Goal: Information Seeking & Learning: Learn about a topic

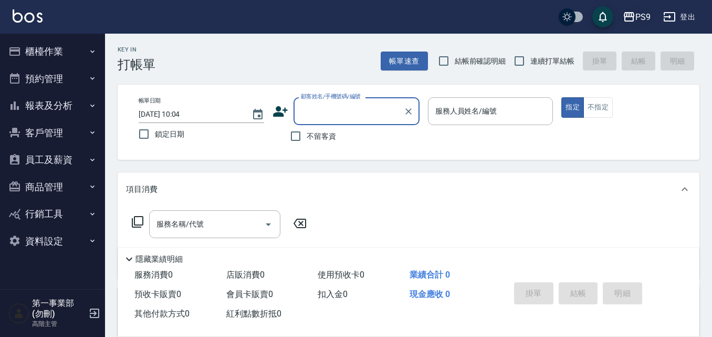
click at [634, 16] on icon "button" at bounding box center [629, 16] width 10 height 9
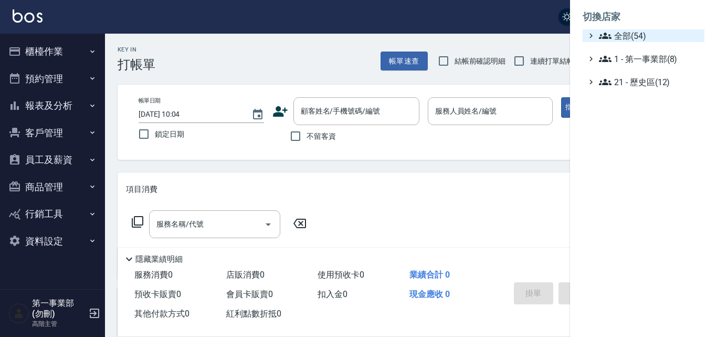
click at [635, 35] on span "全部(54)" at bounding box center [649, 35] width 101 height 13
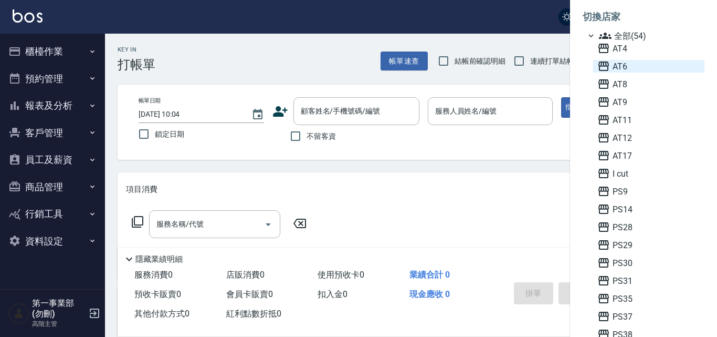
click at [636, 71] on span "AT6" at bounding box center [648, 66] width 103 height 13
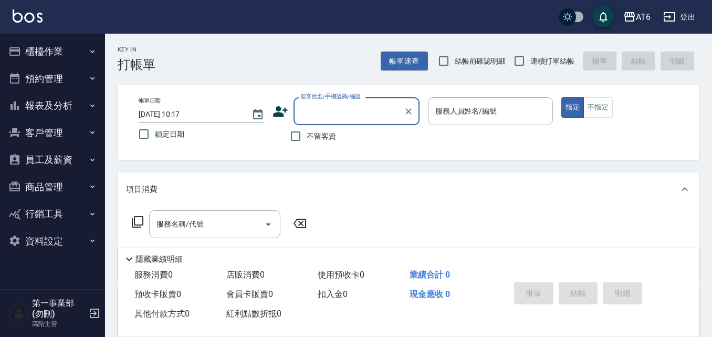
click at [647, 12] on div "AT6" at bounding box center [643, 16] width 15 height 13
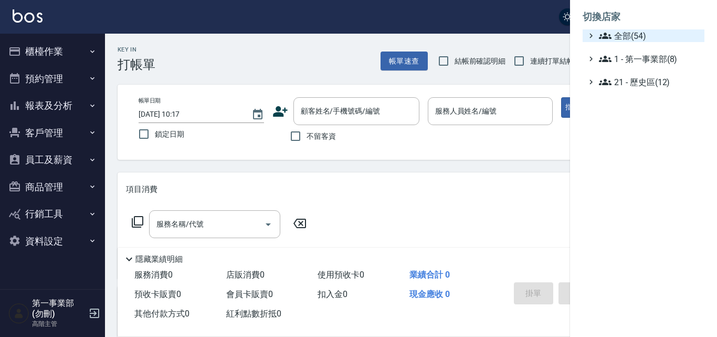
click at [637, 33] on span "全部(54)" at bounding box center [649, 35] width 101 height 13
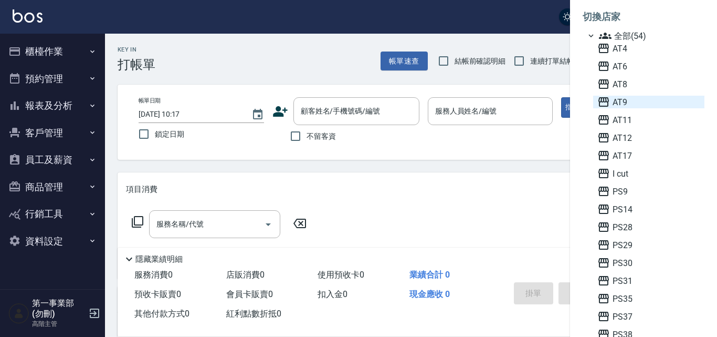
click at [628, 101] on span "AT9" at bounding box center [648, 102] width 103 height 13
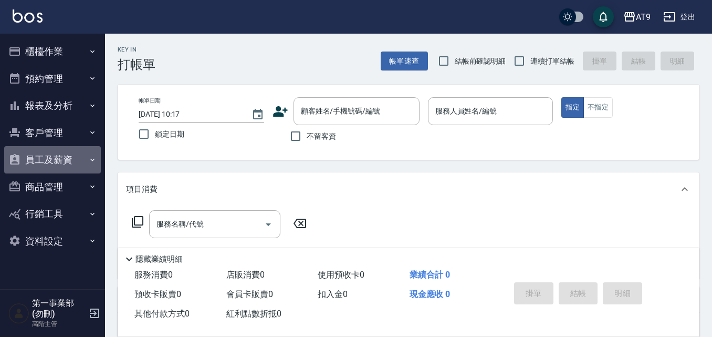
click at [88, 160] on button "員工及薪資" at bounding box center [52, 159] width 97 height 27
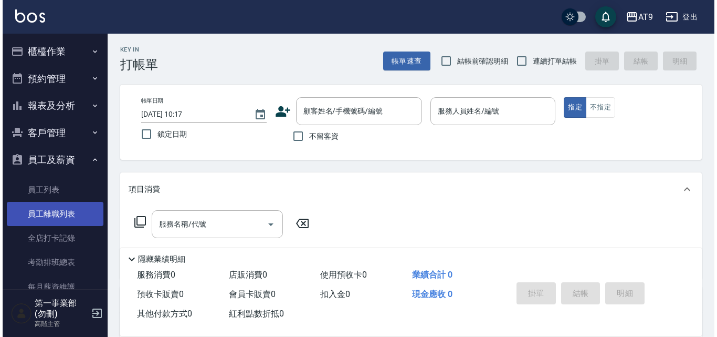
scroll to position [105, 0]
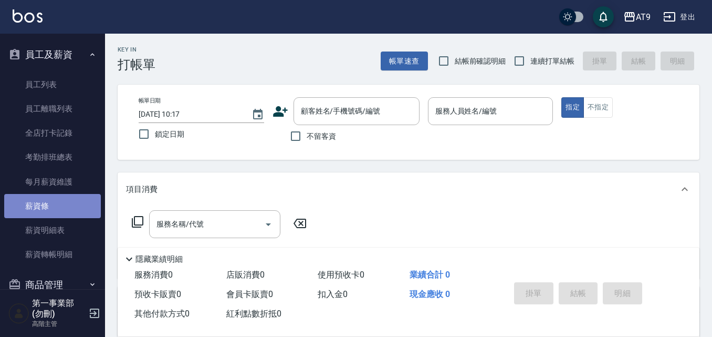
click at [76, 207] on link "薪資條" at bounding box center [52, 206] width 97 height 24
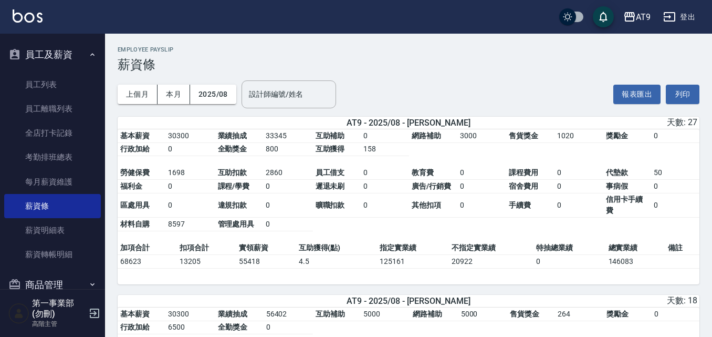
click at [541, 68] on h3 "薪資條" at bounding box center [409, 64] width 582 height 15
click at [691, 99] on button "列印" at bounding box center [683, 94] width 34 height 19
click at [634, 19] on icon "button" at bounding box center [629, 16] width 10 height 9
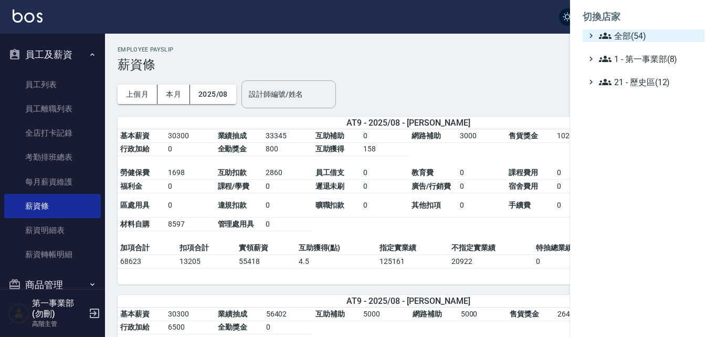
click at [637, 37] on span "全部(54)" at bounding box center [649, 35] width 101 height 13
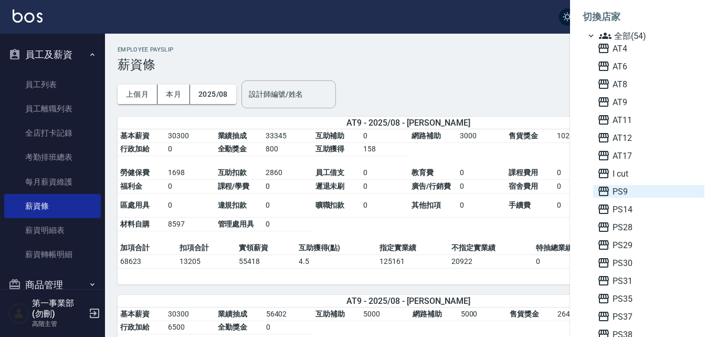
click at [628, 195] on span "PS9" at bounding box center [648, 191] width 103 height 13
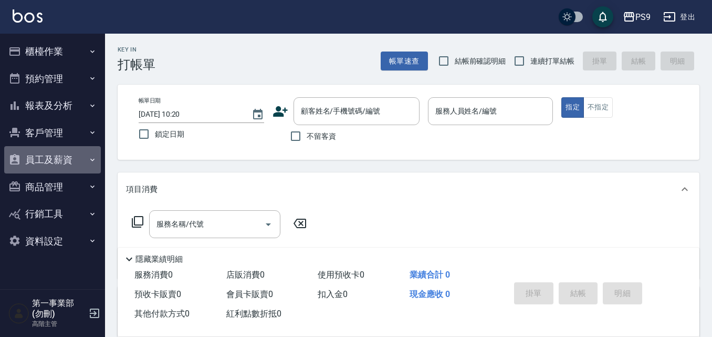
click at [72, 169] on button "員工及薪資" at bounding box center [52, 159] width 97 height 27
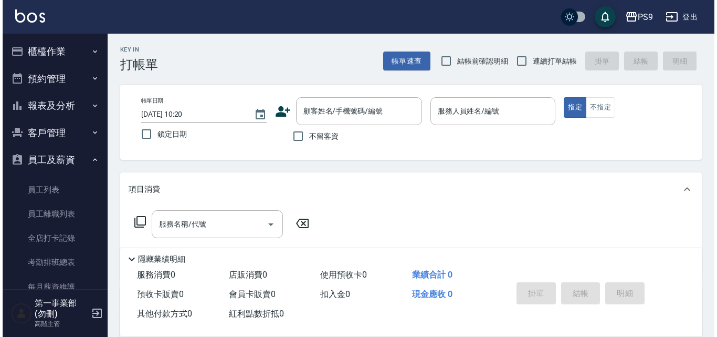
scroll to position [52, 0]
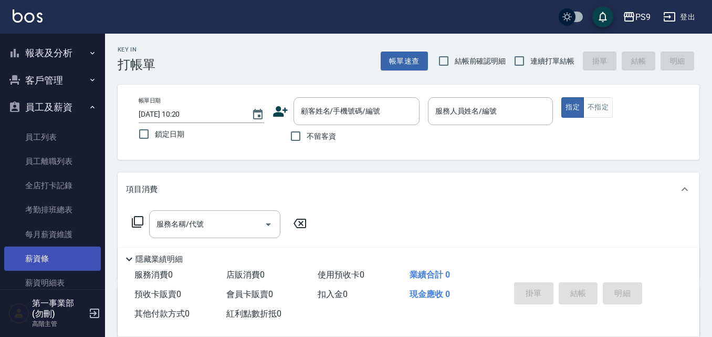
click at [80, 257] on link "薪資條" at bounding box center [52, 258] width 97 height 24
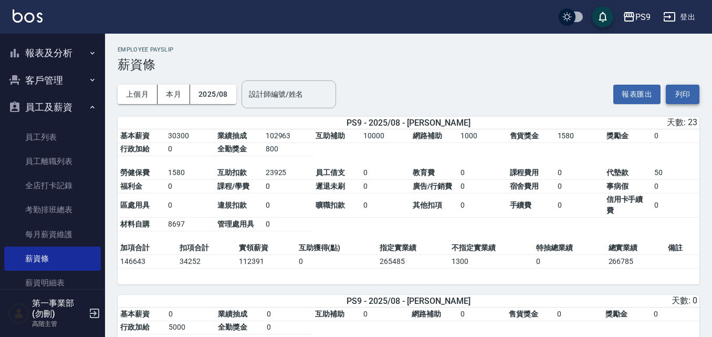
click at [691, 96] on button "列印" at bounding box center [683, 94] width 34 height 19
click at [633, 19] on icon "button" at bounding box center [629, 16] width 13 height 13
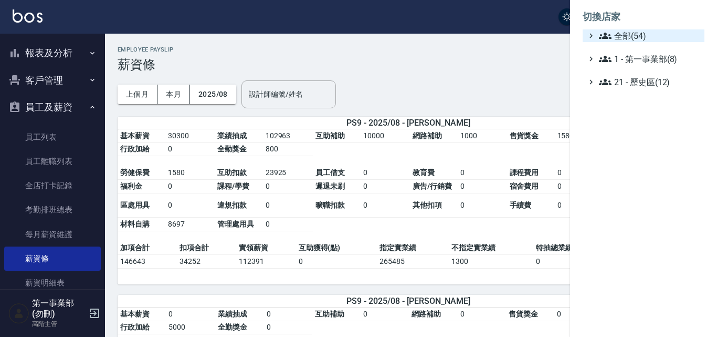
click at [639, 34] on span "全部(54)" at bounding box center [649, 35] width 101 height 13
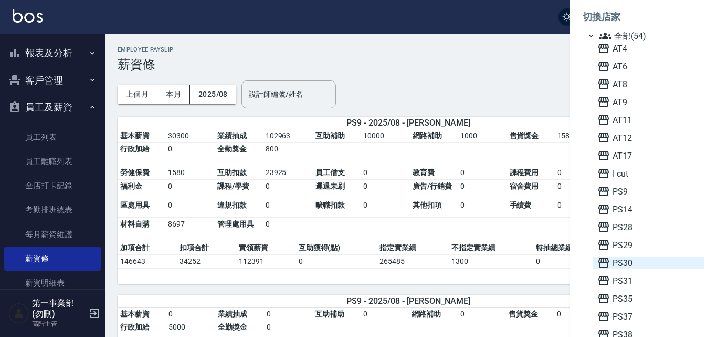
click at [637, 266] on span "PS30" at bounding box center [648, 262] width 103 height 13
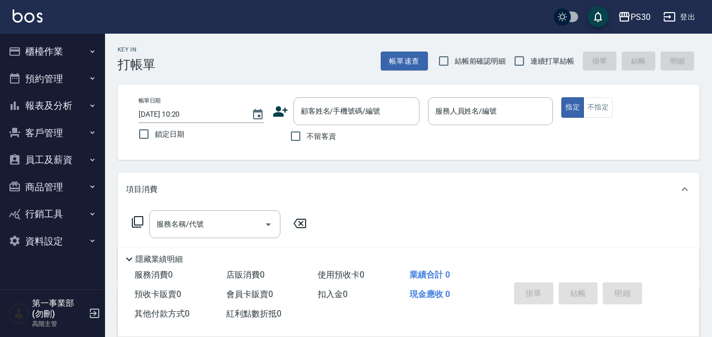
click at [81, 162] on button "員工及薪資" at bounding box center [52, 159] width 97 height 27
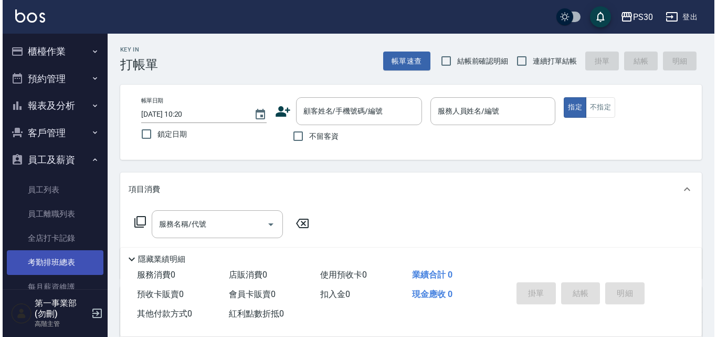
scroll to position [105, 0]
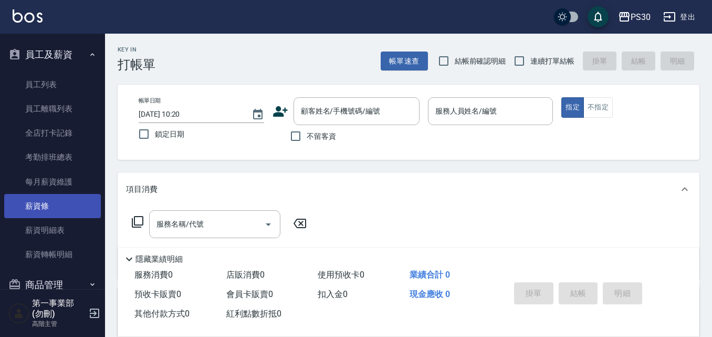
click at [58, 206] on link "薪資條" at bounding box center [52, 206] width 97 height 24
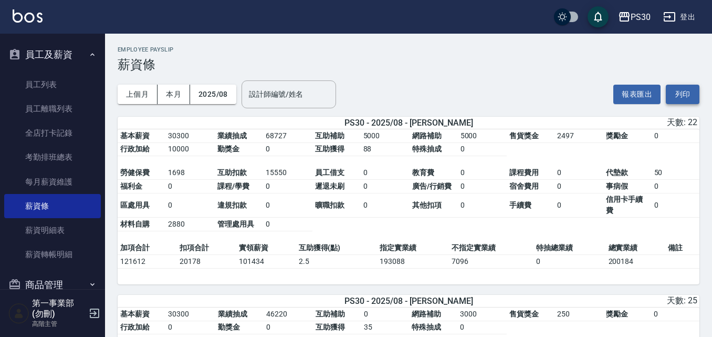
click at [674, 91] on button "列印" at bounding box center [683, 94] width 34 height 19
click at [634, 15] on div "PS30" at bounding box center [641, 16] width 20 height 13
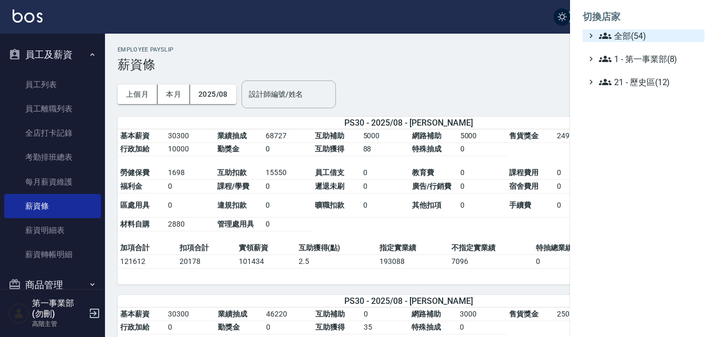
click at [631, 33] on span "全部(54)" at bounding box center [649, 35] width 101 height 13
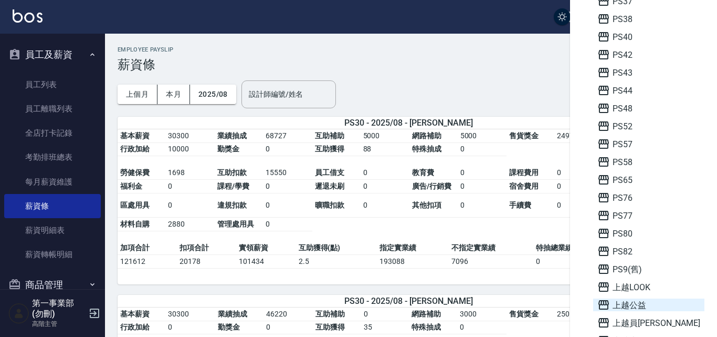
scroll to position [367, 0]
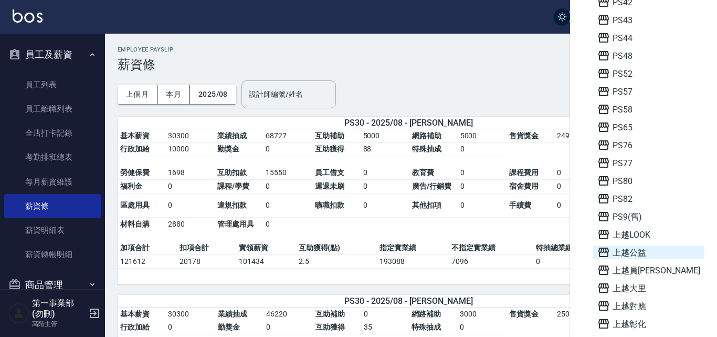
click at [645, 256] on span "上越公益" at bounding box center [648, 252] width 103 height 13
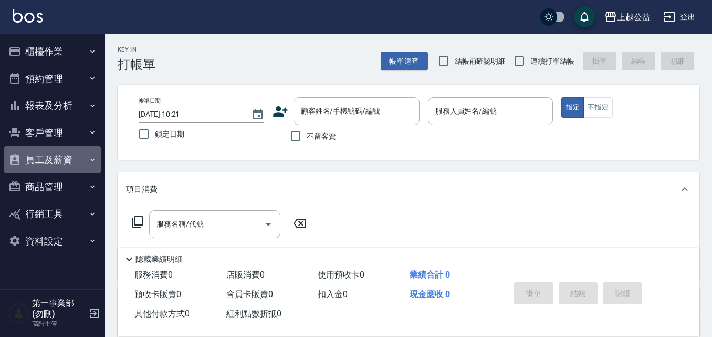
click at [89, 153] on button "員工及薪資" at bounding box center [52, 159] width 97 height 27
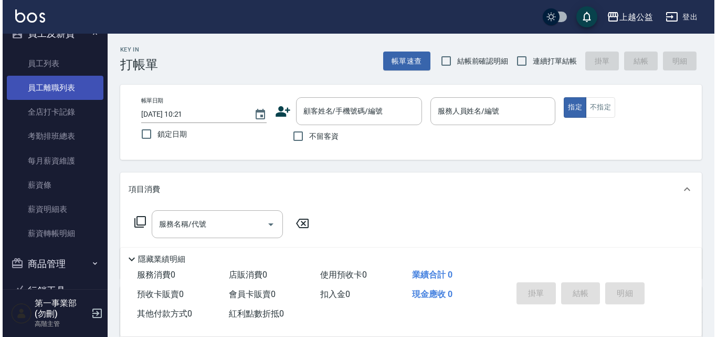
scroll to position [157, 0]
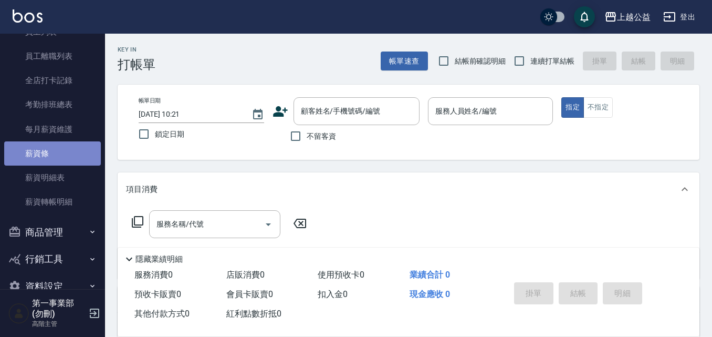
click at [60, 155] on link "薪資條" at bounding box center [52, 153] width 97 height 24
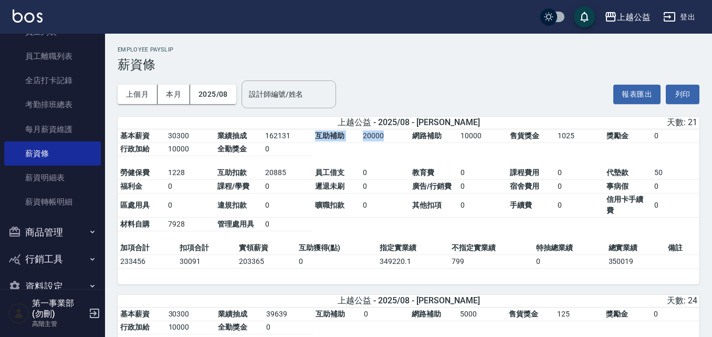
drag, startPoint x: 318, startPoint y: 133, endPoint x: 409, endPoint y: 136, distance: 90.9
click at [409, 136] on tbody "基本薪資 30300 業績抽成 162131 互助補助 20000 網路補助 10000 售貨獎金 1025 獎勵金 0 行政加給 10000 全勤獎金 0" at bounding box center [409, 142] width 582 height 27
click at [455, 143] on td "網路補助" at bounding box center [433, 136] width 48 height 14
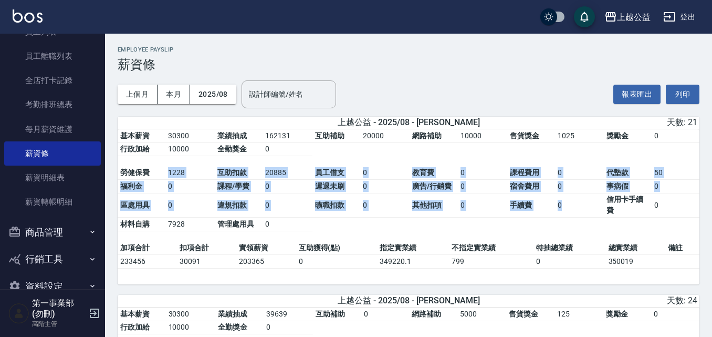
drag, startPoint x: 157, startPoint y: 177, endPoint x: 600, endPoint y: 207, distance: 443.6
click at [600, 207] on tbody "勞健保費 1228 互助扣款 20885 員工借支 0 教育費 0 課程費用 0 代墊款 50 福利金 0 課程/學費 0 遲退未刷 0 廣告/行銷費 0 宿…" at bounding box center [409, 198] width 582 height 65
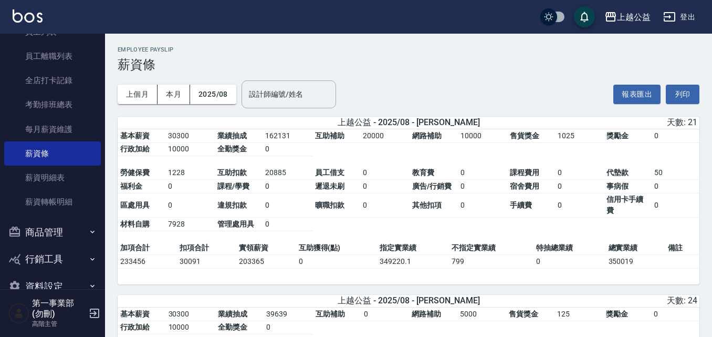
click at [617, 210] on td "信用卡手續費" at bounding box center [628, 205] width 48 height 25
click at [686, 96] on button "列印" at bounding box center [683, 94] width 34 height 19
click at [633, 23] on div "上越公益" at bounding box center [634, 16] width 34 height 13
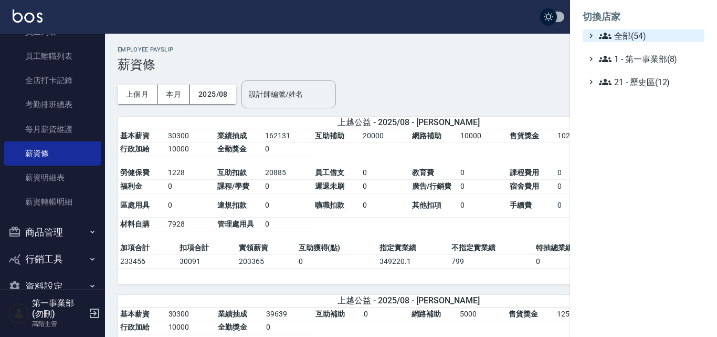
click at [625, 37] on span "全部(54)" at bounding box center [649, 35] width 101 height 13
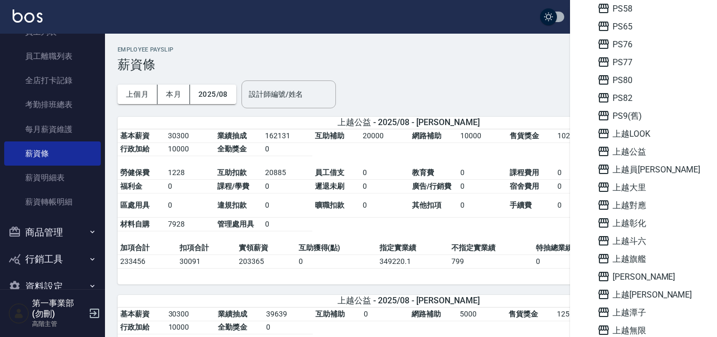
scroll to position [577, 0]
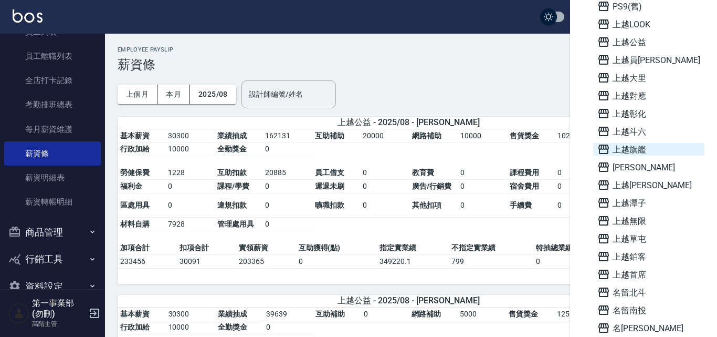
click at [644, 154] on span "上越旗艦" at bounding box center [648, 149] width 103 height 13
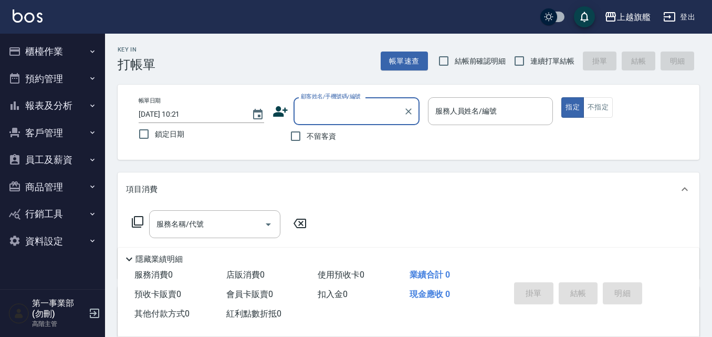
click at [79, 163] on button "員工及薪資" at bounding box center [52, 159] width 97 height 27
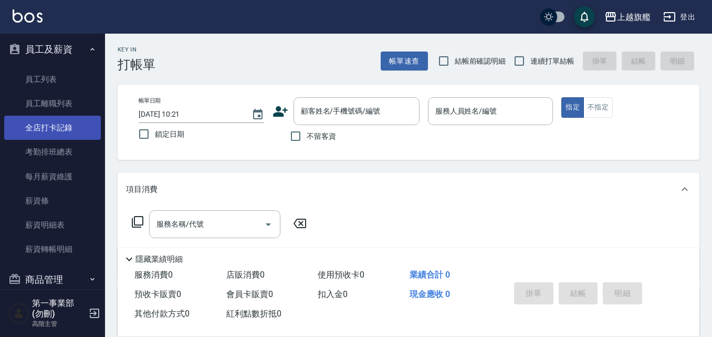
scroll to position [157, 0]
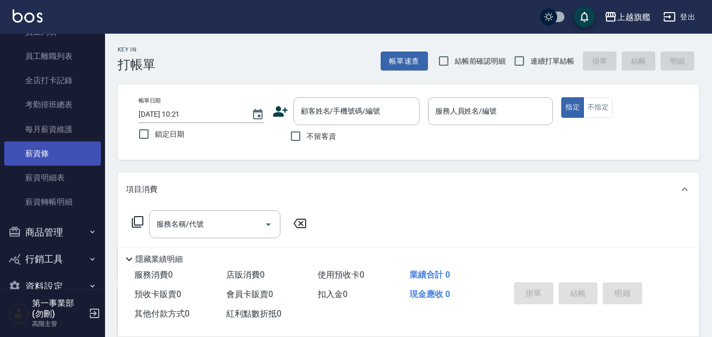
click at [57, 159] on link "薪資條" at bounding box center [52, 153] width 97 height 24
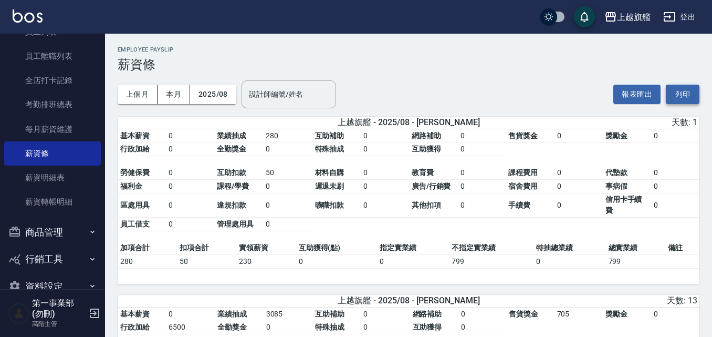
click at [690, 98] on button "列印" at bounding box center [683, 94] width 34 height 19
click at [392, 220] on table "基本薪資 0 業績抽成 280 互助補助 0 網路補助 0 售貨獎金 0 獎勵金 0 行政加給 0 全勤獎金 0 特殊抽成 0 互助獲得 0 勞健保費 0 互…" at bounding box center [409, 185] width 582 height 112
click at [616, 18] on icon "button" at bounding box center [610, 16] width 13 height 13
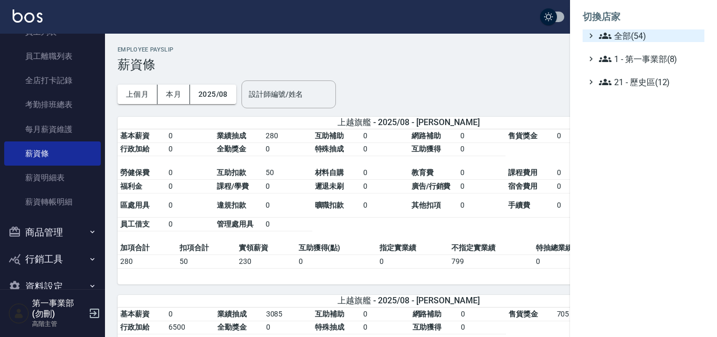
click at [624, 36] on span "全部(54)" at bounding box center [649, 35] width 101 height 13
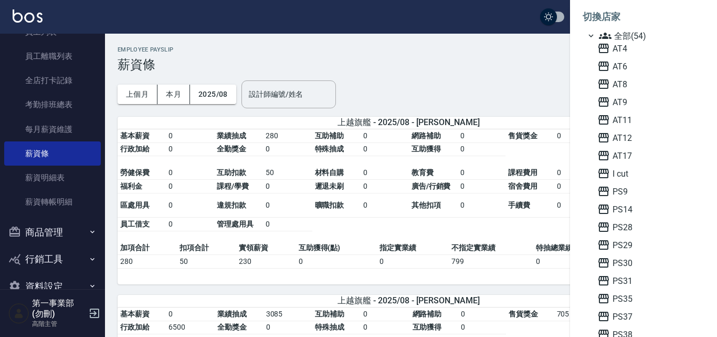
click at [630, 187] on span "PS9" at bounding box center [648, 191] width 103 height 13
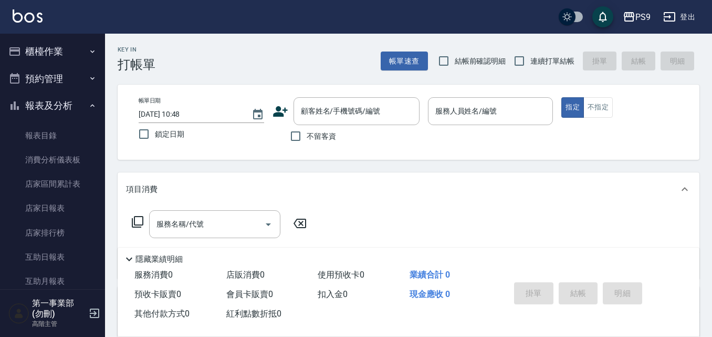
scroll to position [210, 0]
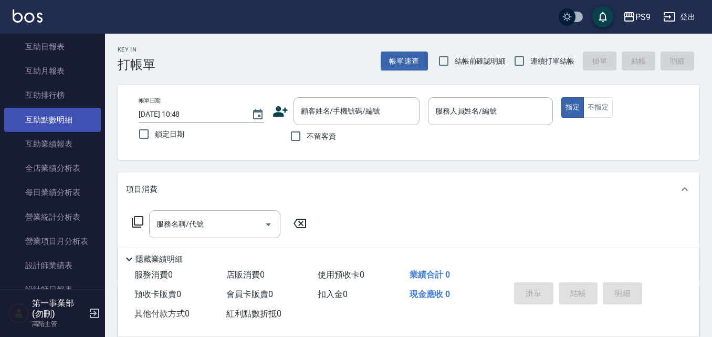
click at [68, 127] on link "互助點數明細" at bounding box center [52, 120] width 97 height 24
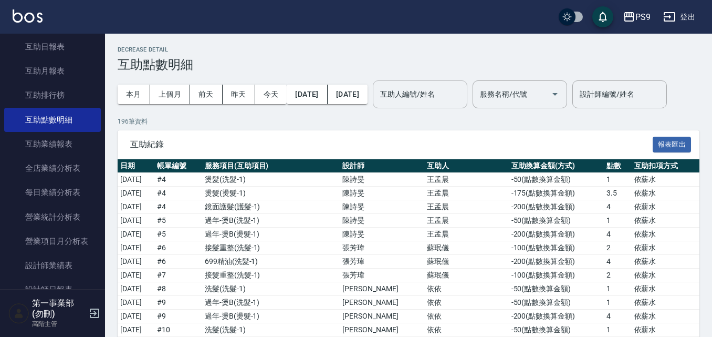
click at [463, 101] on input "互助人編號/姓名" at bounding box center [419, 94] width 85 height 18
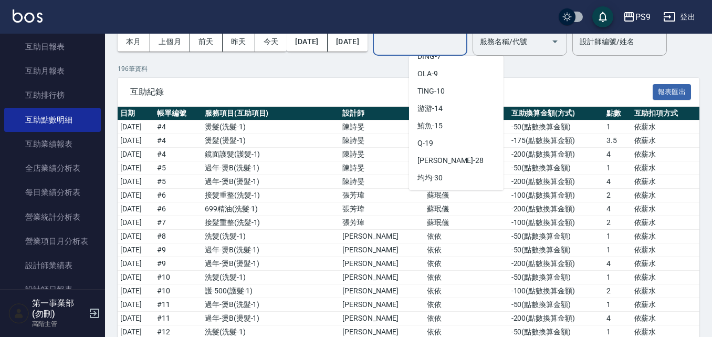
scroll to position [81, 0]
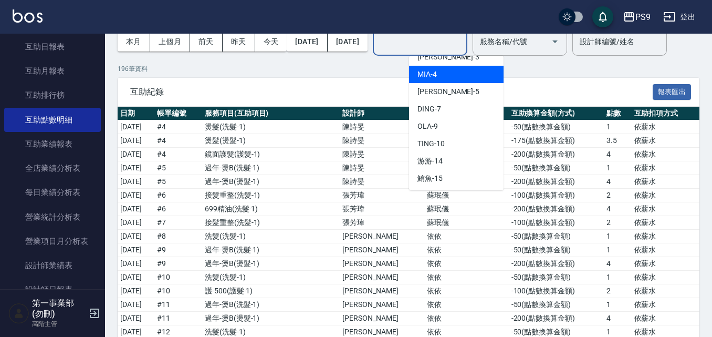
click at [454, 77] on div "MIA -4" at bounding box center [456, 74] width 94 height 17
type input "MIA-4"
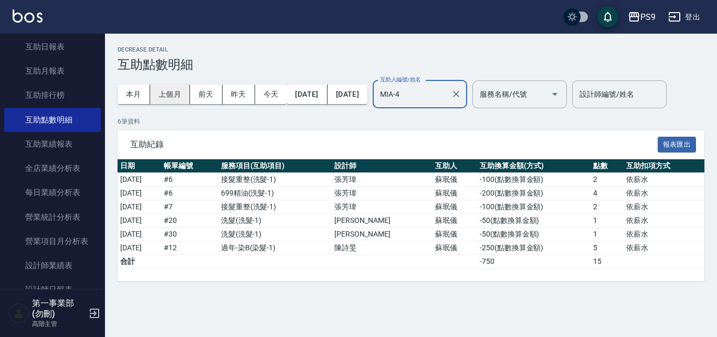
click at [167, 94] on button "上個月" at bounding box center [170, 94] width 40 height 19
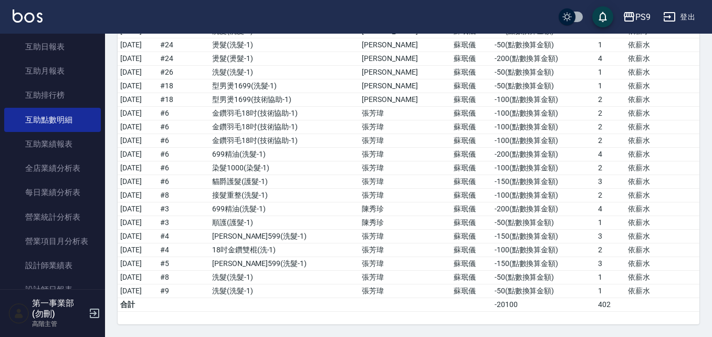
scroll to position [2190, 0]
drag, startPoint x: 602, startPoint y: 302, endPoint x: 577, endPoint y: 304, distance: 24.2
click at [577, 304] on tr "合計 -20100 402" at bounding box center [409, 305] width 582 height 14
click at [606, 304] on td "402" at bounding box center [610, 305] width 30 height 14
click at [597, 306] on td "402" at bounding box center [610, 305] width 30 height 14
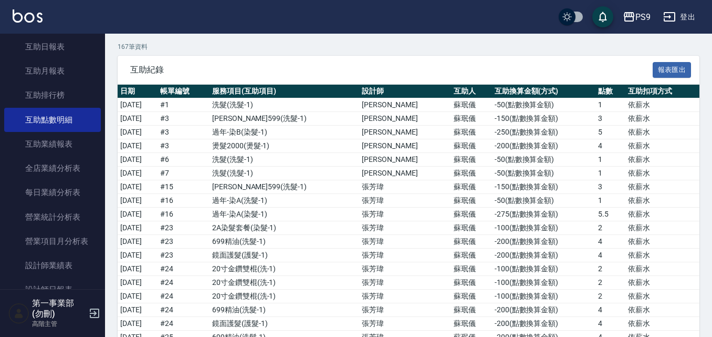
scroll to position [0, 0]
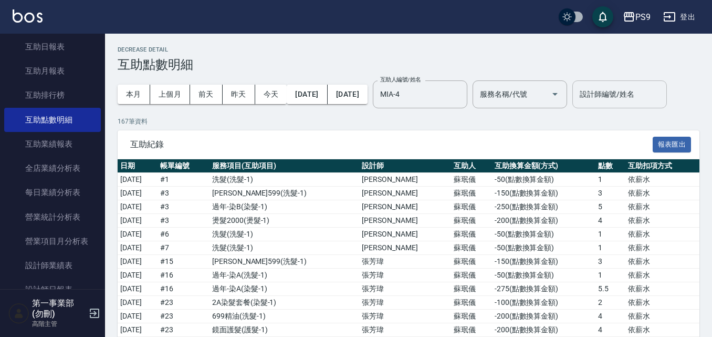
click at [577, 103] on input "設計師編號/姓名" at bounding box center [619, 94] width 85 height 18
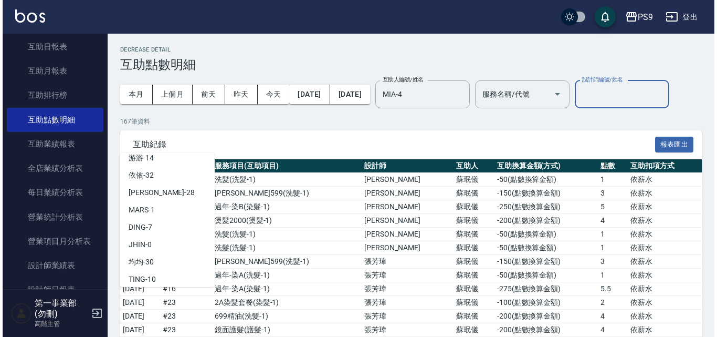
scroll to position [157, 0]
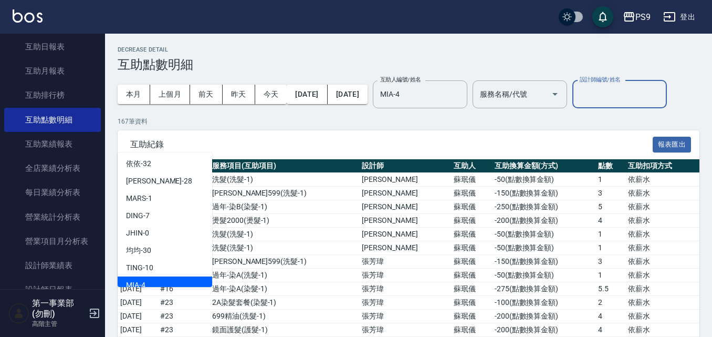
click at [159, 278] on div "MIA -4" at bounding box center [165, 284] width 94 height 17
type input "MIA-4"
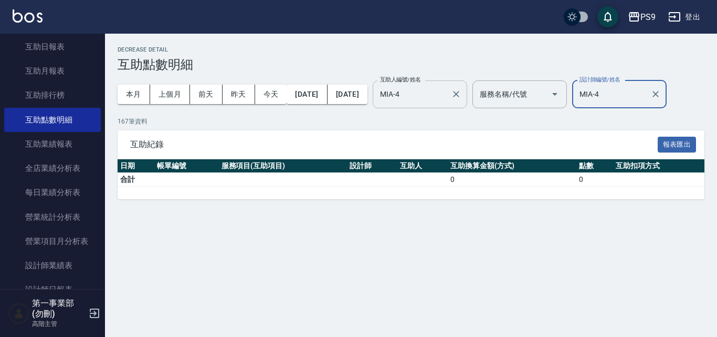
click at [447, 99] on input "MIA-4" at bounding box center [411, 94] width 69 height 18
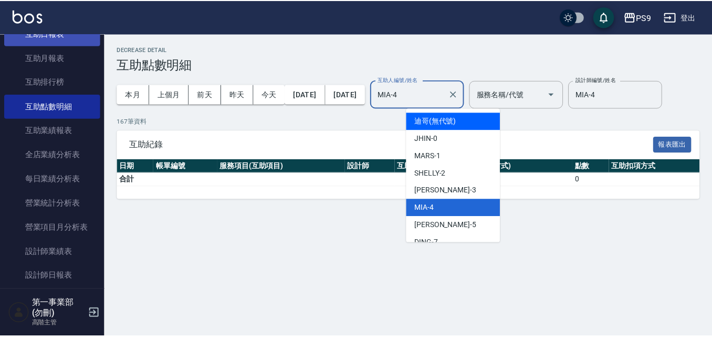
scroll to position [262, 0]
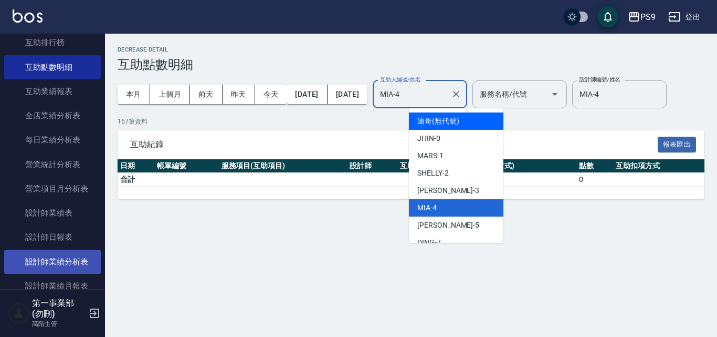
click at [57, 255] on link "設計師業績分析表" at bounding box center [52, 261] width 97 height 24
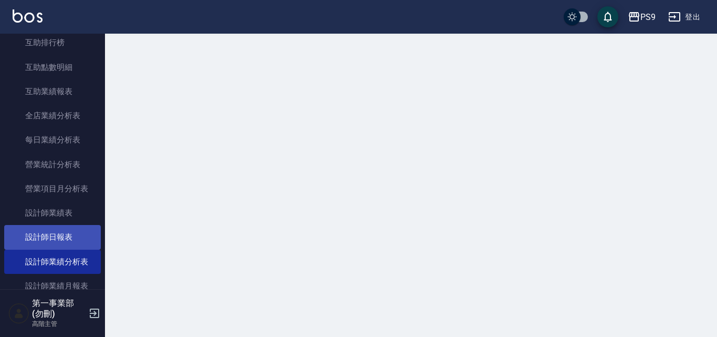
click at [67, 243] on link "設計師日報表" at bounding box center [52, 237] width 97 height 24
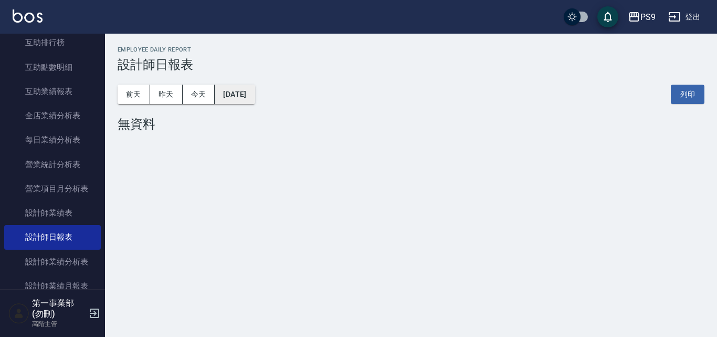
drag, startPoint x: 256, startPoint y: 105, endPoint x: 256, endPoint y: 97, distance: 8.4
click at [255, 97] on button "2025/09/08" at bounding box center [235, 94] width 40 height 19
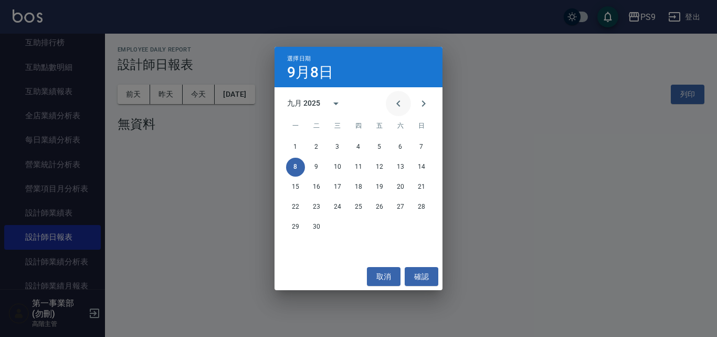
click at [393, 102] on icon "Previous month" at bounding box center [398, 103] width 13 height 13
click at [428, 226] on button "31" at bounding box center [421, 226] width 19 height 19
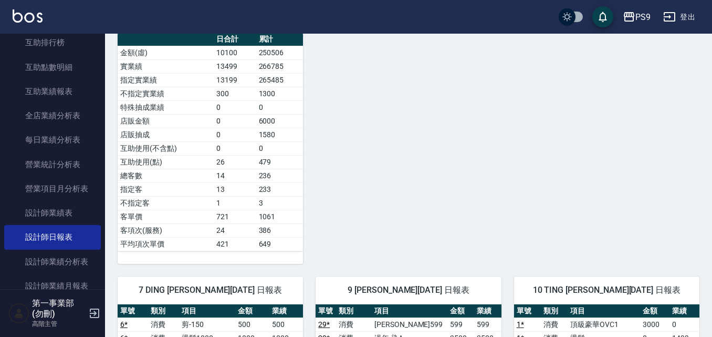
scroll to position [472, 0]
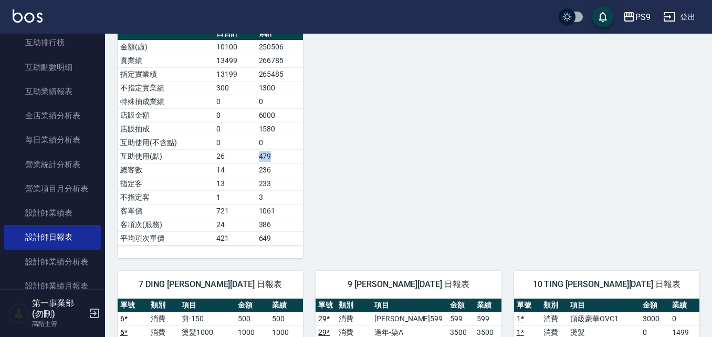
drag, startPoint x: 260, startPoint y: 157, endPoint x: 277, endPoint y: 159, distance: 16.4
click at [277, 159] on td "479" at bounding box center [279, 156] width 47 height 14
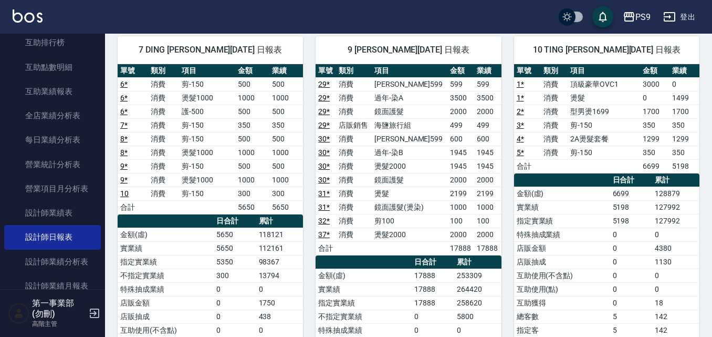
scroll to position [787, 0]
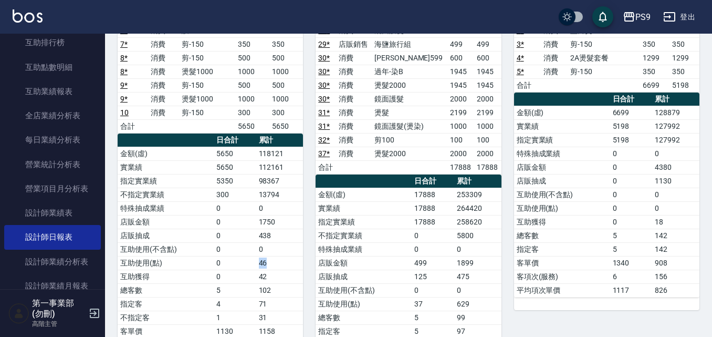
drag, startPoint x: 256, startPoint y: 266, endPoint x: 286, endPoint y: 266, distance: 29.9
click at [286, 266] on tr "互助使用(點) 0 46" at bounding box center [210, 263] width 185 height 14
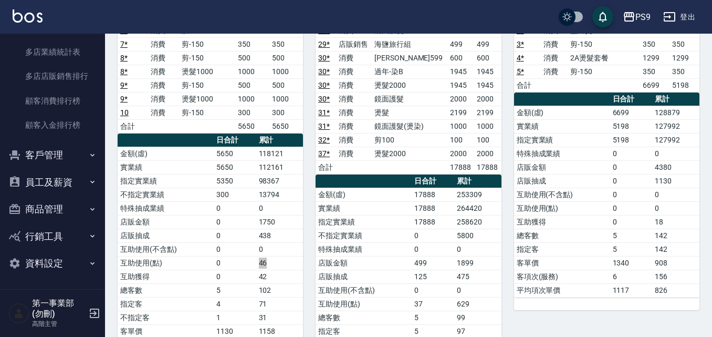
scroll to position [1006, 0]
click at [78, 182] on button "員工及薪資" at bounding box center [52, 181] width 97 height 27
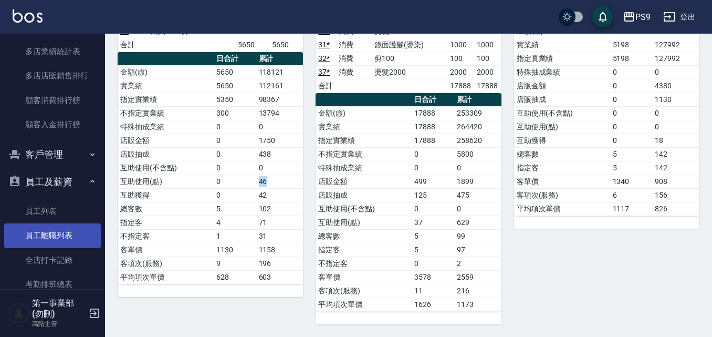
scroll to position [1111, 0]
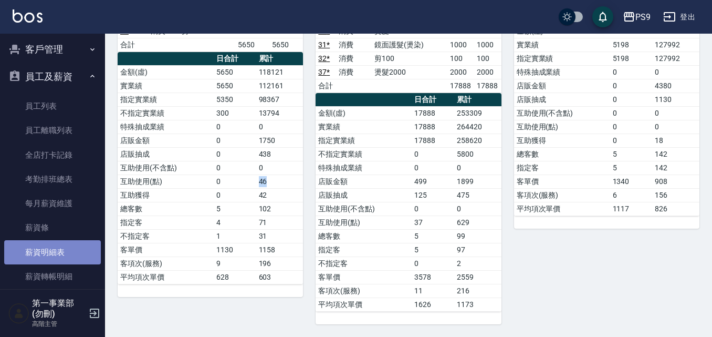
click at [55, 250] on link "薪資明細表" at bounding box center [52, 252] width 97 height 24
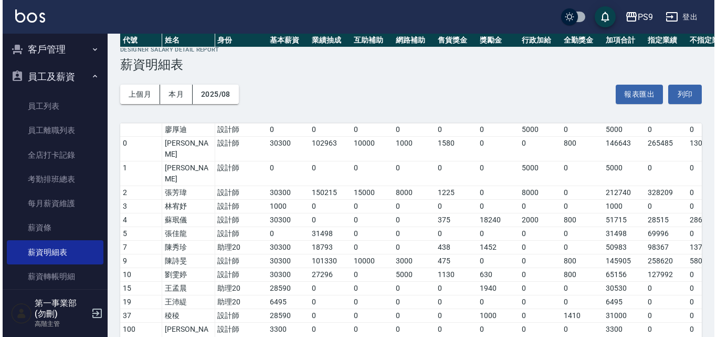
scroll to position [238, 0]
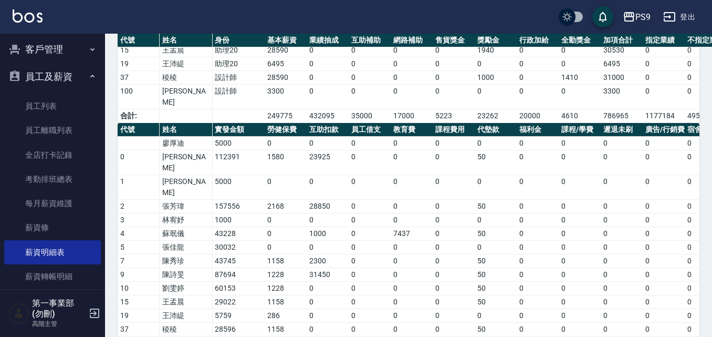
click at [638, 11] on div "PS9" at bounding box center [642, 16] width 15 height 13
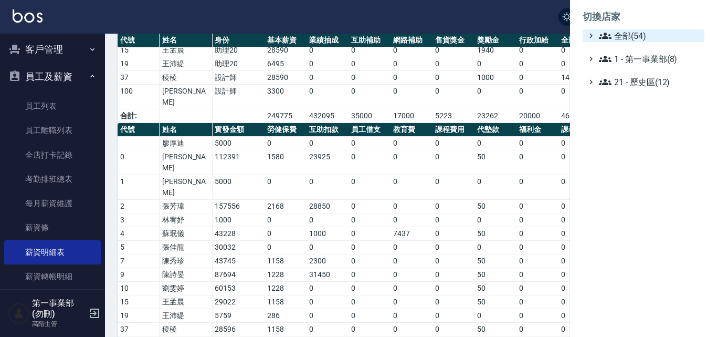
click at [629, 32] on span "全部(54)" at bounding box center [649, 35] width 101 height 13
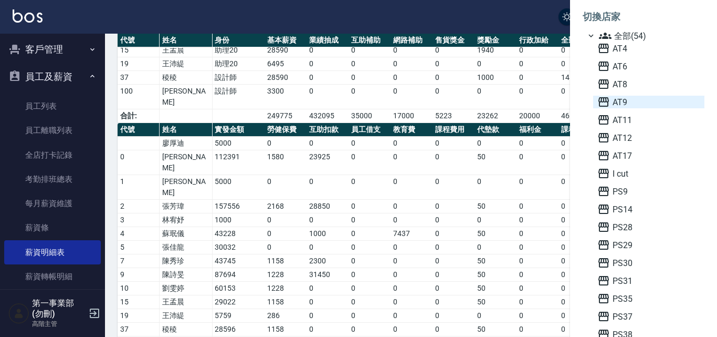
click at [629, 102] on span "AT9" at bounding box center [648, 102] width 103 height 13
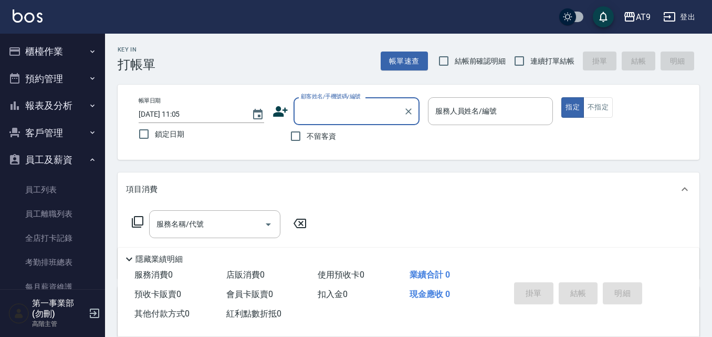
click at [75, 323] on link "薪資明細表" at bounding box center [52, 335] width 97 height 24
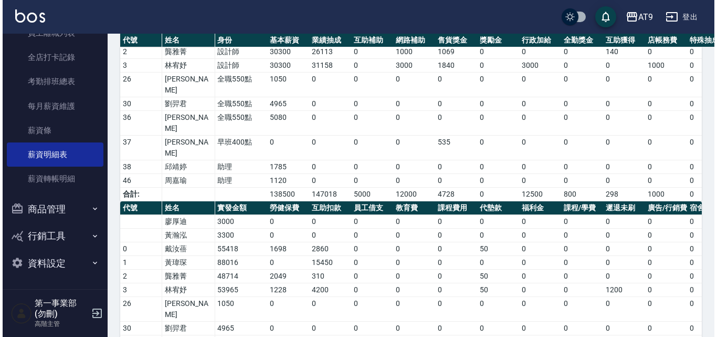
scroll to position [131, 0]
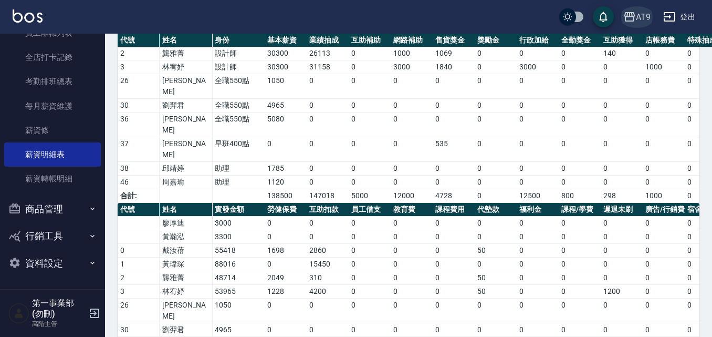
click at [643, 15] on div "AT9" at bounding box center [643, 16] width 15 height 13
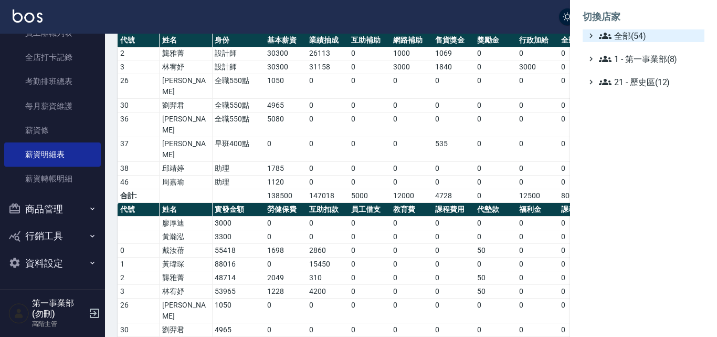
click at [639, 31] on span "全部(54)" at bounding box center [649, 35] width 101 height 13
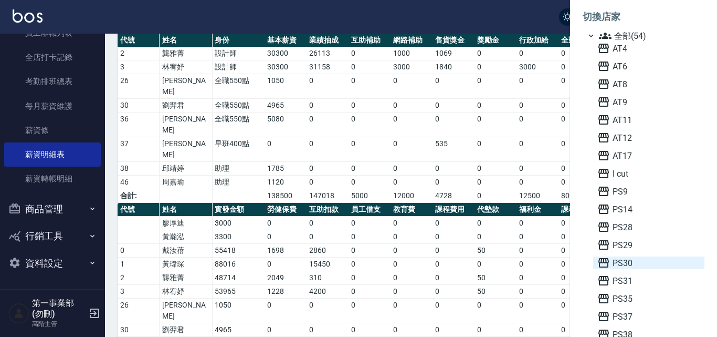
click at [628, 267] on span "PS30" at bounding box center [648, 262] width 103 height 13
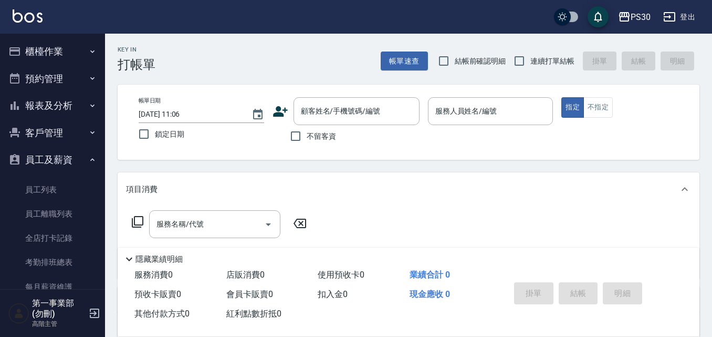
scroll to position [105, 0]
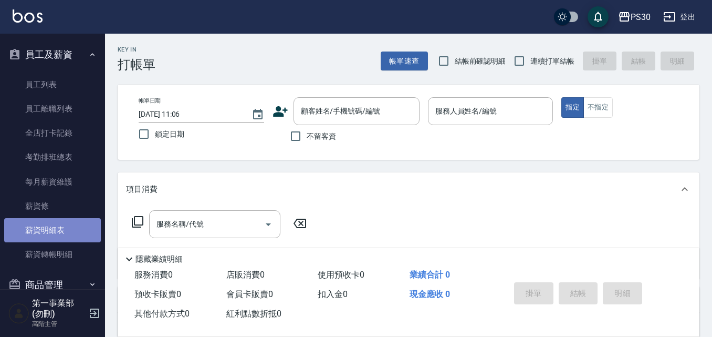
click at [59, 226] on link "薪資明細表" at bounding box center [52, 230] width 97 height 24
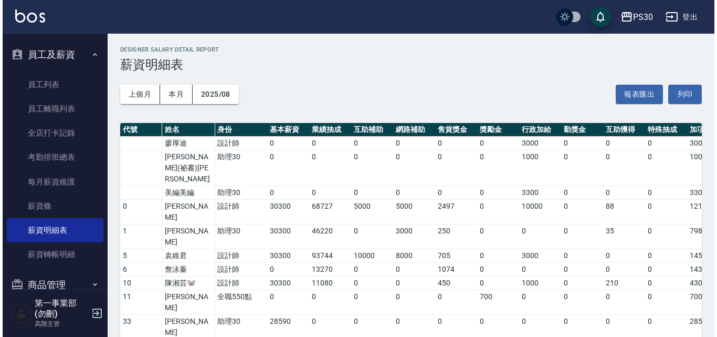
scroll to position [205, 0]
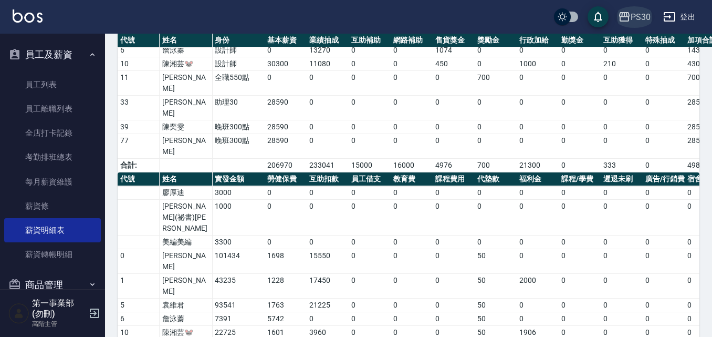
click at [635, 19] on div "PS30" at bounding box center [641, 16] width 20 height 13
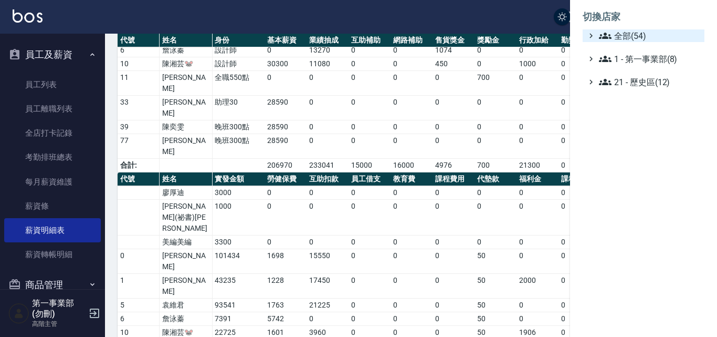
click at [633, 31] on span "全部(54)" at bounding box center [649, 35] width 101 height 13
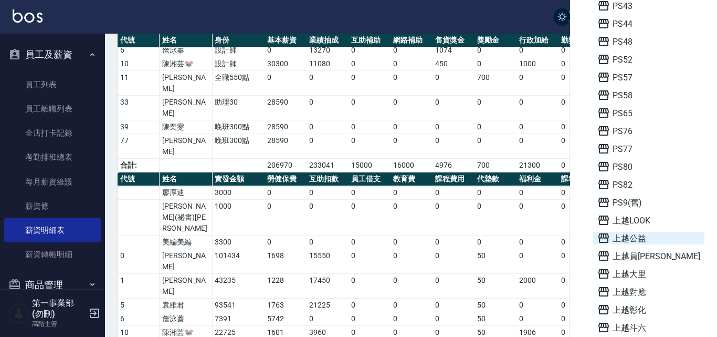
scroll to position [420, 0]
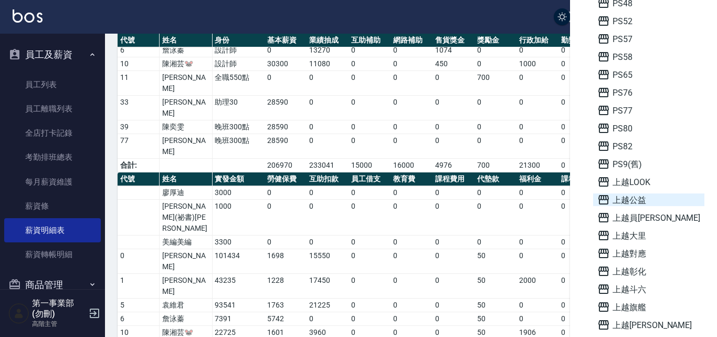
click at [638, 198] on span "上越公益" at bounding box center [648, 199] width 103 height 13
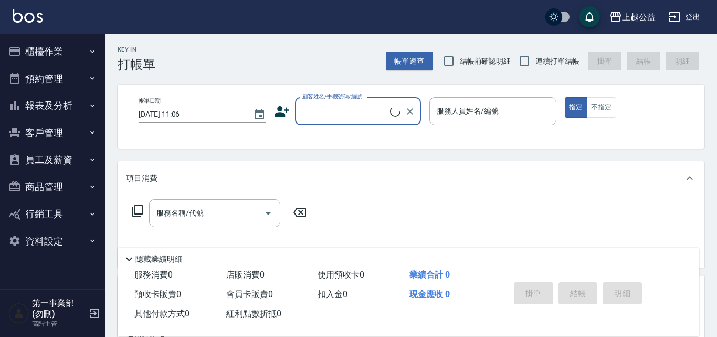
click at [83, 158] on button "員工及薪資" at bounding box center [52, 159] width 97 height 27
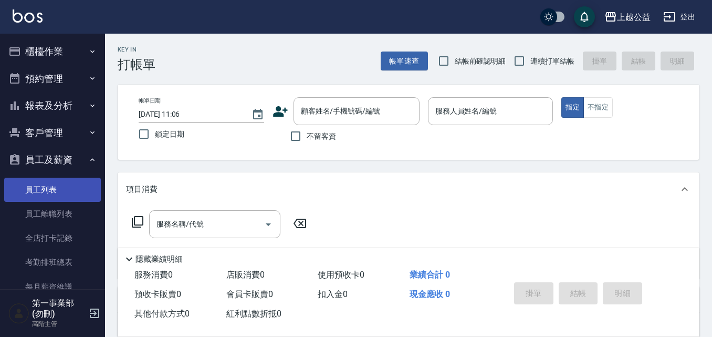
scroll to position [181, 0]
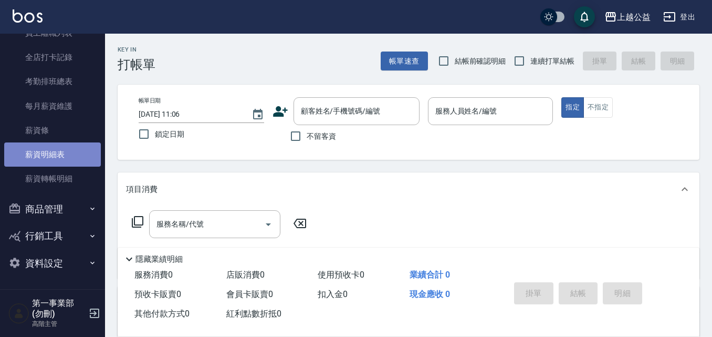
click at [67, 164] on link "薪資明細表" at bounding box center [52, 154] width 97 height 24
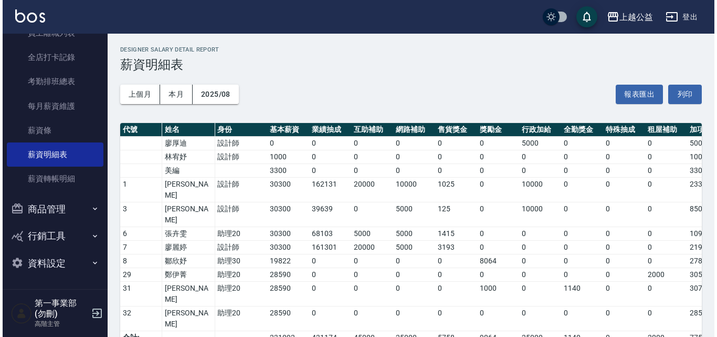
scroll to position [156, 0]
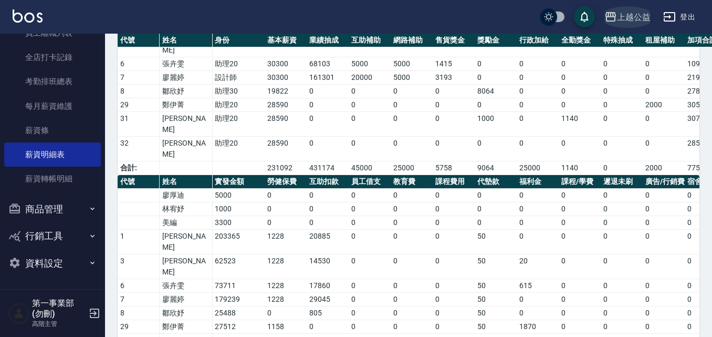
click at [621, 18] on div "上越公益" at bounding box center [634, 16] width 34 height 13
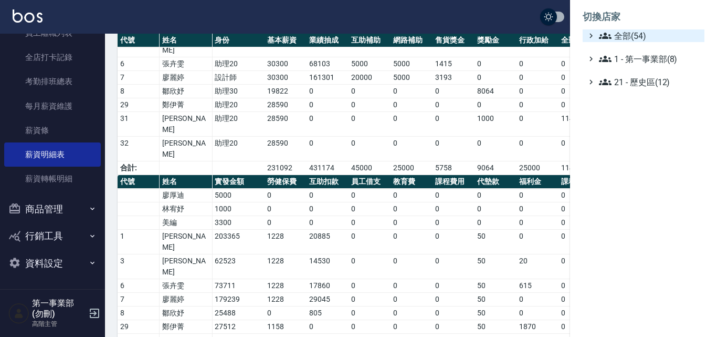
click at [633, 35] on span "全部(54)" at bounding box center [649, 35] width 101 height 13
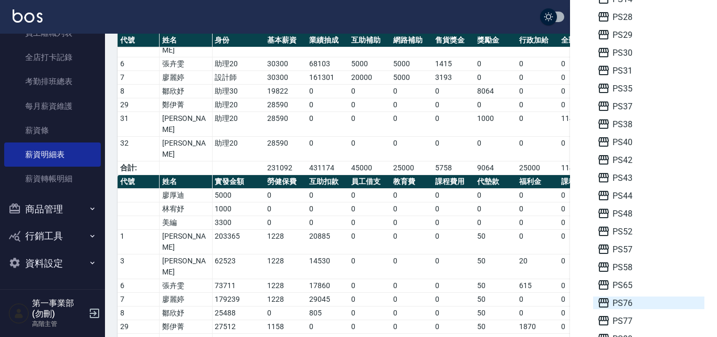
scroll to position [420, 0]
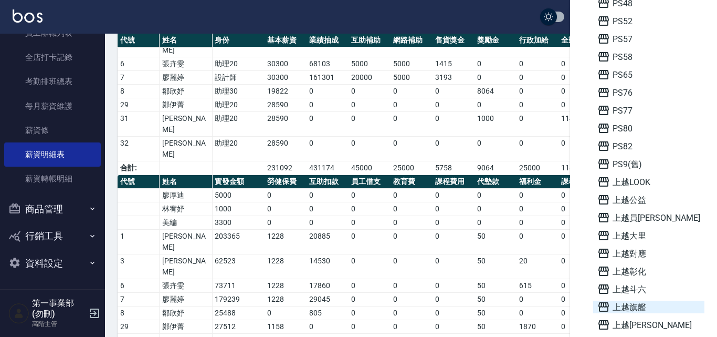
click at [635, 306] on span "上越旗艦" at bounding box center [648, 306] width 103 height 13
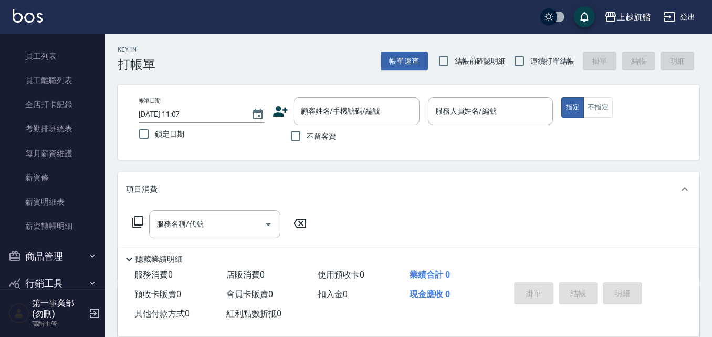
scroll to position [157, 0]
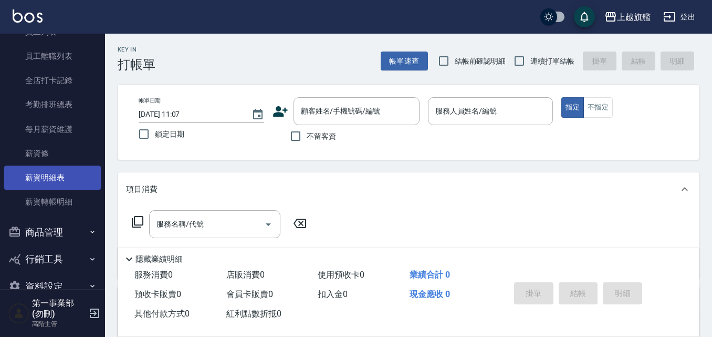
click at [61, 175] on link "薪資明細表" at bounding box center [52, 177] width 97 height 24
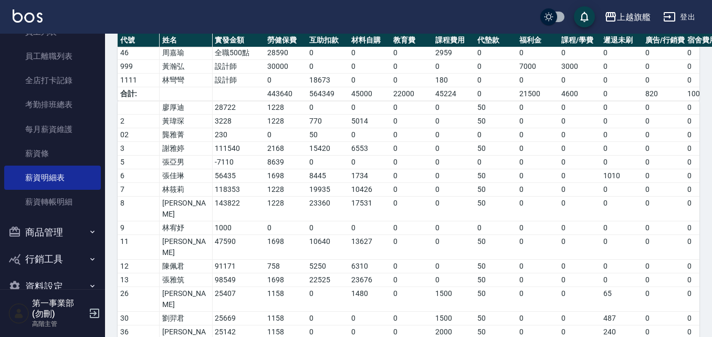
scroll to position [388, 0]
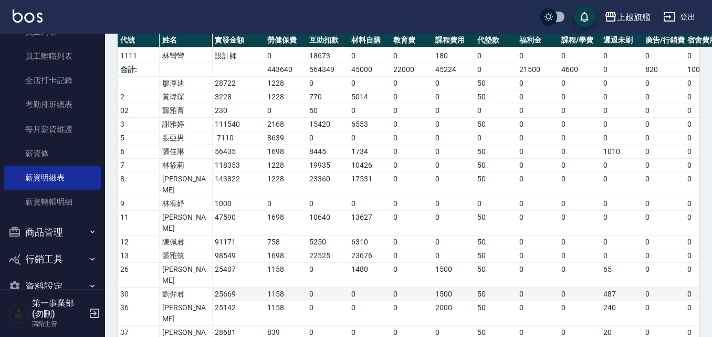
click at [175, 287] on td "劉羿君" at bounding box center [186, 294] width 52 height 14
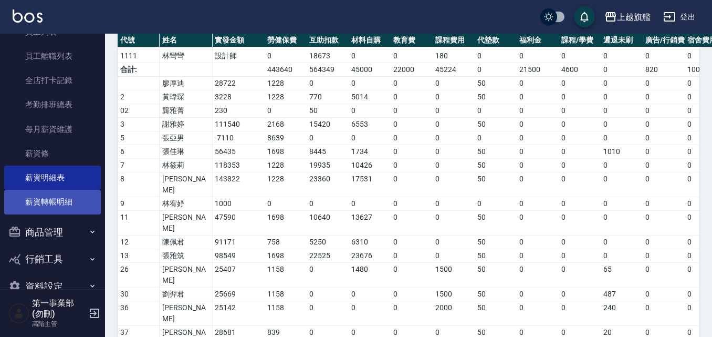
scroll to position [0, 0]
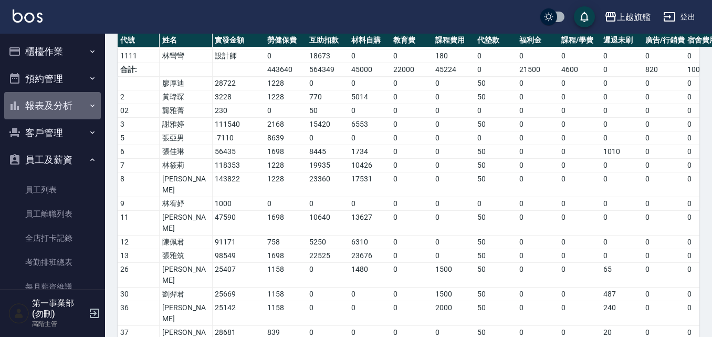
click at [67, 110] on button "報表及分析" at bounding box center [52, 105] width 97 height 27
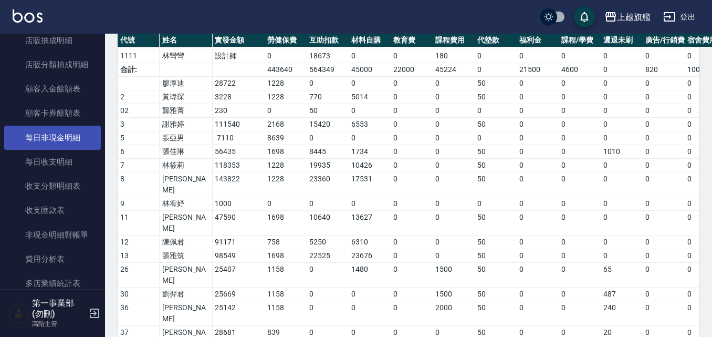
scroll to position [787, 0]
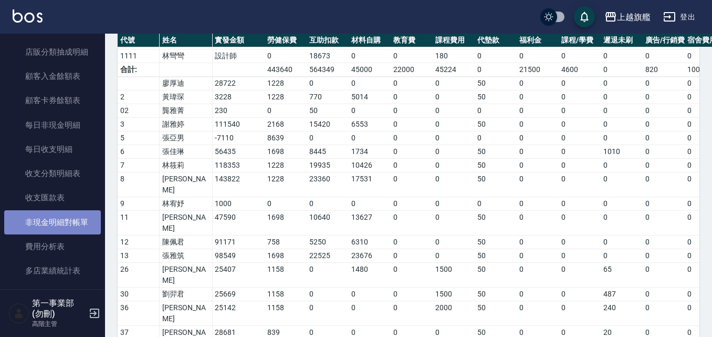
click at [72, 224] on link "非現金明細對帳單" at bounding box center [52, 222] width 97 height 24
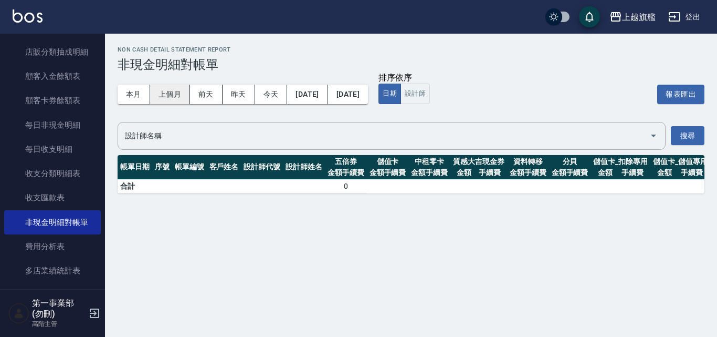
click at [169, 94] on button "上個月" at bounding box center [170, 94] width 40 height 19
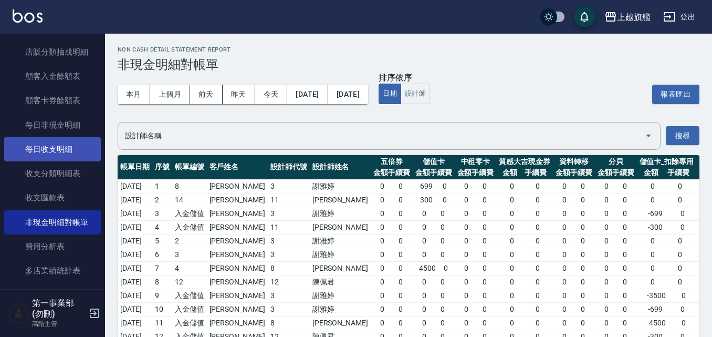
click at [77, 143] on link "每日收支明細" at bounding box center [52, 149] width 97 height 24
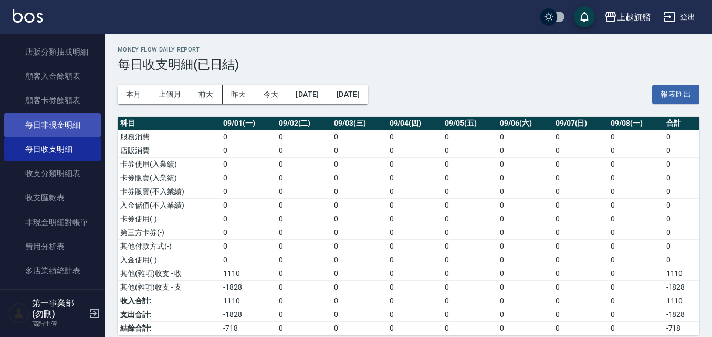
click at [74, 123] on link "每日非現金明細" at bounding box center [52, 125] width 97 height 24
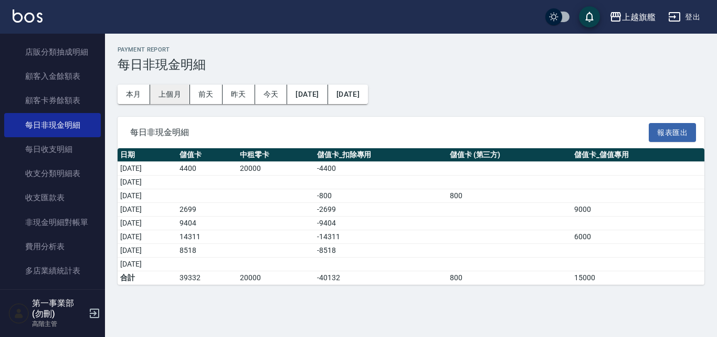
click at [171, 93] on button "上個月" at bounding box center [170, 94] width 40 height 19
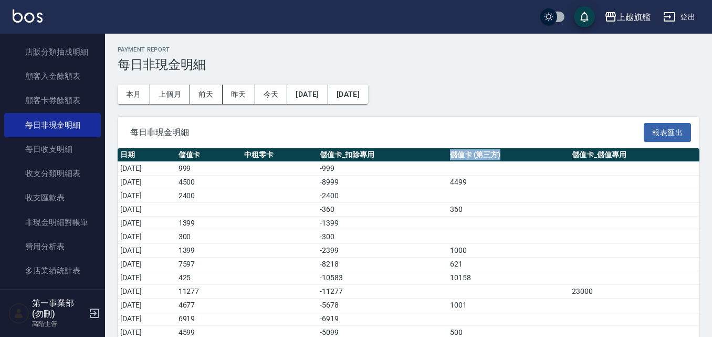
drag, startPoint x: 463, startPoint y: 157, endPoint x: 540, endPoint y: 149, distance: 78.2
click at [540, 149] on th "儲值卡 (第三方)" at bounding box center [508, 155] width 122 height 14
click at [526, 153] on th "儲值卡 (第三方)" at bounding box center [508, 155] width 122 height 14
drag, startPoint x: 404, startPoint y: 155, endPoint x: 331, endPoint y: 160, distance: 72.6
click at [331, 160] on tr "日期 儲值卡 中租零卡 儲值卡_扣除專用 儲值卡 (第三方) 儲值卡_儲值專用" at bounding box center [409, 155] width 582 height 14
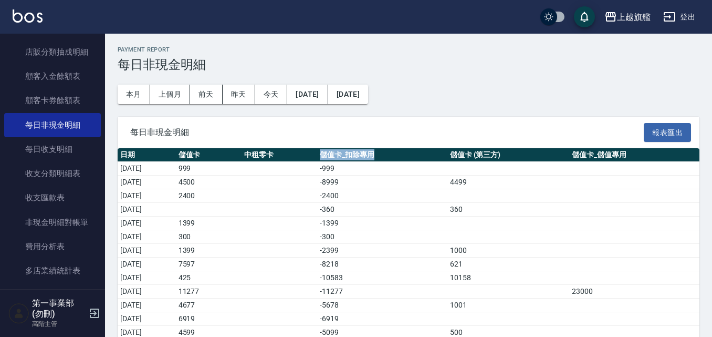
click at [346, 157] on th "儲值卡_扣除專用" at bounding box center [382, 155] width 130 height 14
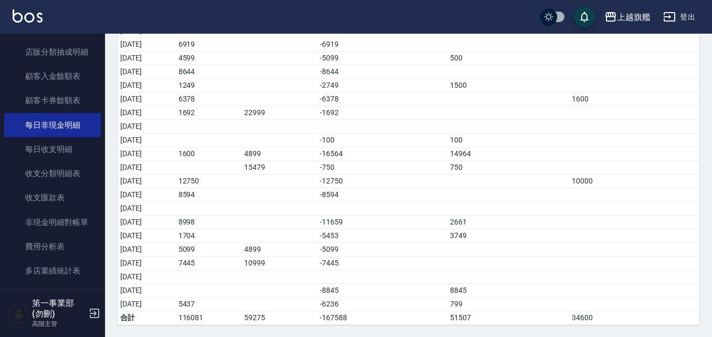
scroll to position [275, 0]
drag, startPoint x: 490, startPoint y: 318, endPoint x: 442, endPoint y: 319, distance: 48.3
click at [442, 319] on tr "合計 116081 59275 -167588 51507 34600" at bounding box center [409, 317] width 582 height 14
click at [463, 312] on td "51507" at bounding box center [508, 317] width 122 height 14
drag, startPoint x: 490, startPoint y: 299, endPoint x: 445, endPoint y: 290, distance: 46.5
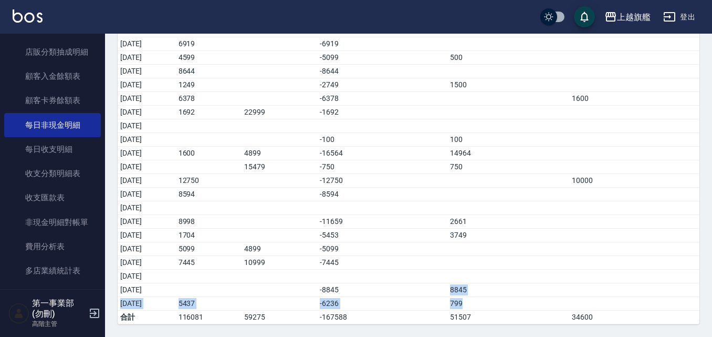
click at [443, 292] on tbody "2025/08/01 999 -999 2025/08/02 4500 -8999 4499 2025/08/03 2400 -2400 2025/08/04…" at bounding box center [409, 105] width 582 height 437
click at [469, 283] on td "8845" at bounding box center [508, 290] width 122 height 14
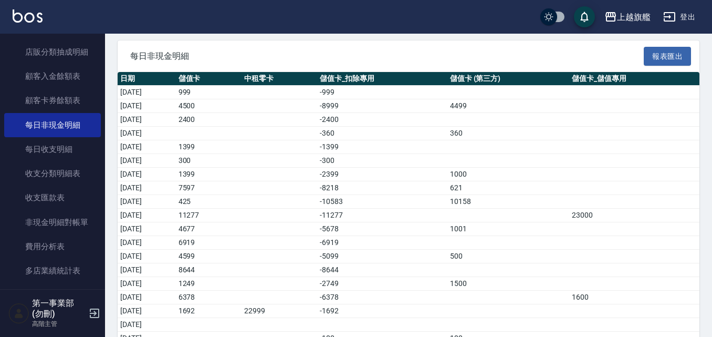
scroll to position [12, 0]
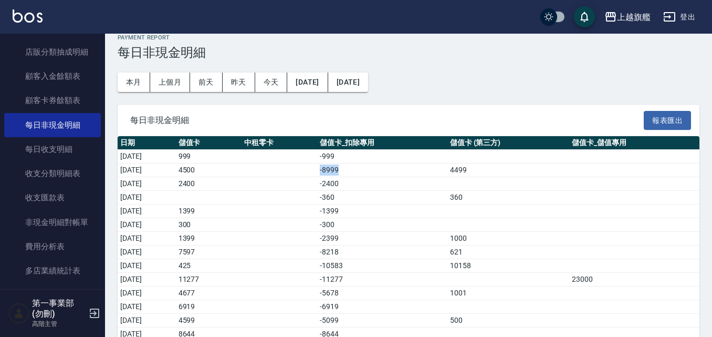
drag, startPoint x: 325, startPoint y: 172, endPoint x: 371, endPoint y: 173, distance: 45.2
click at [371, 173] on tr "2025/08/02 4500 -8999 4499" at bounding box center [409, 170] width 582 height 14
click at [371, 173] on td "-8999" at bounding box center [382, 170] width 130 height 14
drag, startPoint x: 372, startPoint y: 265, endPoint x: 331, endPoint y: 265, distance: 41.5
click at [331, 265] on tr "2025/08/09 425 -10583 10158" at bounding box center [409, 266] width 582 height 14
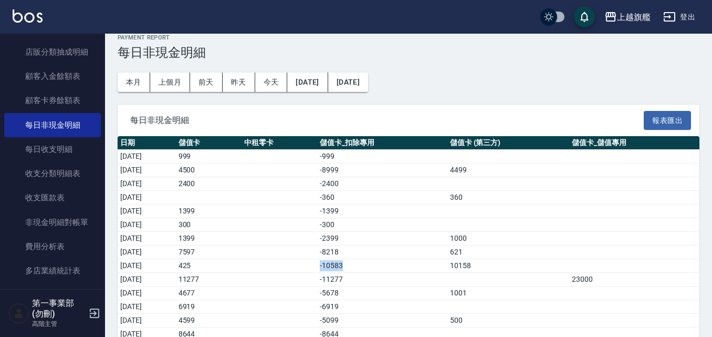
click at [353, 267] on td "-10583" at bounding box center [382, 266] width 130 height 14
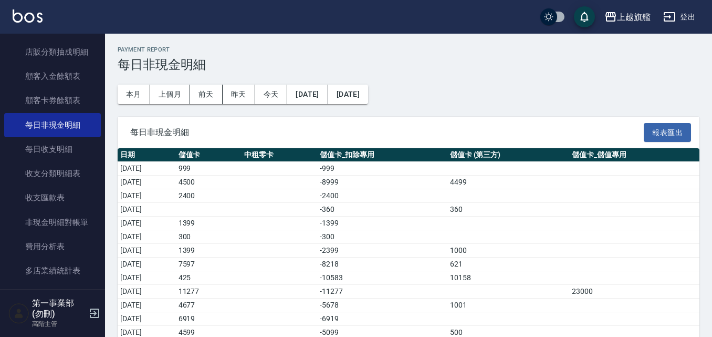
scroll to position [275, 0]
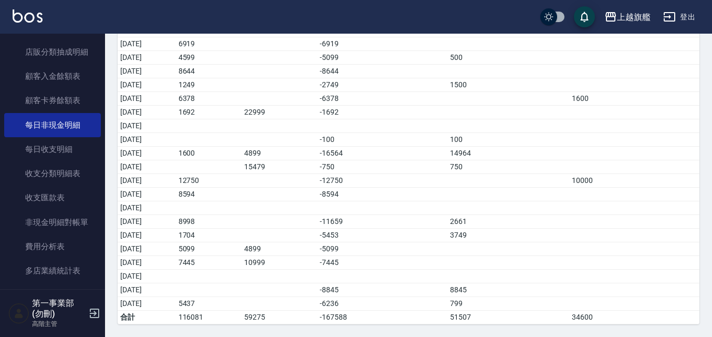
click at [174, 235] on td "[DATE]" at bounding box center [147, 235] width 58 height 14
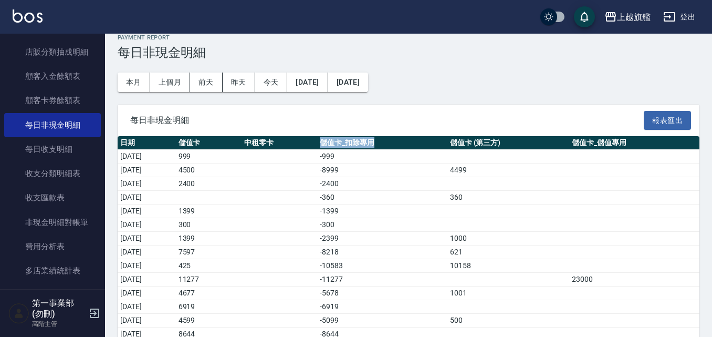
drag, startPoint x: 335, startPoint y: 145, endPoint x: 401, endPoint y: 140, distance: 65.4
click at [401, 140] on tr "日期 儲值卡 中租零卡 儲值卡_扣除專用 儲值卡 (第三方) 儲值卡_儲值專用" at bounding box center [409, 143] width 582 height 14
click at [401, 140] on th "儲值卡_扣除專用" at bounding box center [382, 143] width 130 height 14
drag, startPoint x: 374, startPoint y: 145, endPoint x: 321, endPoint y: 145, distance: 53.5
click at [321, 145] on tr "日期 儲值卡 中租零卡 儲值卡_扣除專用 儲值卡 (第三方) 儲值卡_儲值專用" at bounding box center [409, 143] width 582 height 14
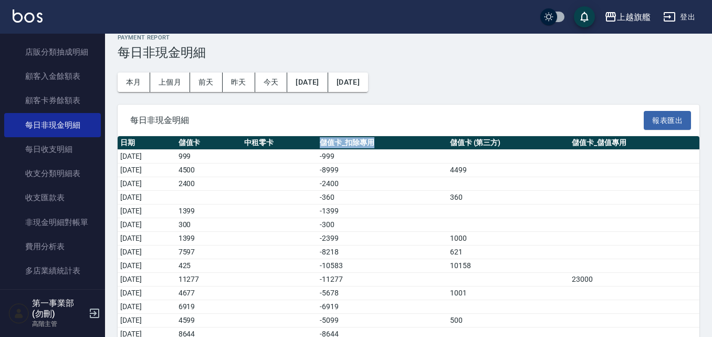
click at [356, 148] on th "儲值卡_扣除專用" at bounding box center [382, 143] width 130 height 14
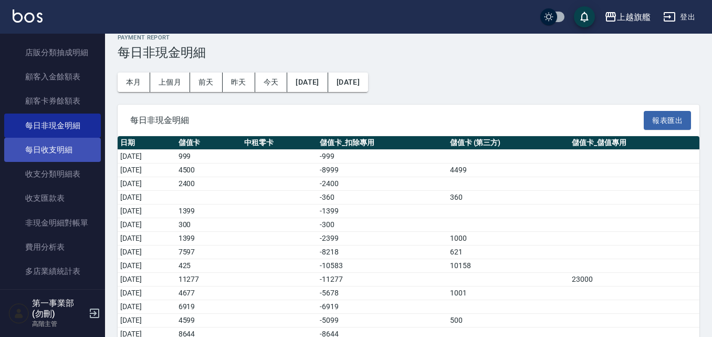
scroll to position [787, 0]
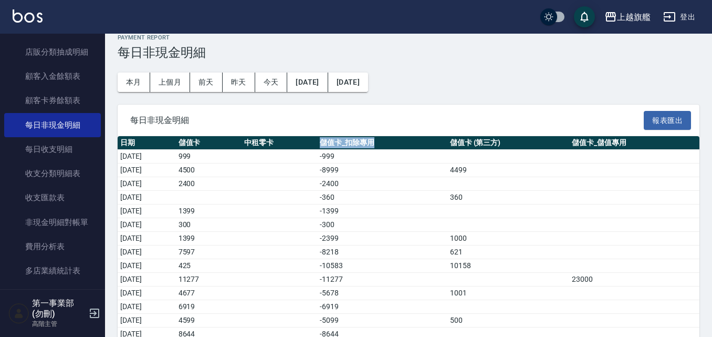
drag, startPoint x: 406, startPoint y: 142, endPoint x: 335, endPoint y: 138, distance: 71.5
click at [335, 138] on tr "日期 儲值卡 中租零卡 儲值卡_扣除專用 儲值卡 (第三方) 儲值卡_儲值專用" at bounding box center [409, 143] width 582 height 14
click at [364, 143] on th "儲值卡_扣除專用" at bounding box center [382, 143] width 130 height 14
click at [408, 191] on td "-360" at bounding box center [382, 198] width 130 height 14
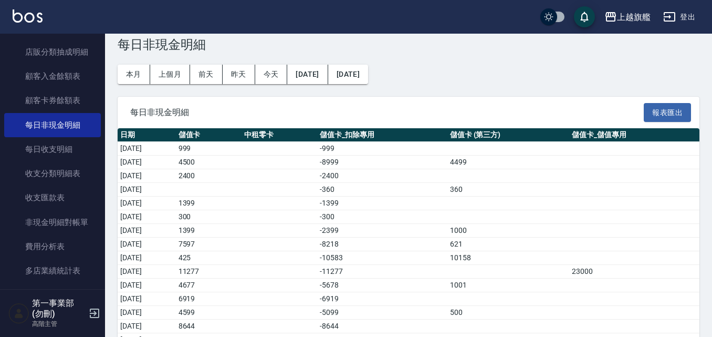
scroll to position [275, 0]
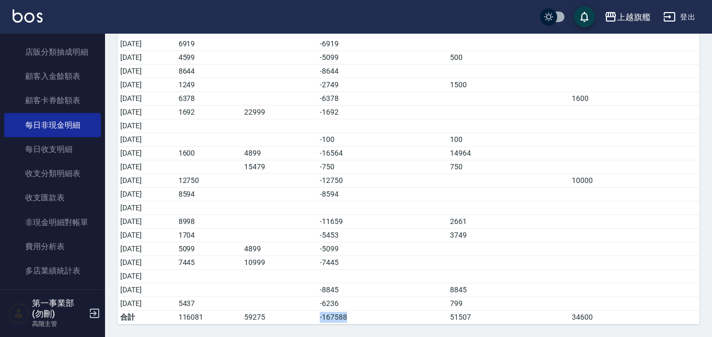
drag, startPoint x: 378, startPoint y: 317, endPoint x: 341, endPoint y: 316, distance: 36.8
click at [341, 316] on td "-167588" at bounding box center [382, 317] width 130 height 14
click at [359, 320] on td "-167588" at bounding box center [382, 317] width 130 height 14
click at [355, 317] on td "-167588" at bounding box center [382, 317] width 130 height 14
click at [350, 305] on td "-6236" at bounding box center [382, 304] width 130 height 14
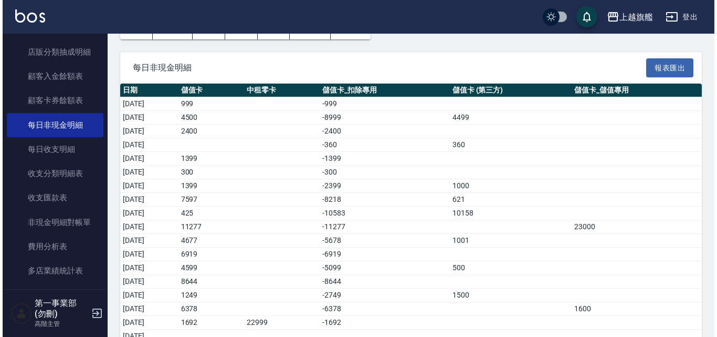
scroll to position [0, 0]
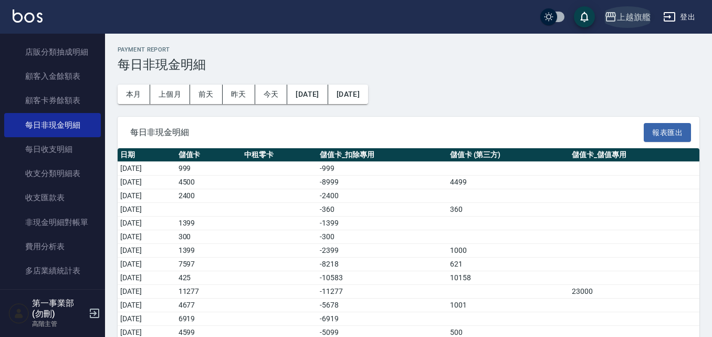
click at [621, 20] on div "上越旗艦" at bounding box center [634, 16] width 34 height 13
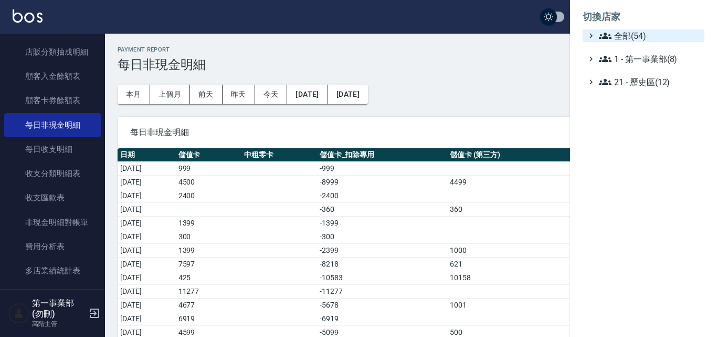
click at [619, 34] on span "全部(54)" at bounding box center [649, 35] width 101 height 13
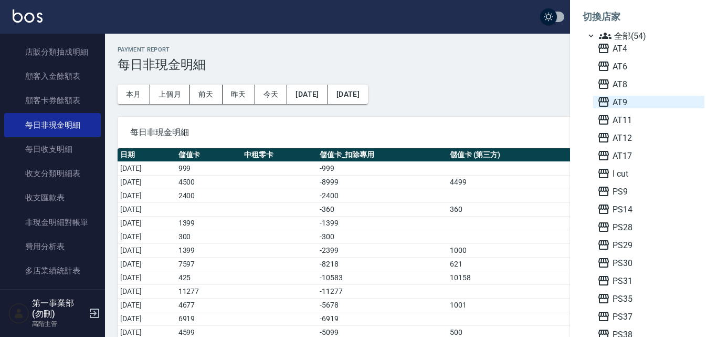
click at [627, 105] on span "AT9" at bounding box center [648, 102] width 103 height 13
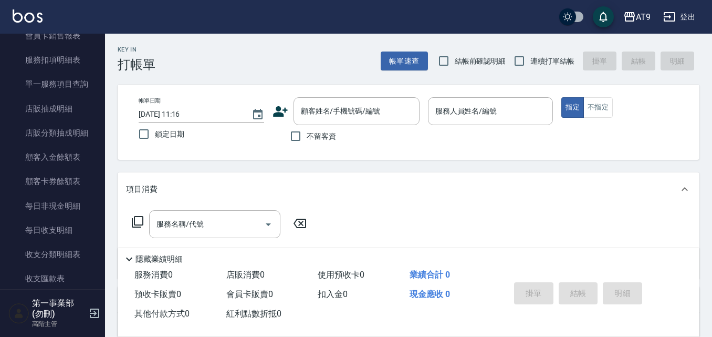
scroll to position [735, 0]
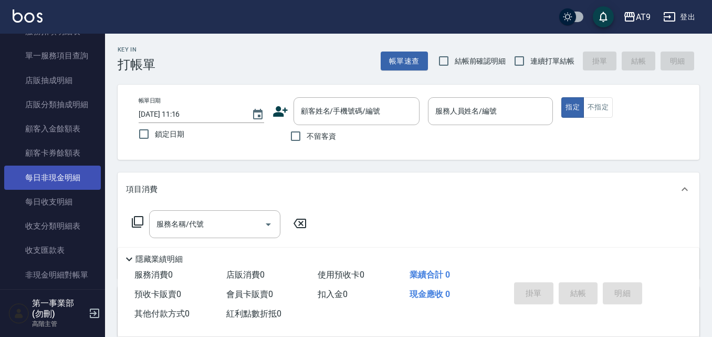
click at [63, 183] on link "每日非現金明細" at bounding box center [52, 177] width 97 height 24
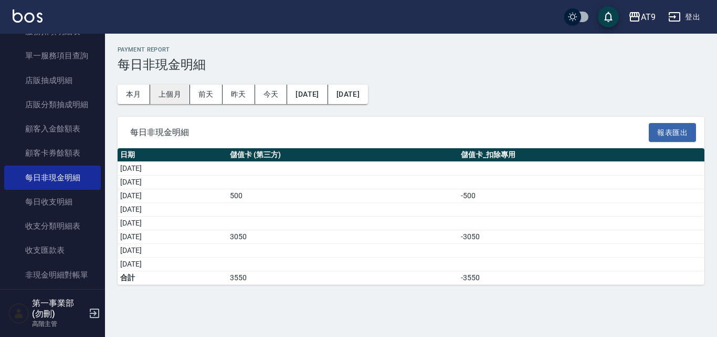
click at [171, 91] on button "上個月" at bounding box center [170, 94] width 40 height 19
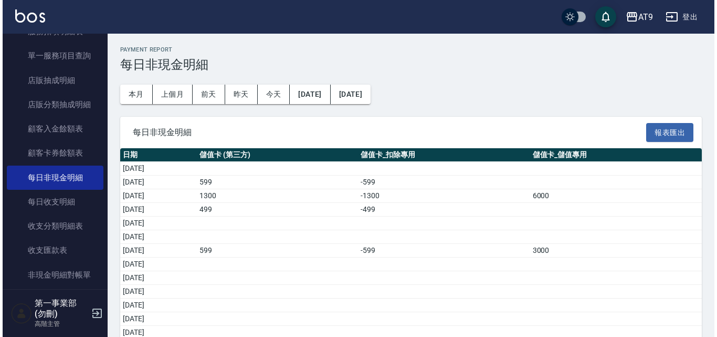
scroll to position [275, 0]
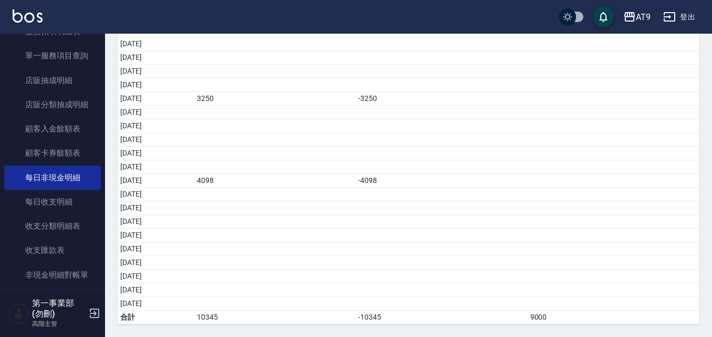
click at [648, 20] on div "AT9" at bounding box center [643, 16] width 15 height 13
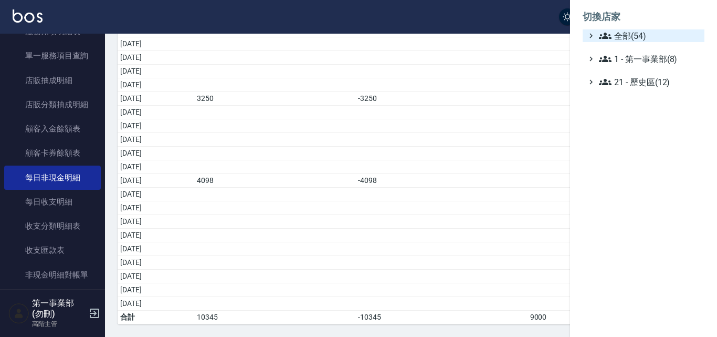
click at [647, 40] on span "全部(54)" at bounding box center [649, 35] width 101 height 13
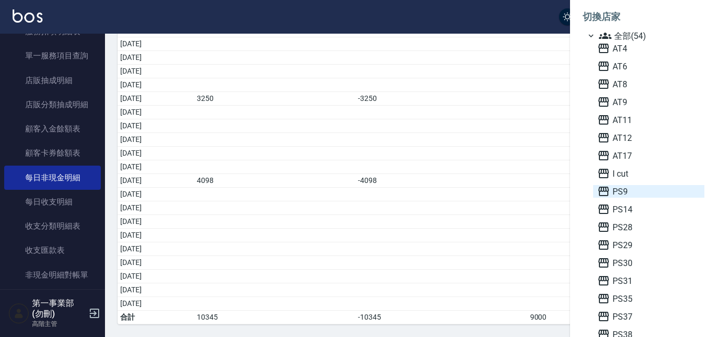
click at [638, 196] on span "PS9" at bounding box center [648, 191] width 103 height 13
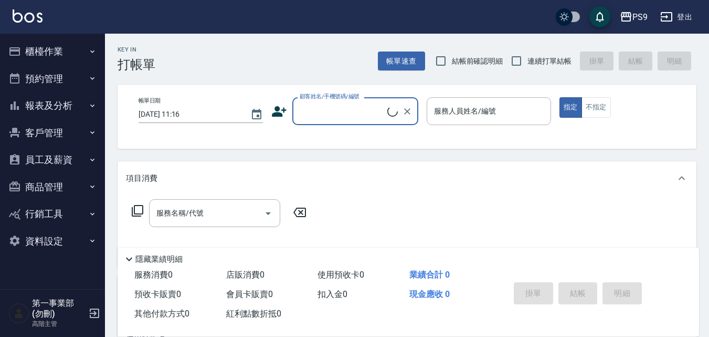
click at [75, 162] on button "員工及薪資" at bounding box center [52, 159] width 97 height 27
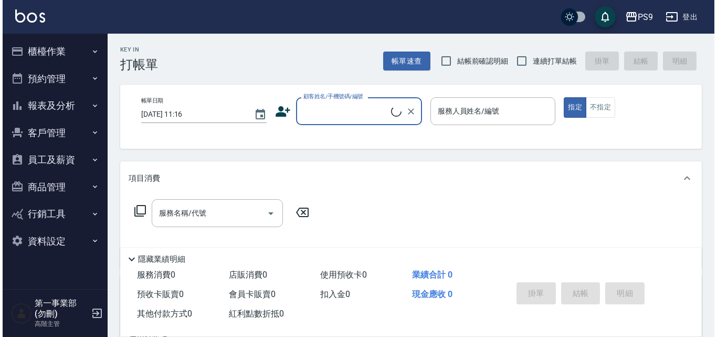
scroll to position [181, 0]
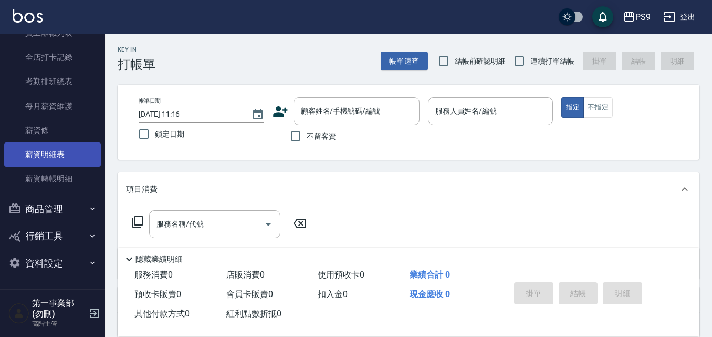
click at [75, 156] on link "薪資明細表" at bounding box center [52, 154] width 97 height 24
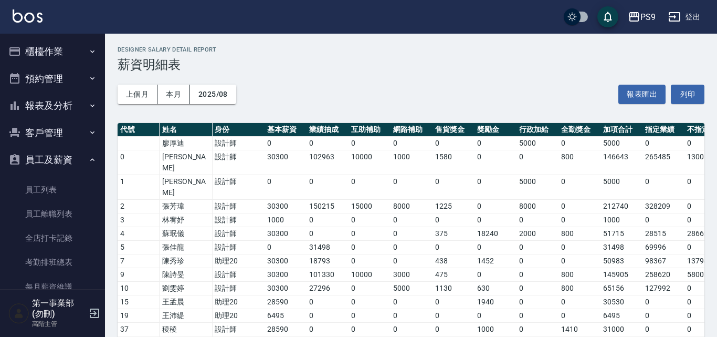
click at [68, 103] on button "報表及分析" at bounding box center [52, 105] width 97 height 27
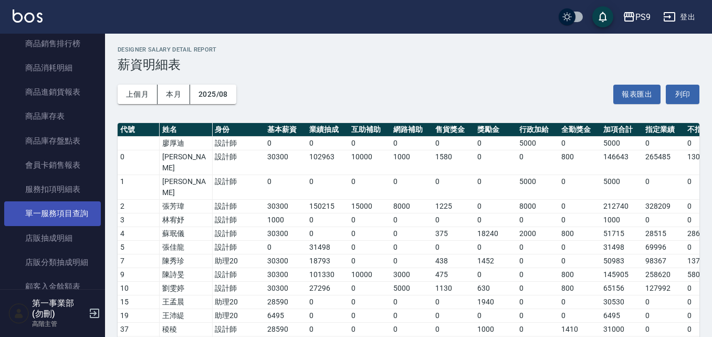
scroll to position [735, 0]
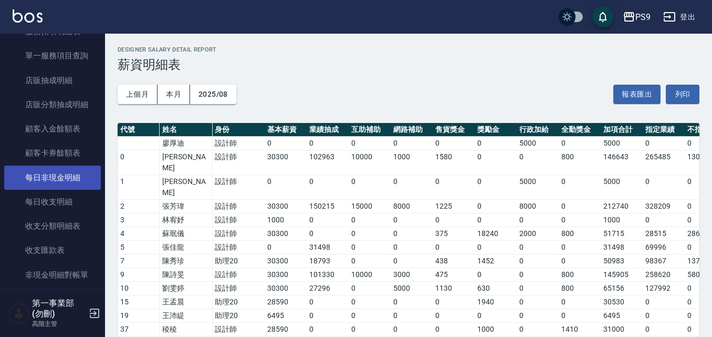
click at [69, 183] on link "每日非現金明細" at bounding box center [52, 177] width 97 height 24
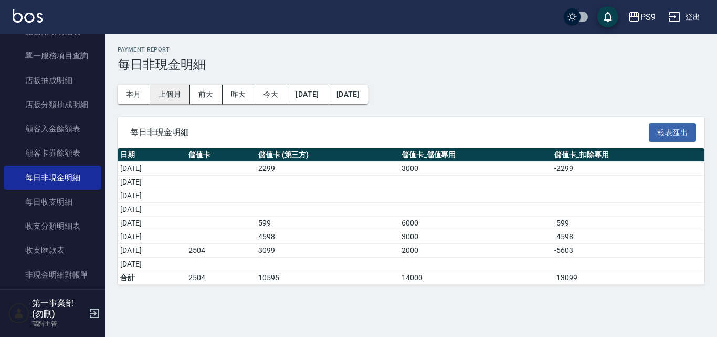
click at [167, 98] on button "上個月" at bounding box center [170, 94] width 40 height 19
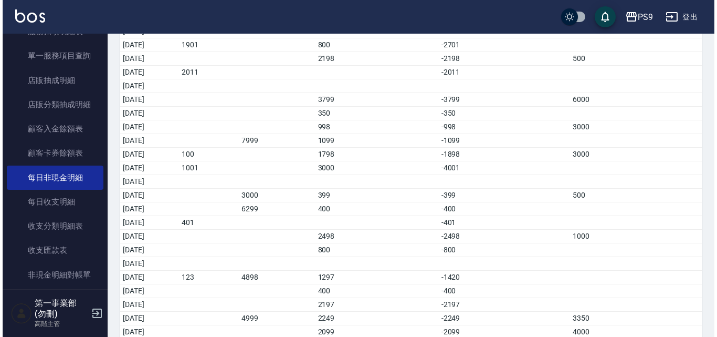
scroll to position [275, 0]
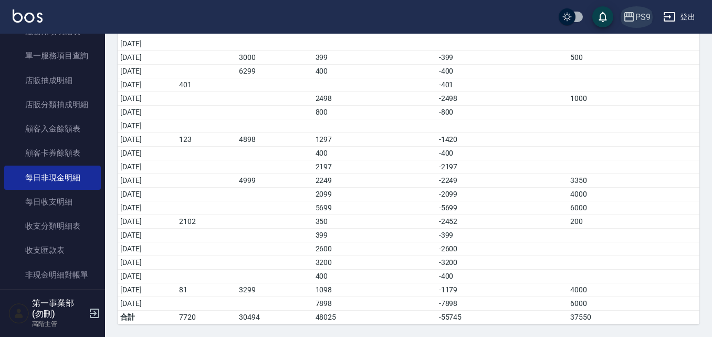
click at [648, 14] on div "PS9" at bounding box center [642, 16] width 15 height 13
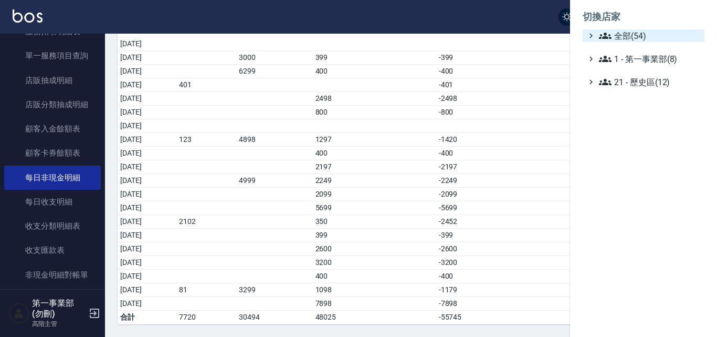
click at [645, 37] on span "全部(54)" at bounding box center [649, 35] width 101 height 13
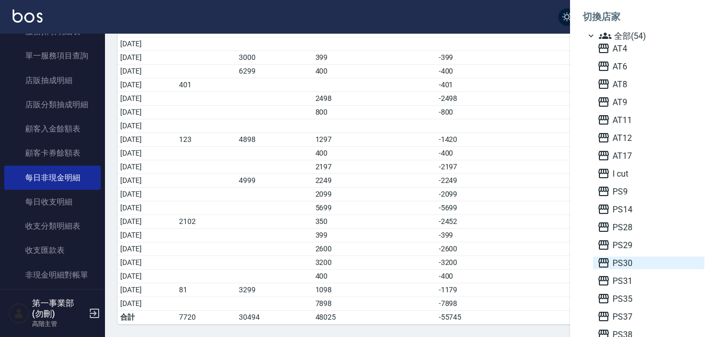
click at [636, 265] on span "PS30" at bounding box center [648, 262] width 103 height 13
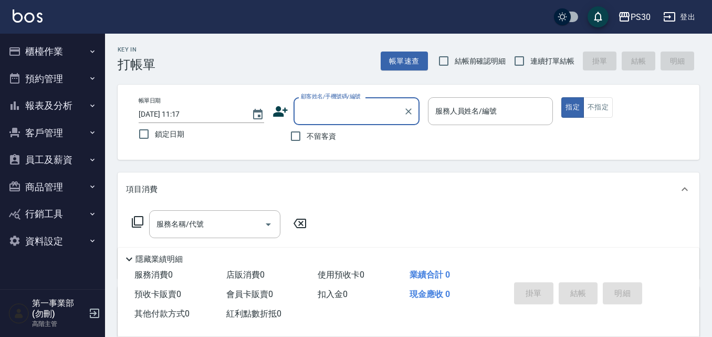
click at [74, 110] on button "報表及分析" at bounding box center [52, 105] width 97 height 27
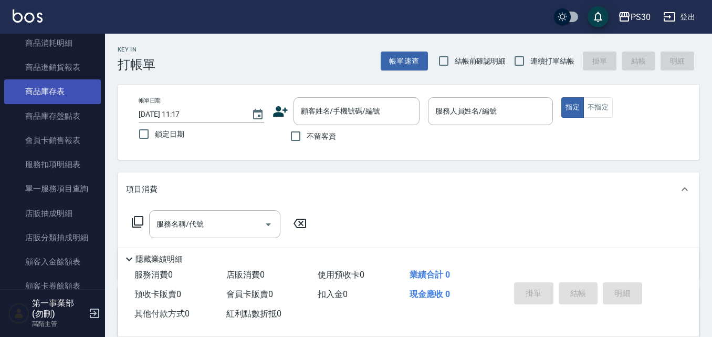
scroll to position [630, 0]
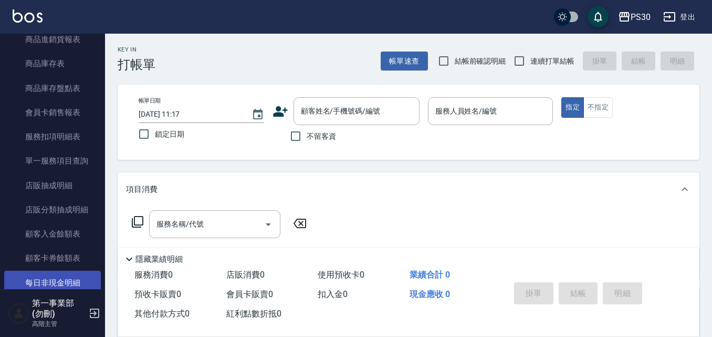
click at [72, 279] on link "每日非現金明細" at bounding box center [52, 282] width 97 height 24
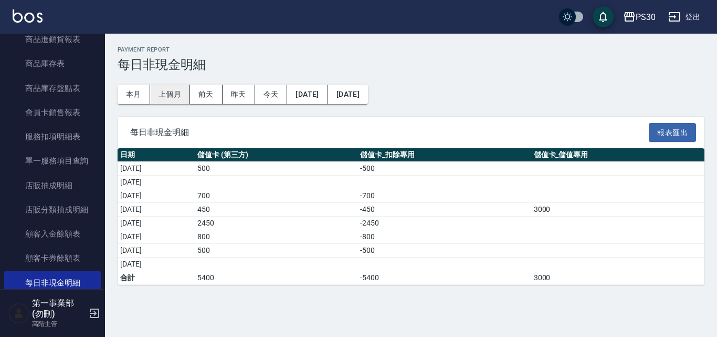
click at [164, 94] on button "上個月" at bounding box center [170, 94] width 40 height 19
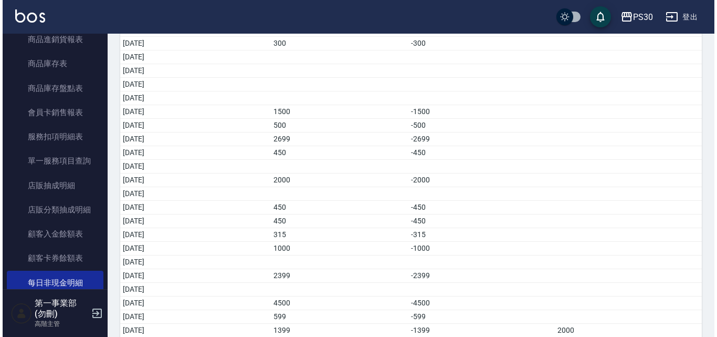
scroll to position [275, 0]
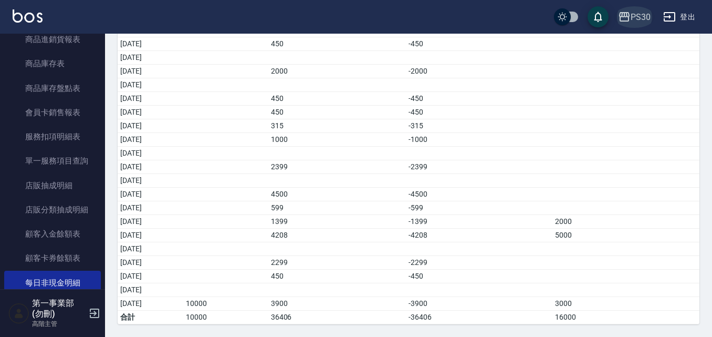
click at [623, 16] on icon "button" at bounding box center [624, 16] width 10 height 9
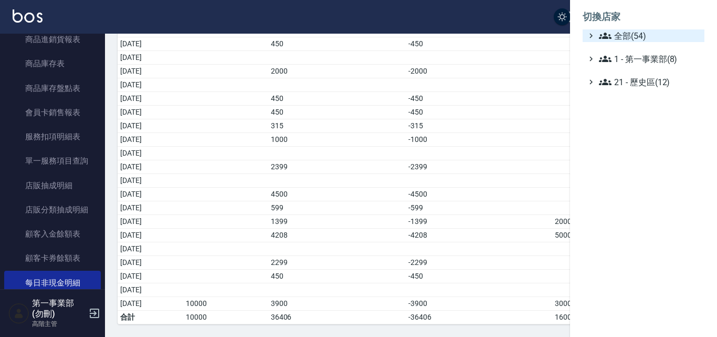
click at [652, 39] on span "全部(54)" at bounding box center [649, 35] width 101 height 13
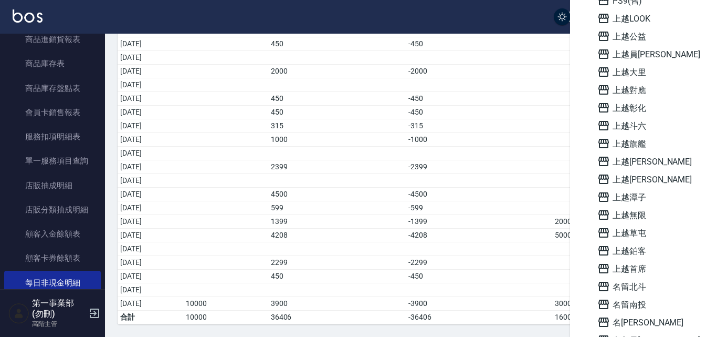
scroll to position [525, 0]
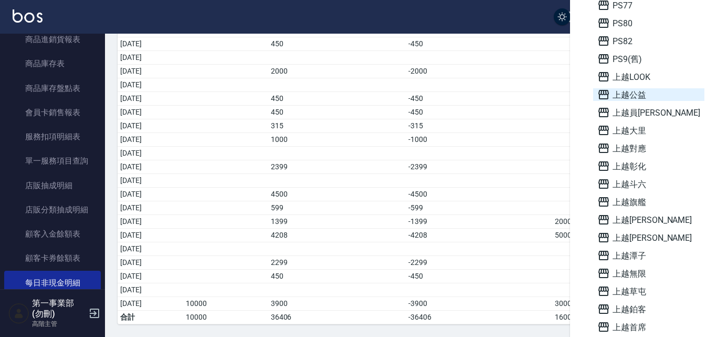
click at [642, 92] on span "上越公益" at bounding box center [648, 94] width 103 height 13
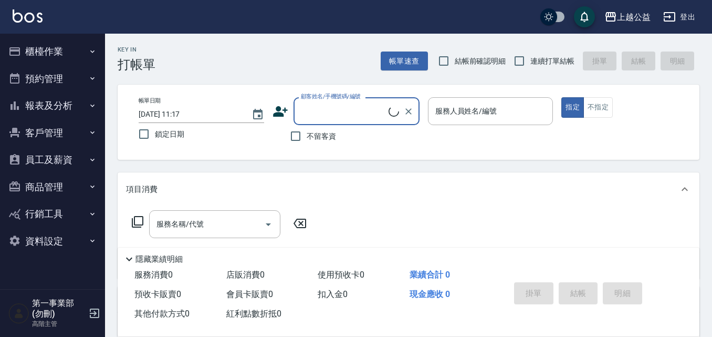
click at [81, 104] on button "報表及分析" at bounding box center [52, 105] width 97 height 27
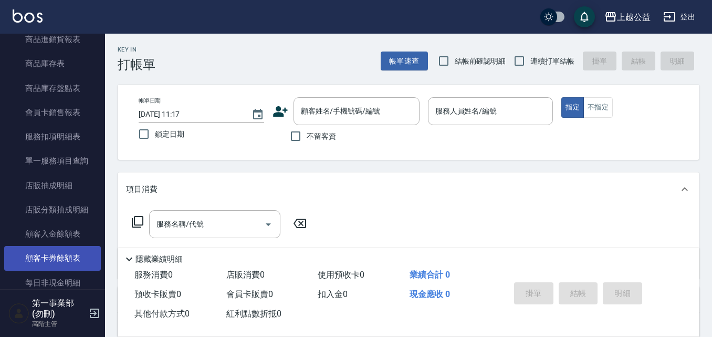
scroll to position [735, 0]
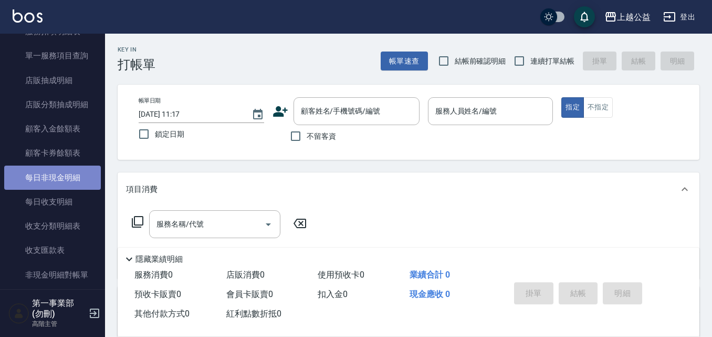
click at [72, 175] on link "每日非現金明細" at bounding box center [52, 177] width 97 height 24
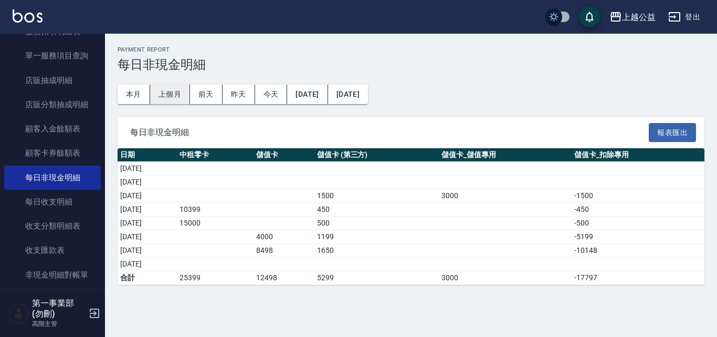
click at [162, 91] on button "上個月" at bounding box center [170, 94] width 40 height 19
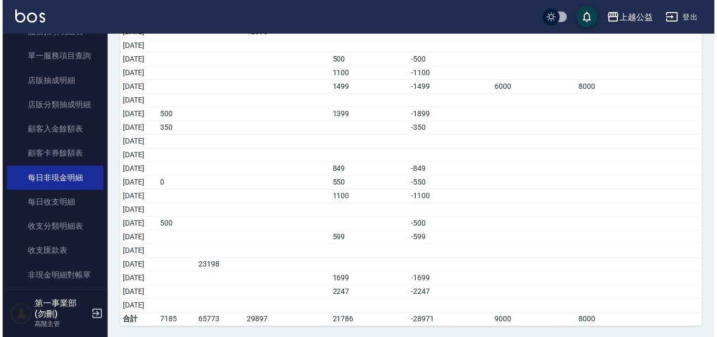
scroll to position [275, 0]
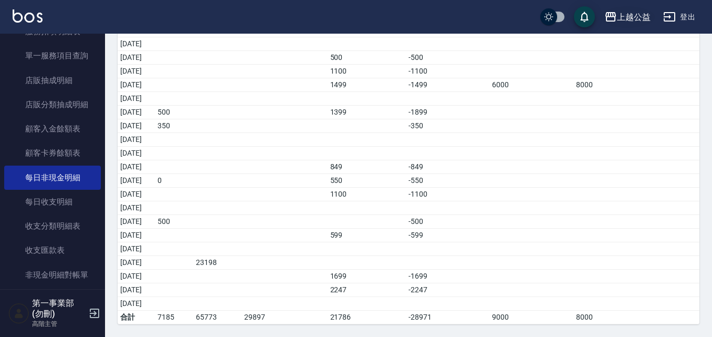
click at [633, 22] on div "上越公益" at bounding box center [634, 16] width 34 height 13
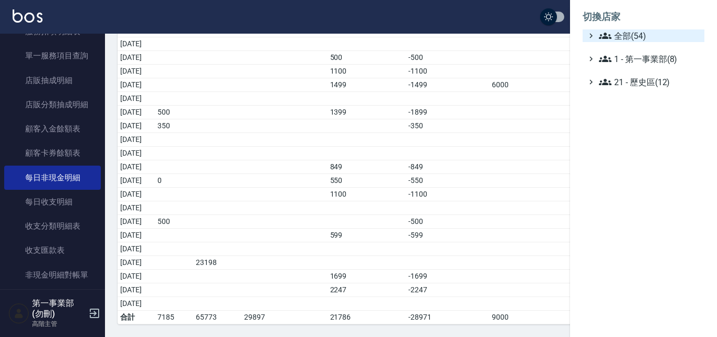
click at [634, 30] on span "全部(54)" at bounding box center [649, 35] width 101 height 13
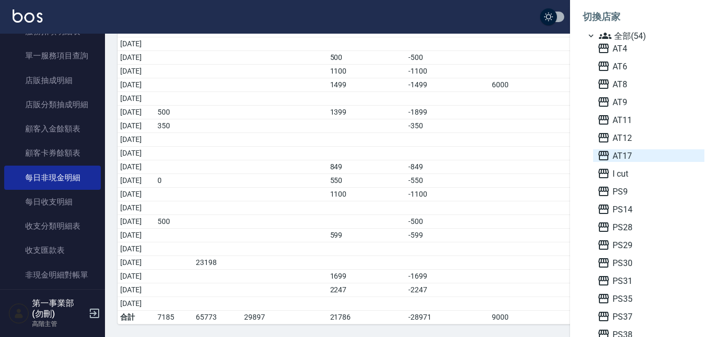
click at [623, 151] on span "AT17" at bounding box center [648, 155] width 103 height 13
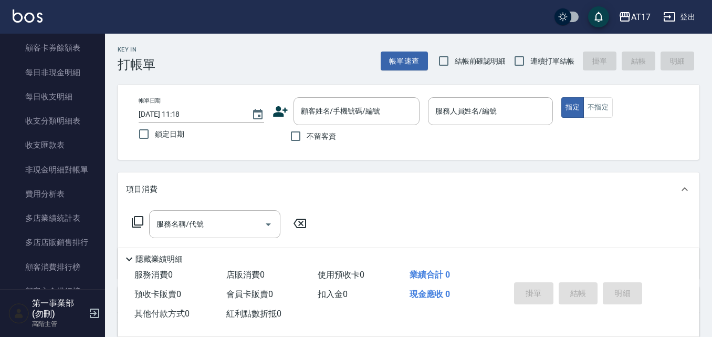
scroll to position [1033, 0]
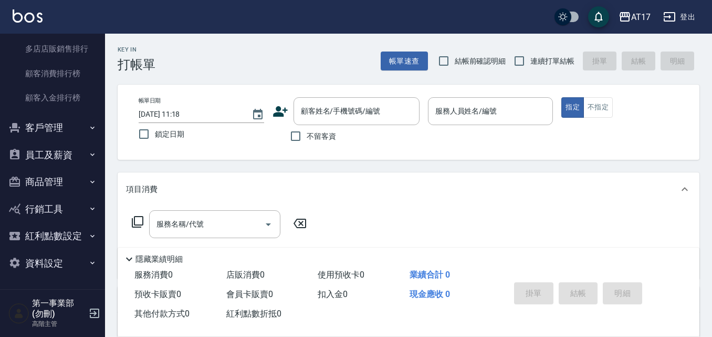
click at [67, 160] on button "員工及薪資" at bounding box center [52, 154] width 97 height 27
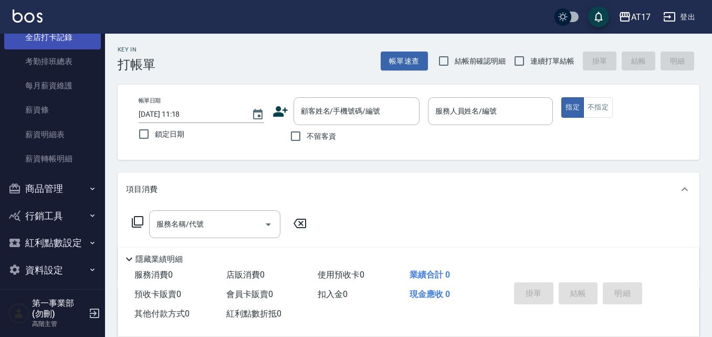
scroll to position [1236, 0]
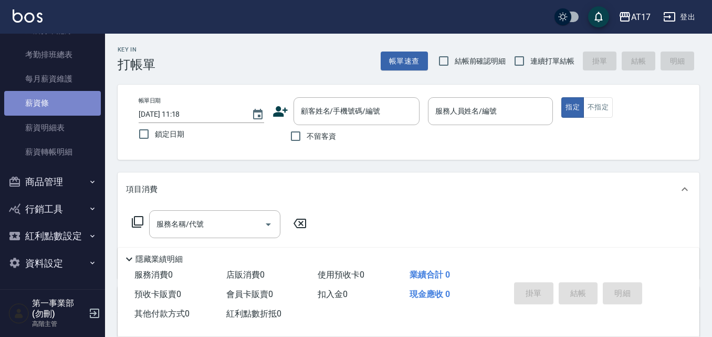
click at [58, 103] on link "薪資條" at bounding box center [52, 103] width 97 height 24
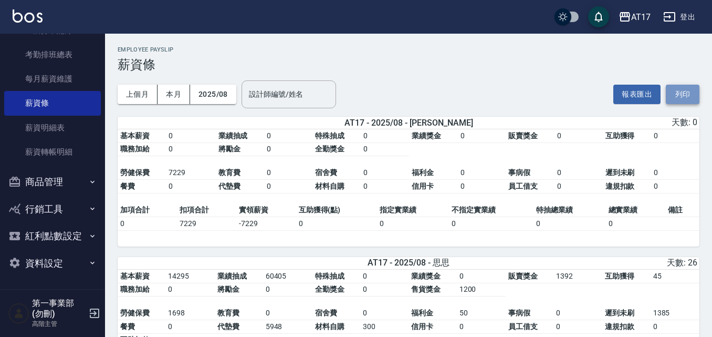
click at [673, 93] on button "列印" at bounding box center [683, 94] width 34 height 19
click at [628, 18] on icon "button" at bounding box center [624, 16] width 13 height 13
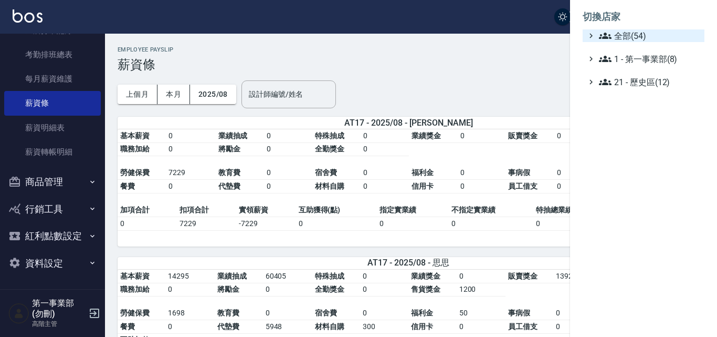
click at [626, 34] on span "全部(54)" at bounding box center [649, 35] width 101 height 13
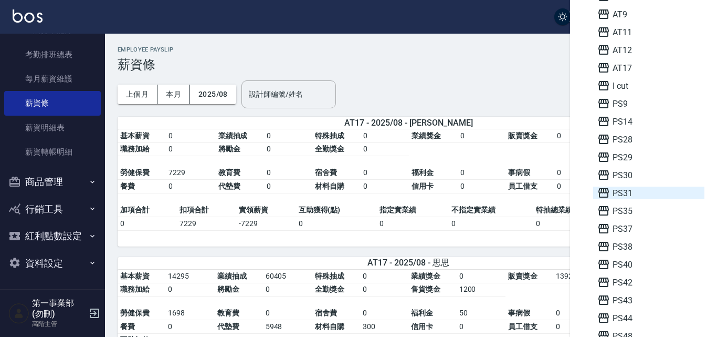
scroll to position [105, 0]
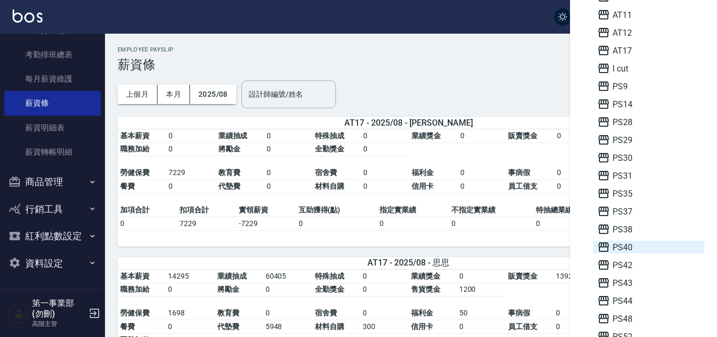
click at [628, 246] on span "PS40" at bounding box center [648, 246] width 103 height 13
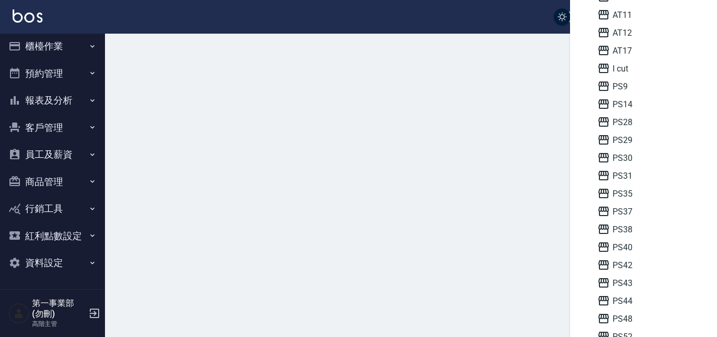
scroll to position [5, 0]
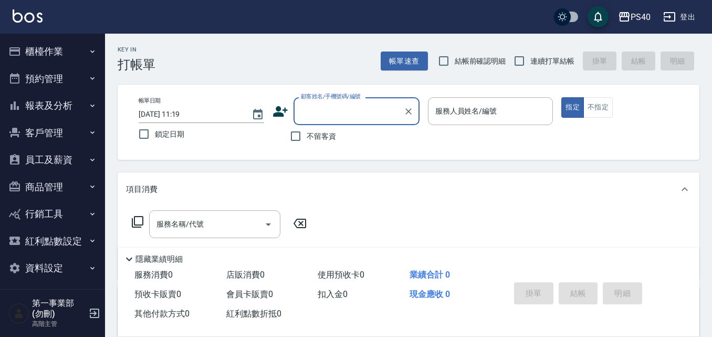
click at [57, 166] on button "員工及薪資" at bounding box center [52, 159] width 97 height 27
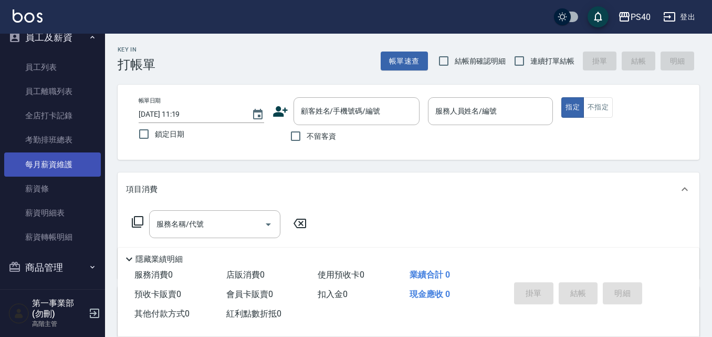
scroll to position [157, 0]
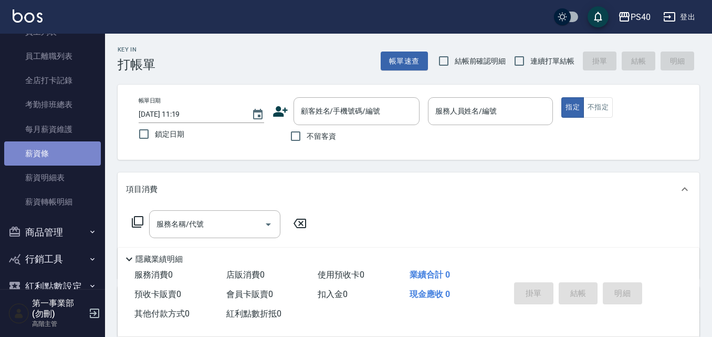
click at [60, 160] on link "薪資條" at bounding box center [52, 153] width 97 height 24
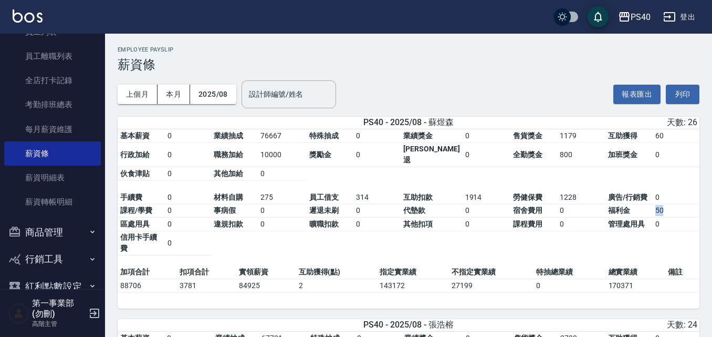
drag, startPoint x: 667, startPoint y: 206, endPoint x: 649, endPoint y: 202, distance: 18.3
click at [649, 202] on tbody "手續費 0 材料自購 275 員工借支 314 互助扣款 1914 勞健保費 1228 廣告/行銷費 0 課程/學費 0 事病假 0 遲退未刷 0 代墊款 0…" at bounding box center [409, 223] width 582 height 65
click at [277, 152] on td "10000" at bounding box center [282, 154] width 49 height 25
click at [467, 191] on td "1914" at bounding box center [487, 198] width 48 height 14
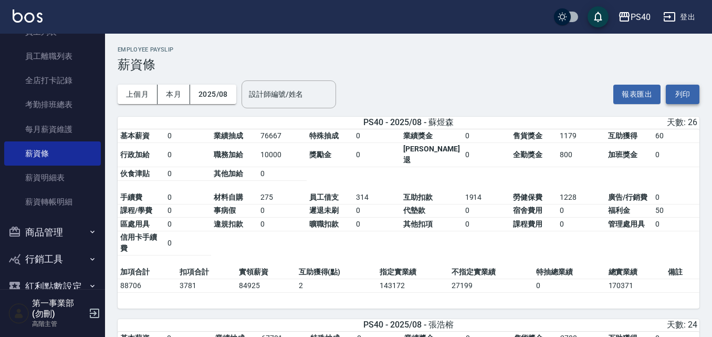
click at [677, 99] on button "列印" at bounding box center [683, 94] width 34 height 19
click at [640, 18] on div "PS40" at bounding box center [641, 16] width 20 height 13
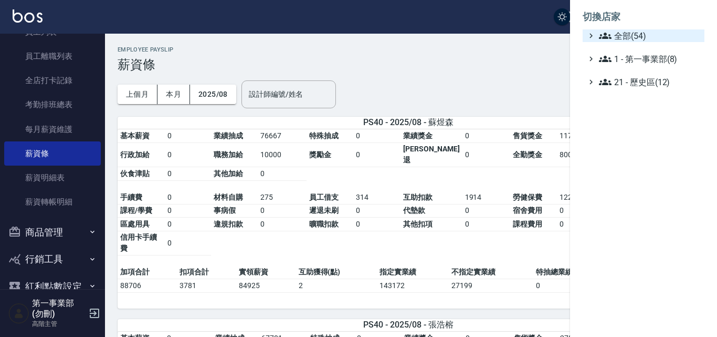
click at [639, 34] on span "全部(54)" at bounding box center [649, 35] width 101 height 13
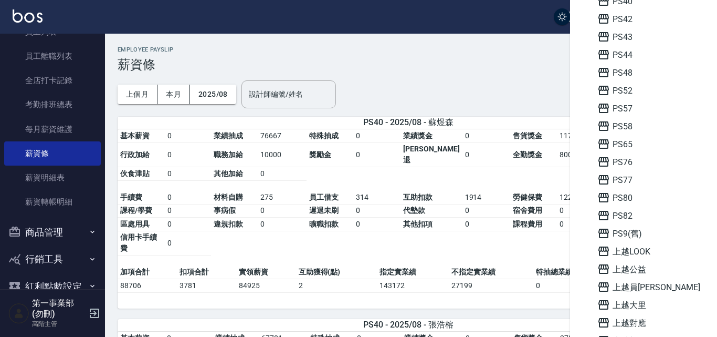
scroll to position [367, 0]
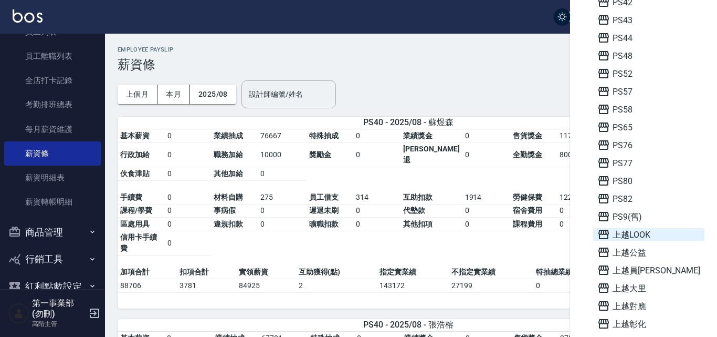
click at [638, 240] on span "上越LOOK" at bounding box center [648, 234] width 103 height 13
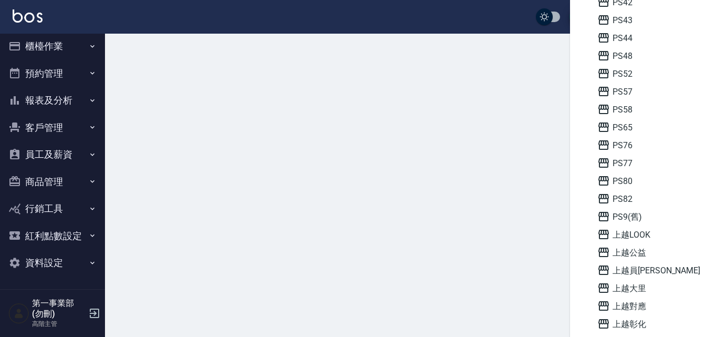
scroll to position [5, 0]
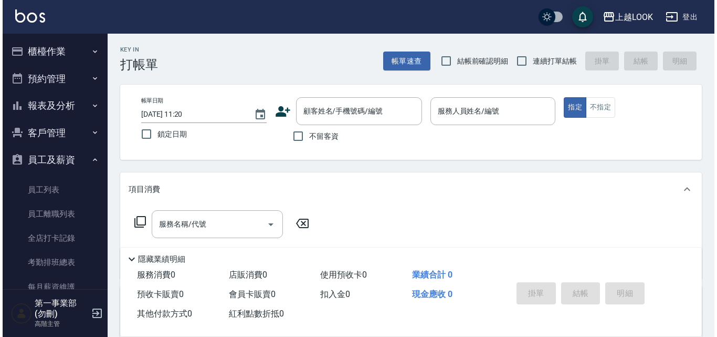
scroll to position [208, 0]
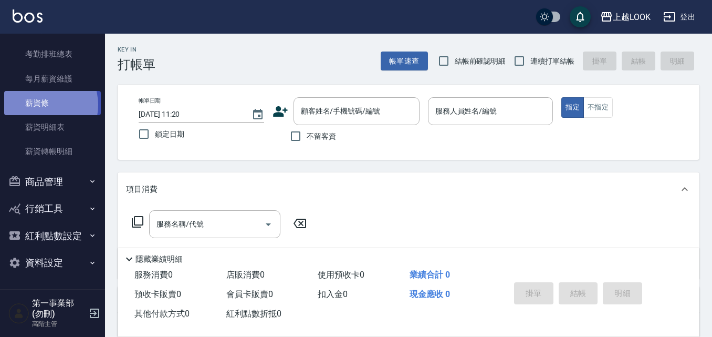
click at [39, 105] on link "薪資條" at bounding box center [52, 103] width 97 height 24
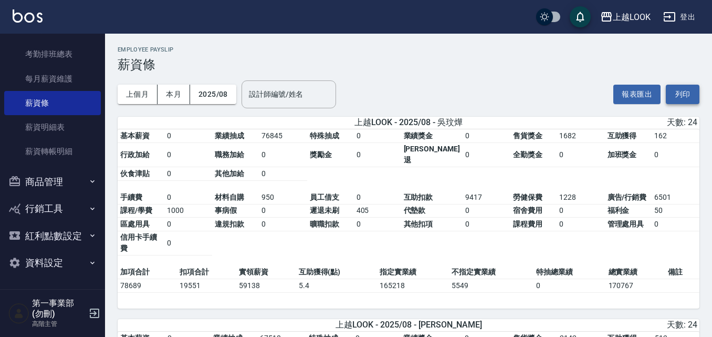
click at [675, 92] on button "列印" at bounding box center [683, 94] width 34 height 19
click at [626, 18] on div "上越LOOK" at bounding box center [632, 16] width 38 height 13
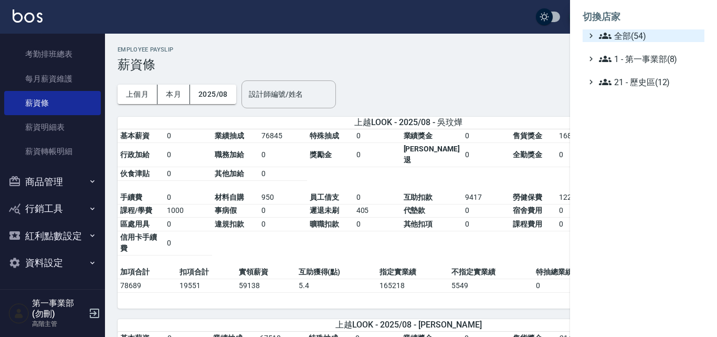
click at [618, 31] on span "全部(54)" at bounding box center [649, 35] width 101 height 13
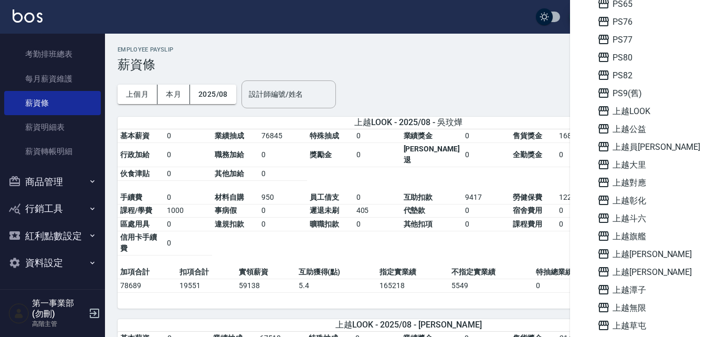
scroll to position [525, 0]
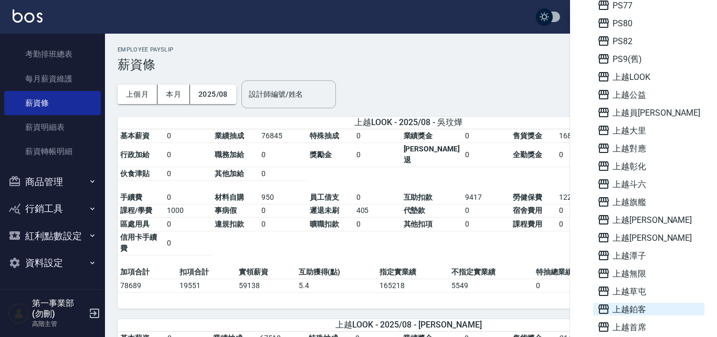
click at [631, 311] on span "上越鉑客" at bounding box center [648, 308] width 103 height 13
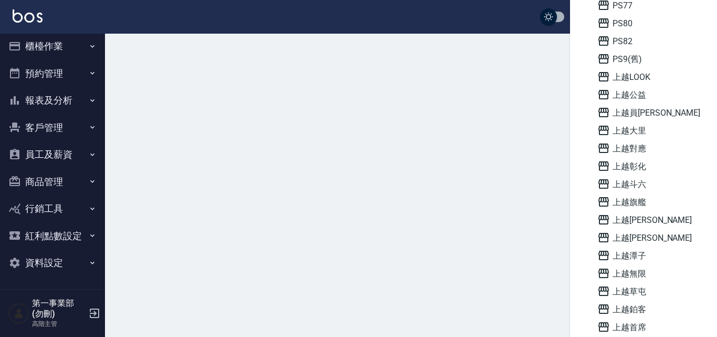
scroll to position [5, 0]
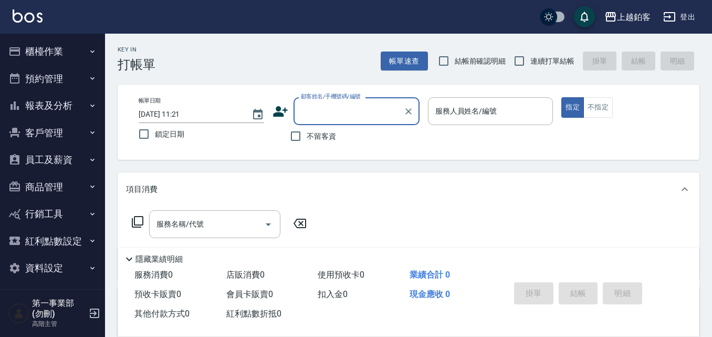
click at [70, 154] on button "員工及薪資" at bounding box center [52, 159] width 97 height 27
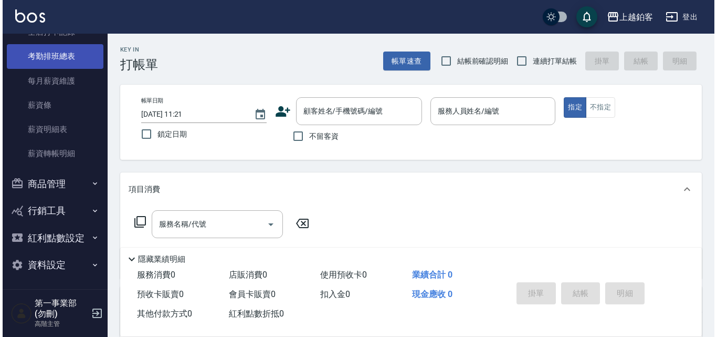
scroll to position [208, 0]
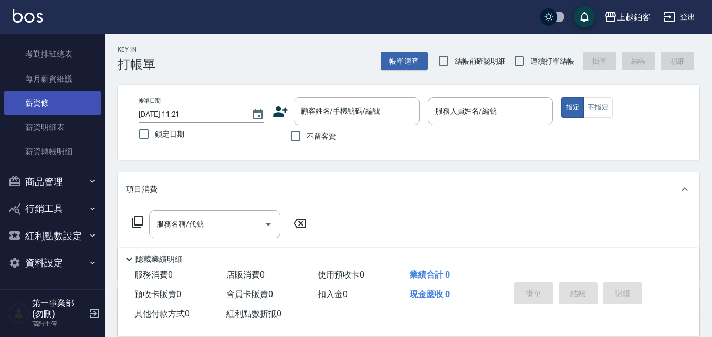
click at [40, 103] on link "薪資條" at bounding box center [52, 103] width 97 height 24
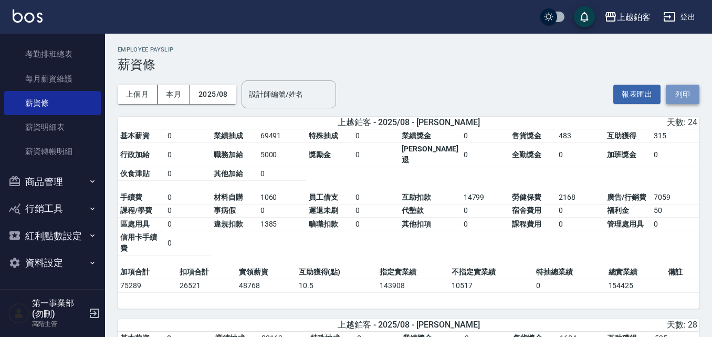
click at [685, 102] on button "列印" at bounding box center [683, 94] width 34 height 19
click at [640, 17] on div "上越鉑客" at bounding box center [634, 16] width 34 height 13
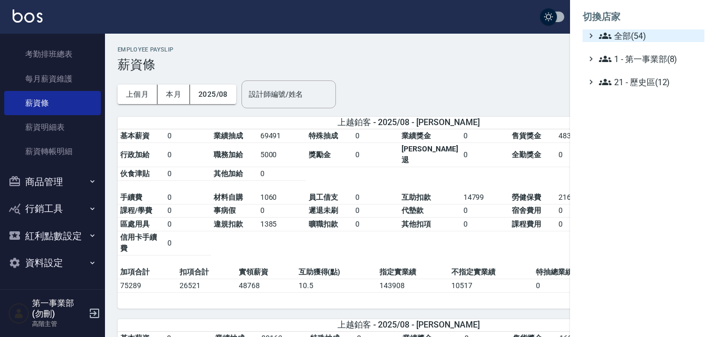
click at [634, 38] on span "全部(54)" at bounding box center [649, 35] width 101 height 13
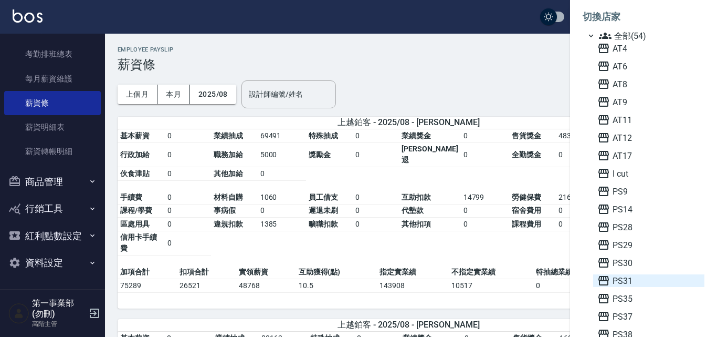
click at [627, 279] on span "PS31" at bounding box center [648, 280] width 103 height 13
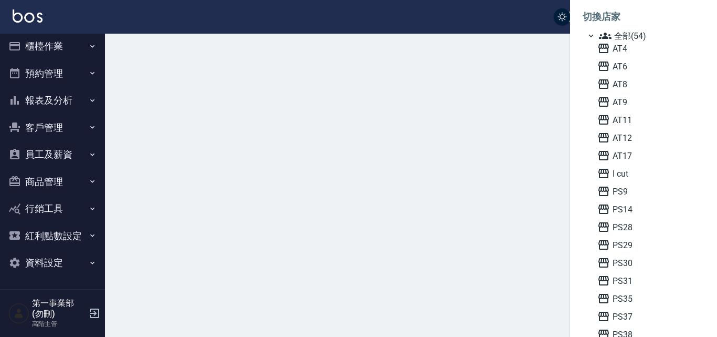
scroll to position [5, 0]
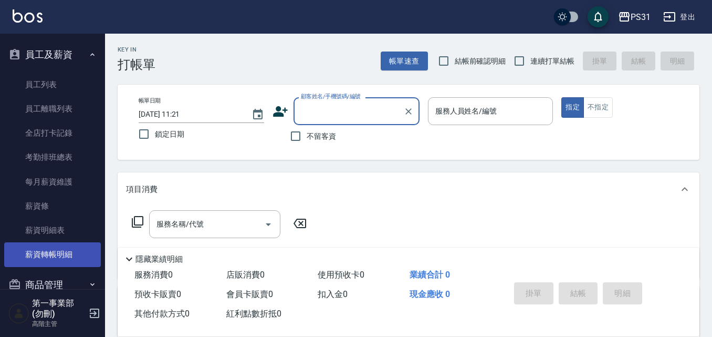
scroll to position [157, 0]
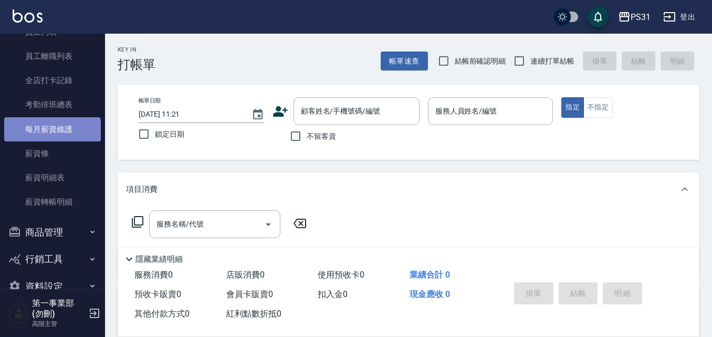
click at [51, 134] on link "每月薪資維護" at bounding box center [52, 129] width 97 height 24
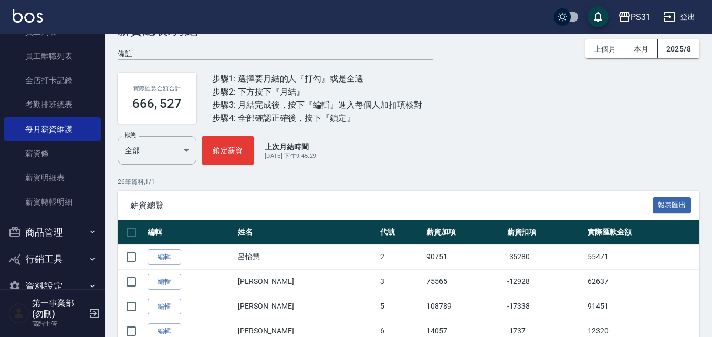
scroll to position [52, 0]
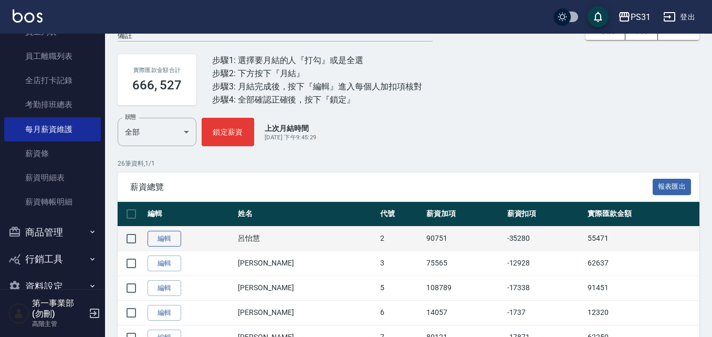
click at [175, 243] on link "編輯" at bounding box center [165, 238] width 34 height 16
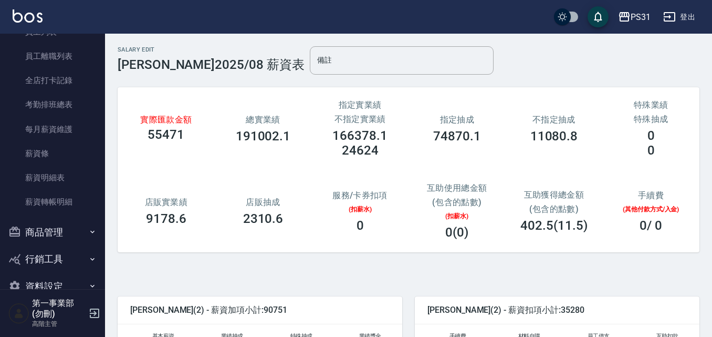
click at [275, 261] on div "實際匯款金額 55471 總實業績 191002.1 指定實業績 不指定實業績 166378.1 24624 指定抽成 74870.1 不指定抽成 11080…" at bounding box center [404, 165] width 590 height 198
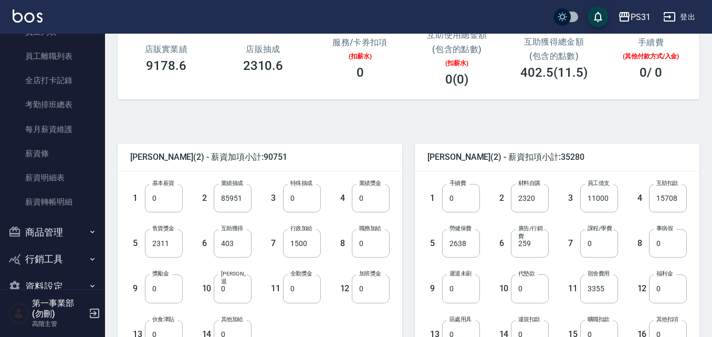
scroll to position [157, 0]
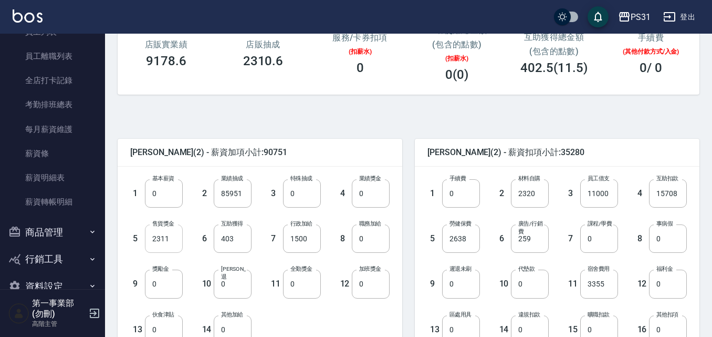
click at [162, 246] on input "2311" at bounding box center [164, 238] width 38 height 28
type input "2773"
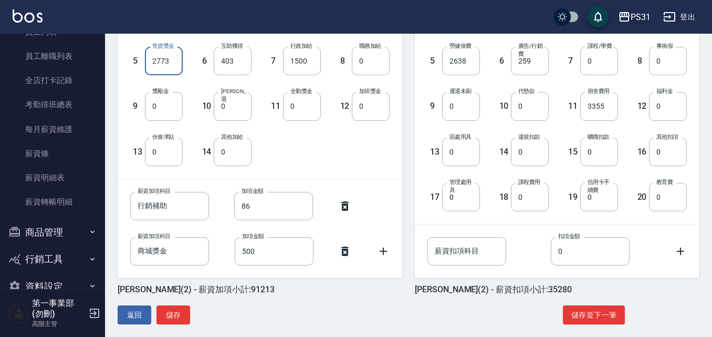
scroll to position [345, 0]
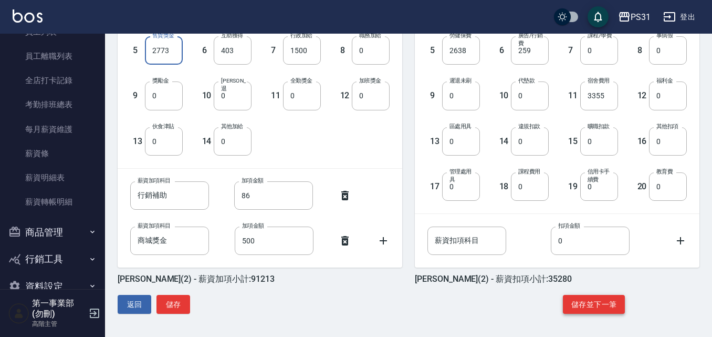
click at [600, 307] on button "儲存並下一筆" at bounding box center [594, 304] width 62 height 19
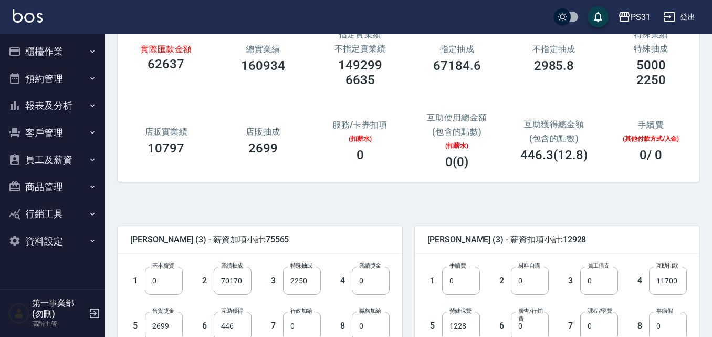
scroll to position [210, 0]
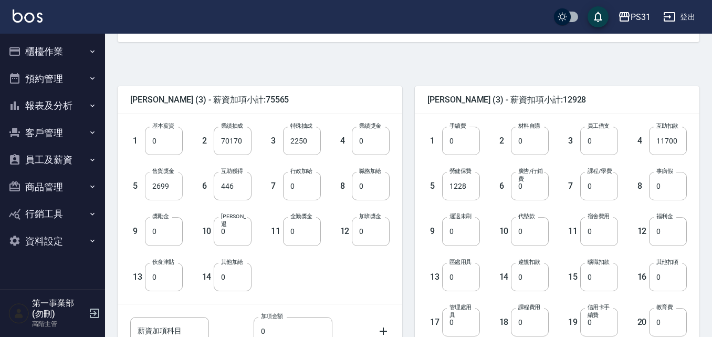
click at [169, 190] on input "2699" at bounding box center [164, 186] width 38 height 28
type input "3779"
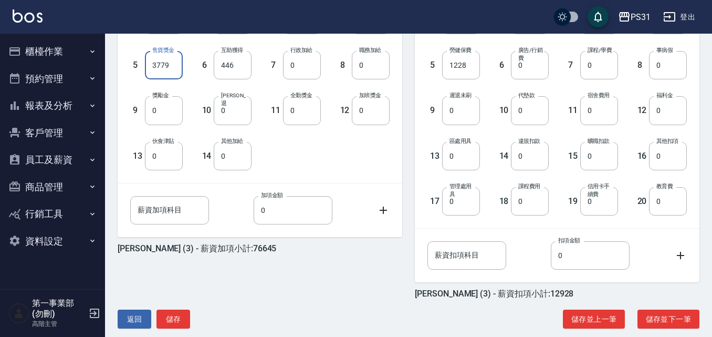
scroll to position [345, 0]
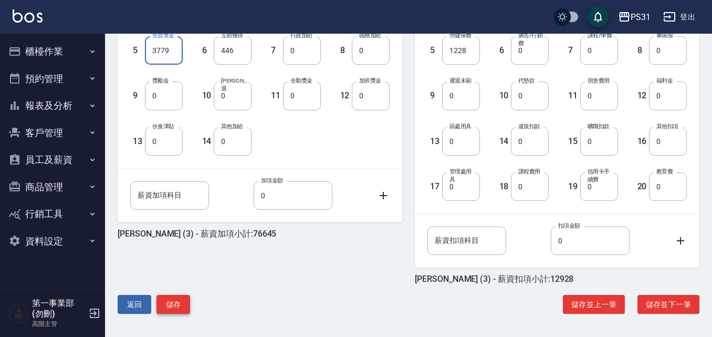
click at [173, 297] on button "儲存" at bounding box center [173, 304] width 34 height 19
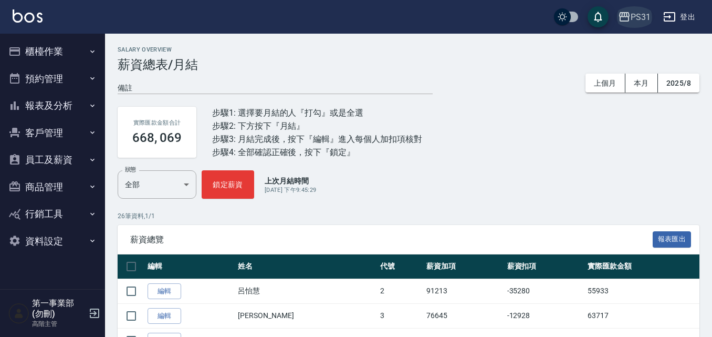
click at [643, 13] on div "PS31" at bounding box center [641, 16] width 20 height 13
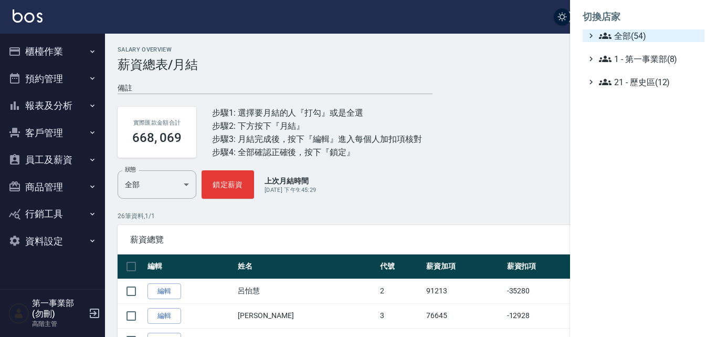
click at [645, 33] on span "全部(54)" at bounding box center [649, 35] width 101 height 13
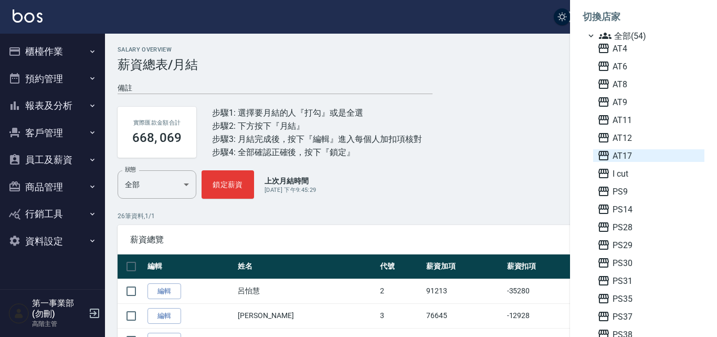
click at [631, 159] on span "AT17" at bounding box center [648, 155] width 103 height 13
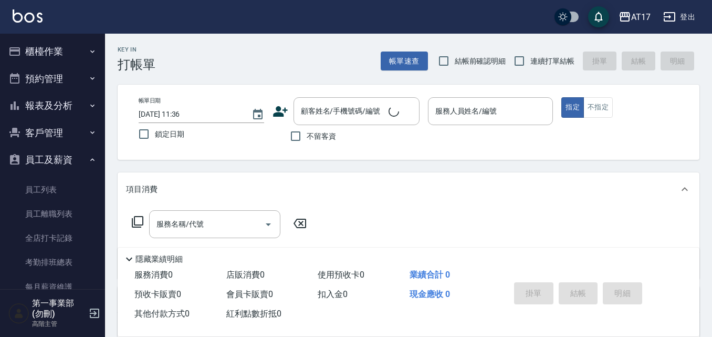
scroll to position [208, 0]
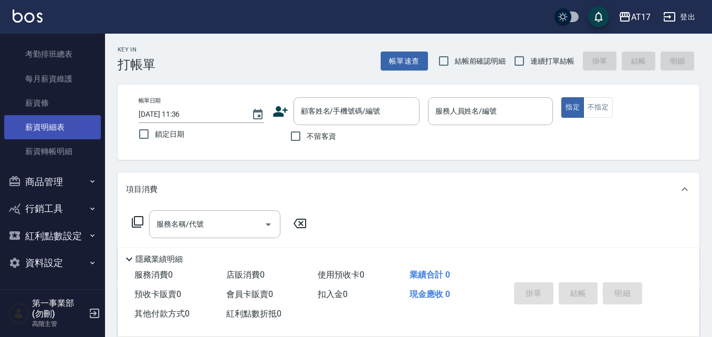
click at [55, 120] on link "薪資明細表" at bounding box center [52, 127] width 97 height 24
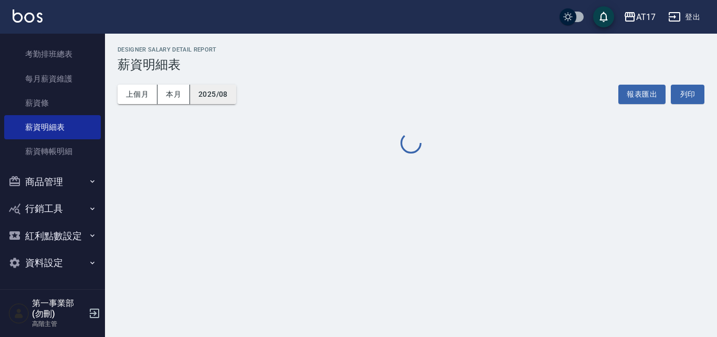
click at [224, 92] on button "2025/08" at bounding box center [213, 94] width 46 height 19
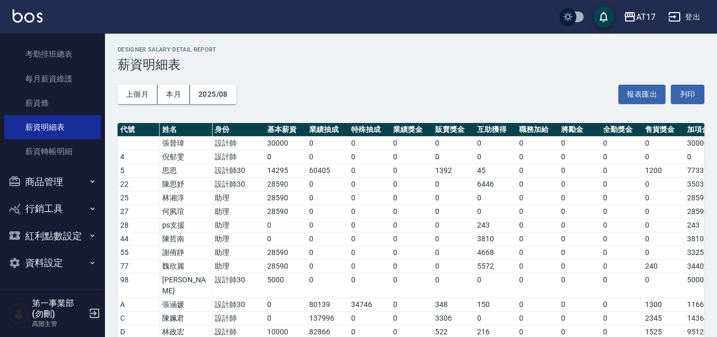
click at [306, 183] on td "28590" at bounding box center [286, 184] width 42 height 14
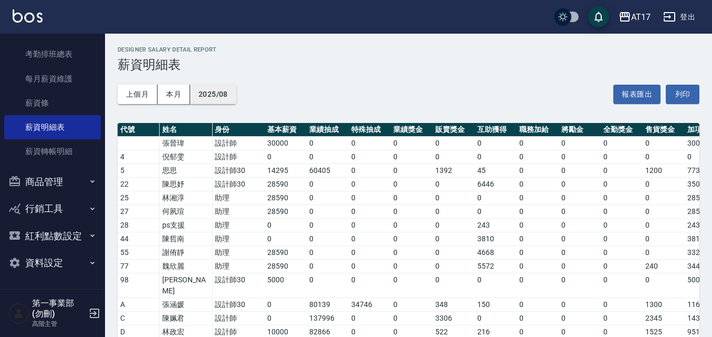
click at [226, 95] on button "2025/08" at bounding box center [213, 94] width 46 height 19
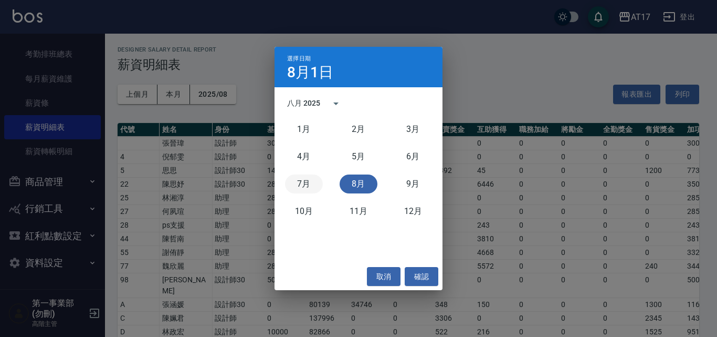
click at [297, 175] on button "7月" at bounding box center [304, 183] width 38 height 19
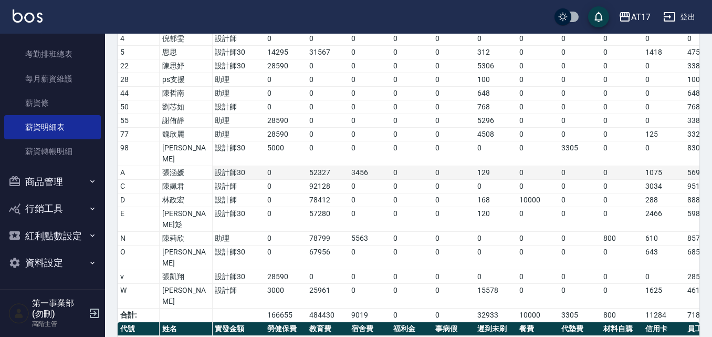
scroll to position [52, 0]
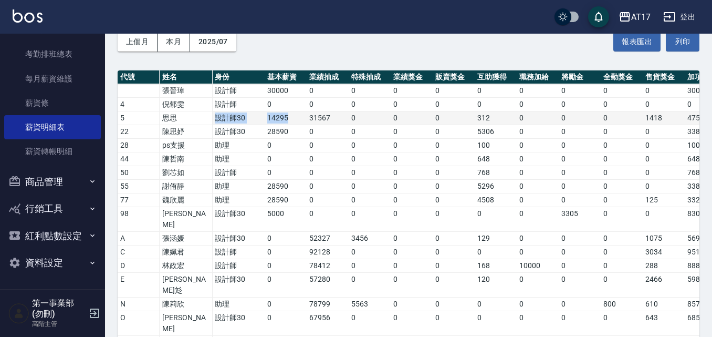
drag, startPoint x: 194, startPoint y: 119, endPoint x: 298, endPoint y: 111, distance: 104.2
click at [298, 111] on tr "5 思思 設計師30 14295 31567 0 0 0 312 0 0 0 1418 47592 42419 27730 0 10" at bounding box center [506, 118] width 777 height 14
click at [299, 119] on td "14295" at bounding box center [286, 118] width 42 height 14
drag, startPoint x: 258, startPoint y: 122, endPoint x: 301, endPoint y: 112, distance: 44.2
click at [301, 112] on tr "5 思思 設計師30 14295 31567 0 0 0 312 0 0 0 1418 47592 42419 27730 0 10" at bounding box center [506, 118] width 777 height 14
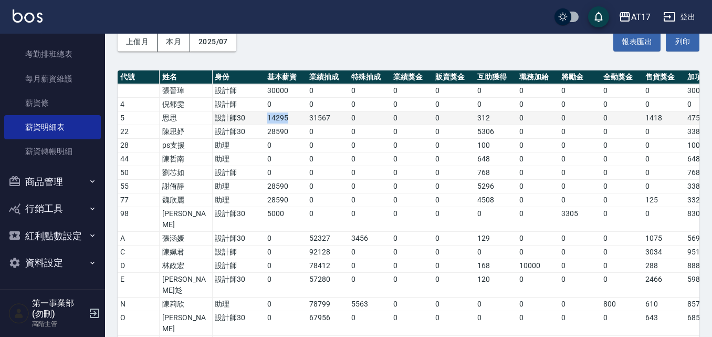
click at [304, 121] on td "14295" at bounding box center [286, 118] width 42 height 14
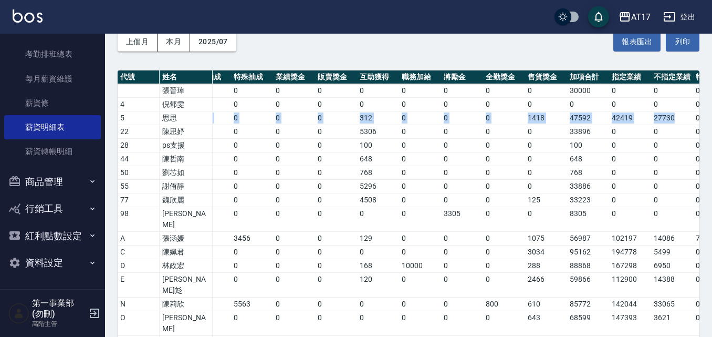
drag, startPoint x: 308, startPoint y: 115, endPoint x: 712, endPoint y: 116, distance: 404.2
click at [711, 116] on html "AT17 登出 櫃檯作業 打帳單 帳單列表 掛單列表 座位開單 營業儀表板 現金收支登錄 高階收支登錄 材料自購登錄 每日結帳 排班表 現場電腦打卡 掃碼打卡…" at bounding box center [356, 333] width 712 height 770
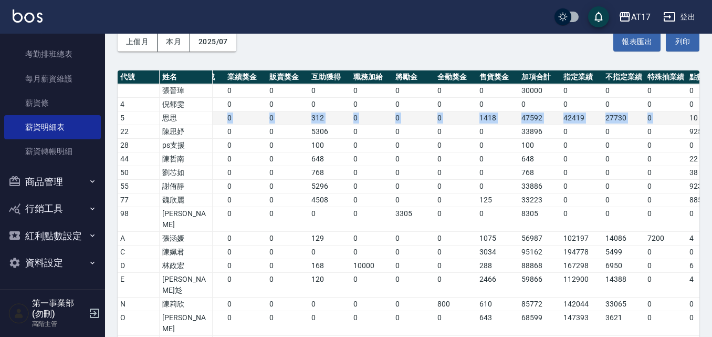
click at [631, 116] on td "27730" at bounding box center [624, 118] width 42 height 14
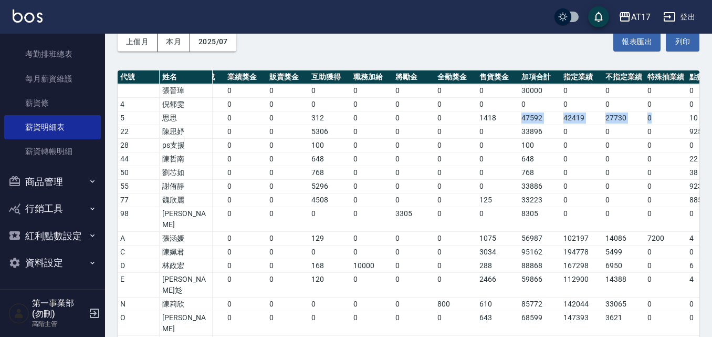
scroll to position [0, 195]
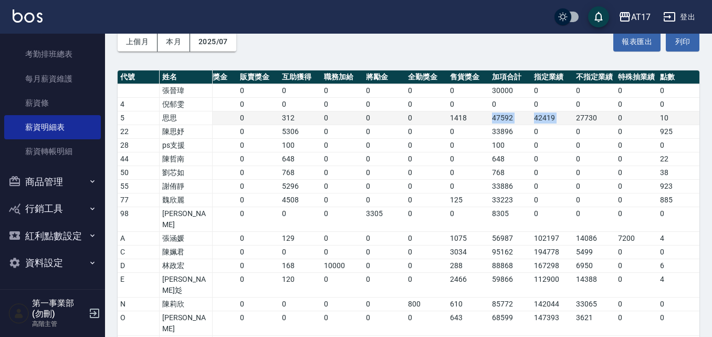
drag, startPoint x: 517, startPoint y: 117, endPoint x: 575, endPoint y: 112, distance: 58.4
click at [575, 112] on tr "5 思思 設計師30 14295 31567 0 0 0 312 0 0 0 1418 47592 42419 27730 0 10" at bounding box center [310, 118] width 777 height 14
click at [481, 117] on td "1418" at bounding box center [468, 118] width 42 height 14
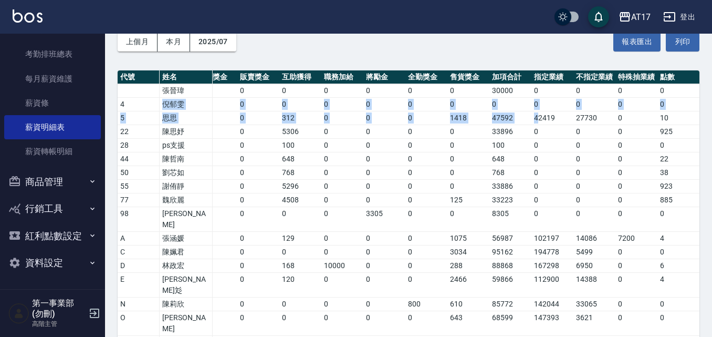
drag, startPoint x: 537, startPoint y: 117, endPoint x: 114, endPoint y: 108, distance: 422.2
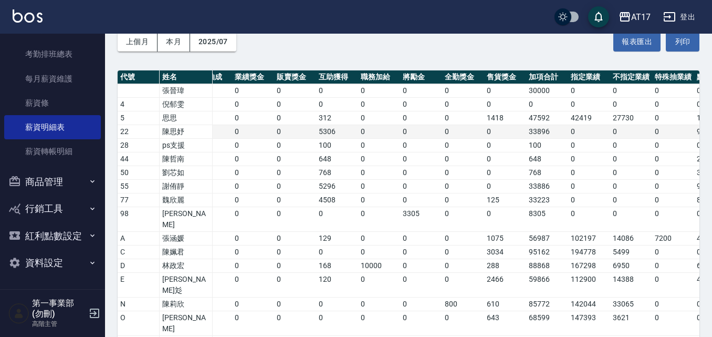
click at [291, 125] on td "0" at bounding box center [295, 132] width 42 height 14
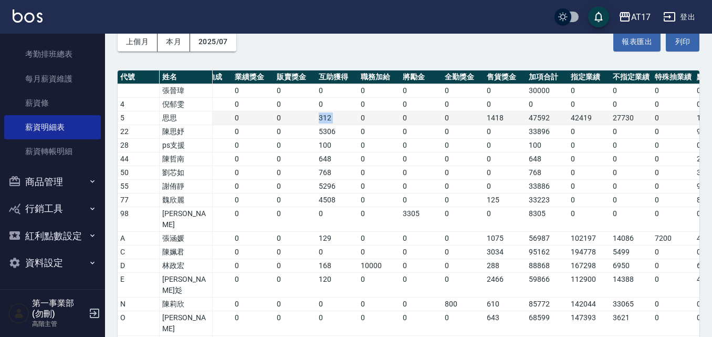
drag, startPoint x: 360, startPoint y: 118, endPoint x: 312, endPoint y: 124, distance: 47.6
click at [312, 124] on tr "5 思思 設計師30 14295 31567 0 0 0 312 0 0 0 1418 47592 42419 27730 0 10" at bounding box center [347, 118] width 777 height 14
click at [330, 120] on td "312" at bounding box center [337, 118] width 42 height 14
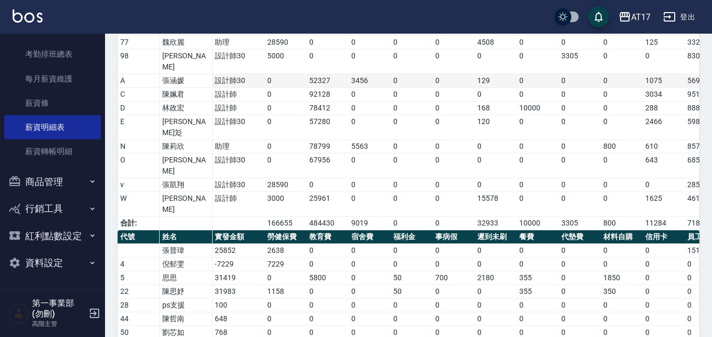
scroll to position [0, 0]
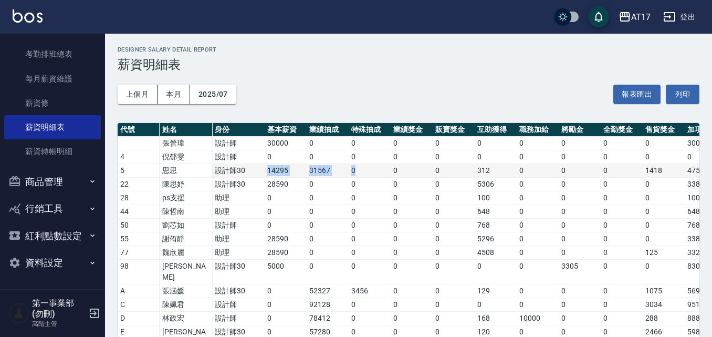
drag, startPoint x: 286, startPoint y: 173, endPoint x: 354, endPoint y: 174, distance: 68.3
click at [354, 174] on tr "5 思思 設計師30 14295 31567 0 0 0 312 0 0 0 1418 47592 42419 27730 0 10" at bounding box center [506, 171] width 777 height 14
click at [354, 174] on td "0" at bounding box center [370, 171] width 42 height 14
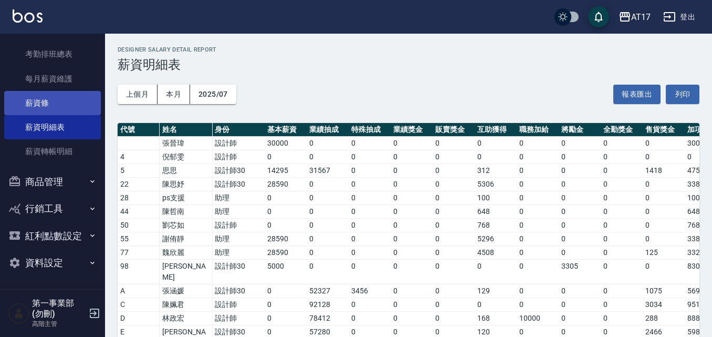
click at [50, 106] on link "薪資條" at bounding box center [52, 103] width 97 height 24
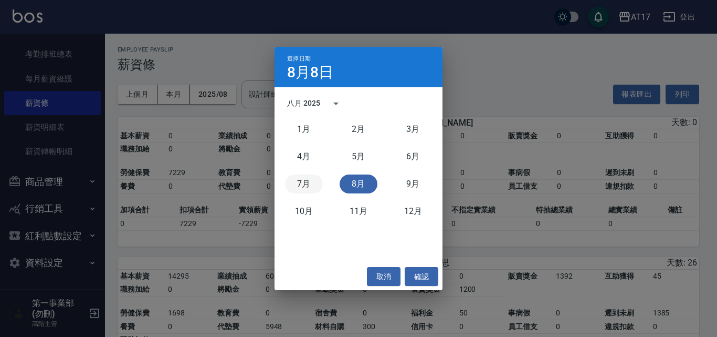
click at [309, 191] on button "7月" at bounding box center [304, 183] width 38 height 19
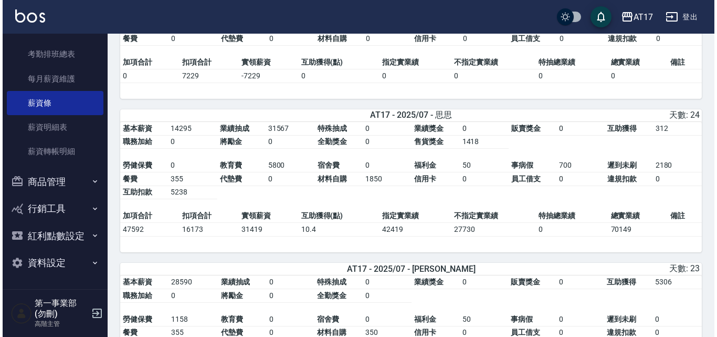
scroll to position [157, 0]
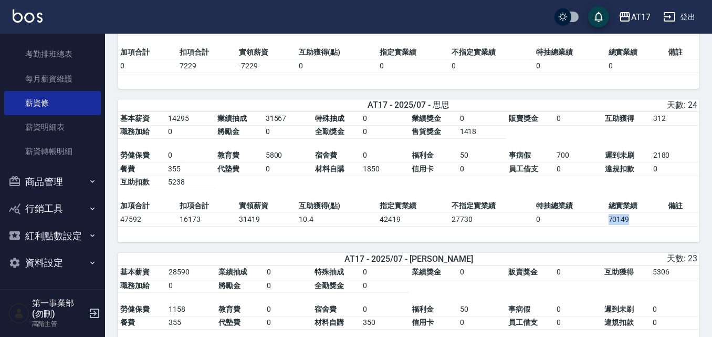
drag, startPoint x: 631, startPoint y: 224, endPoint x: 595, endPoint y: 218, distance: 36.2
click at [595, 218] on tr "47592 16173 31419 10.4 42419 27730 0 70149" at bounding box center [409, 220] width 582 height 14
click at [623, 223] on td "70149" at bounding box center [635, 220] width 59 height 14
drag, startPoint x: 682, startPoint y: 155, endPoint x: 641, endPoint y: 155, distance: 40.9
click at [641, 155] on tbody "勞健保費 0 教育費 5800 宿舍費 0 福利金 50 事病假 700 遲到未刷 2180 餐費 355 代墊費 0 材料自購 1850 信用卡 0 員工借…" at bounding box center [409, 169] width 582 height 40
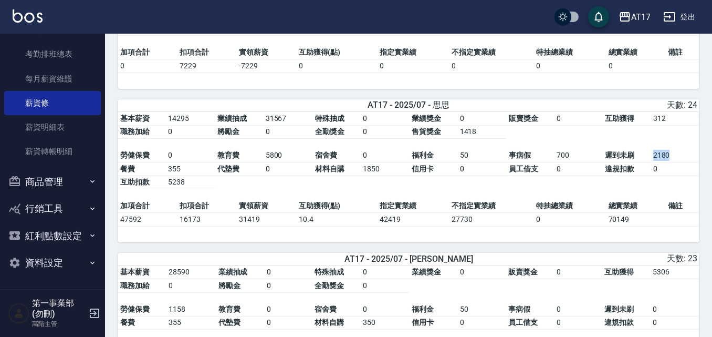
click at [641, 155] on td "遲到未刷" at bounding box center [626, 156] width 48 height 14
click at [283, 172] on td "0" at bounding box center [287, 169] width 49 height 14
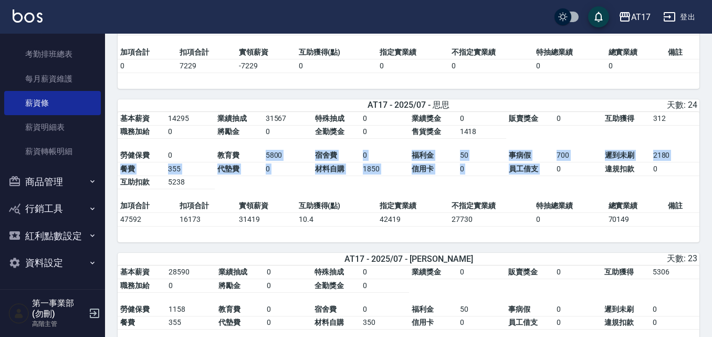
drag, startPoint x: 253, startPoint y: 160, endPoint x: 554, endPoint y: 176, distance: 301.8
click at [554, 176] on tbody "勞健保費 0 教育費 5800 宿舍費 0 福利金 50 事病假 700 遲到未刷 2180 餐費 355 代墊費 0 材料自購 1850 信用卡 0 員工借…" at bounding box center [409, 169] width 582 height 40
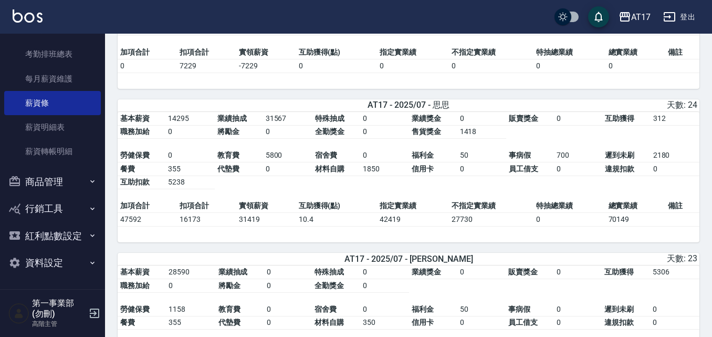
click at [560, 208] on td "特抽總業績" at bounding box center [569, 206] width 72 height 14
drag, startPoint x: 151, startPoint y: 118, endPoint x: 207, endPoint y: 119, distance: 55.7
click at [207, 119] on tbody "基本薪資 14295 業績抽成 31567 特殊抽成 0 業績獎金 0 販賣獎金 0 互助獲得 312 職務加給 0 將勵金 0 全勤獎金 0 售貨獎金 14…" at bounding box center [409, 125] width 582 height 27
click at [207, 119] on td "14295" at bounding box center [189, 119] width 49 height 14
drag, startPoint x: 453, startPoint y: 107, endPoint x: 360, endPoint y: 107, distance: 93.4
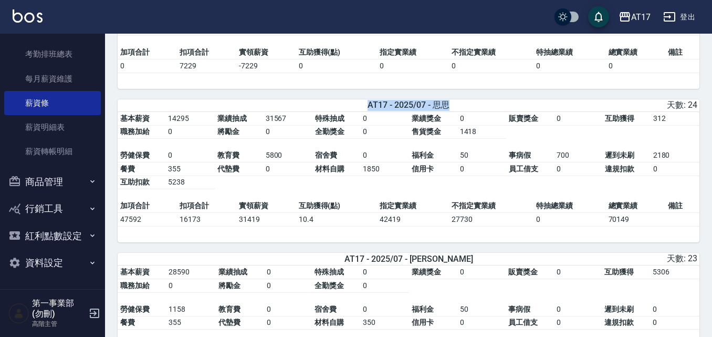
click at [360, 107] on div "AT17 - 2025/07 - 思思" at bounding box center [408, 105] width 191 height 11
click at [638, 14] on div "AT17" at bounding box center [640, 16] width 19 height 13
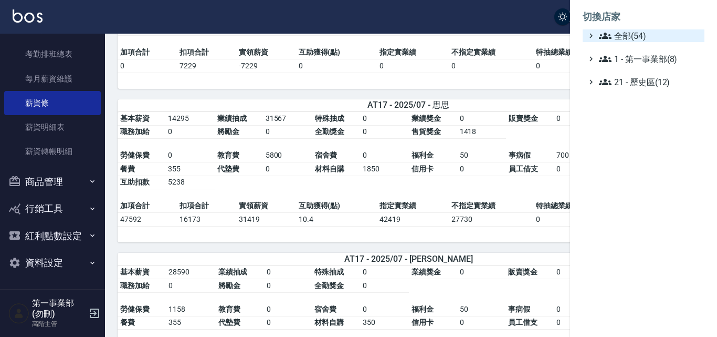
click at [643, 34] on span "全部(54)" at bounding box center [649, 35] width 101 height 13
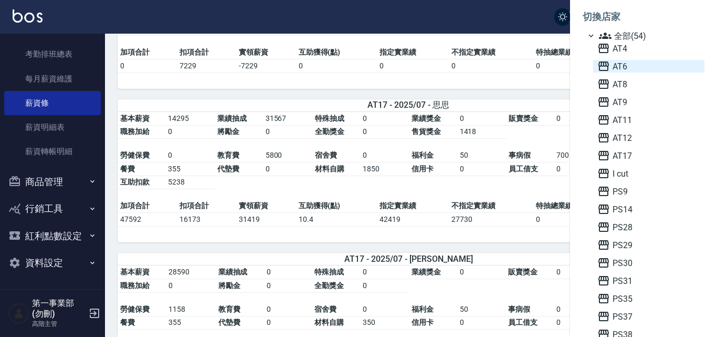
click at [631, 66] on span "AT6" at bounding box center [648, 66] width 103 height 13
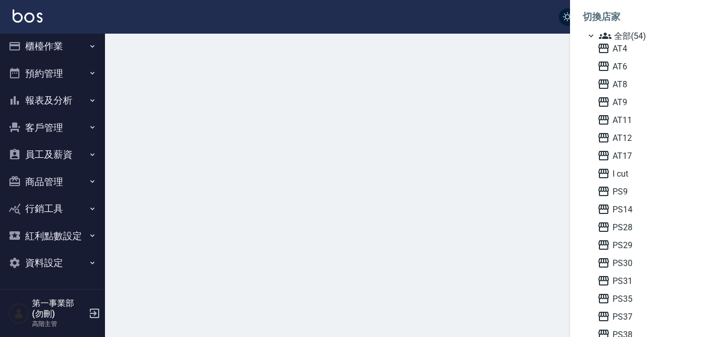
scroll to position [5, 0]
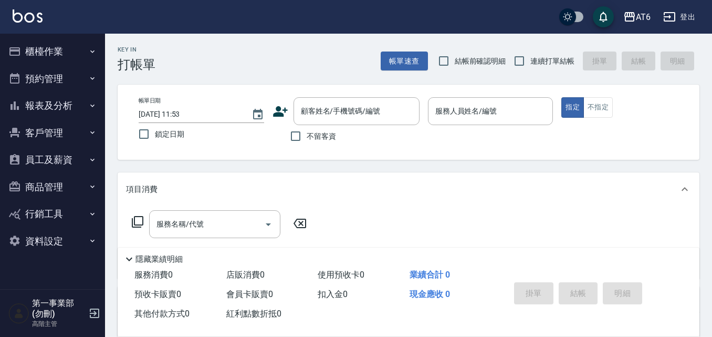
click at [153, 166] on div "Key In 打帳單 帳單速查 結帳前確認明細 連續打單結帳 掛單 結帳 明細 帳單日期 [DATE] 11:53 鎖定日期 顧客姓名/手機號碼/編號 顧客姓…" at bounding box center [408, 274] width 607 height 480
click at [92, 53] on icon "button" at bounding box center [92, 51] width 8 height 8
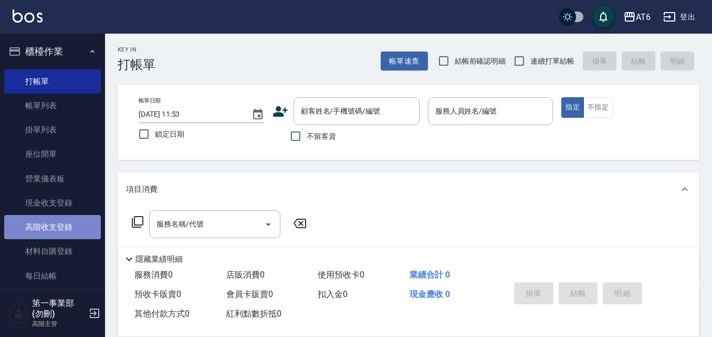
click at [69, 226] on link "高階收支登錄" at bounding box center [52, 227] width 97 height 24
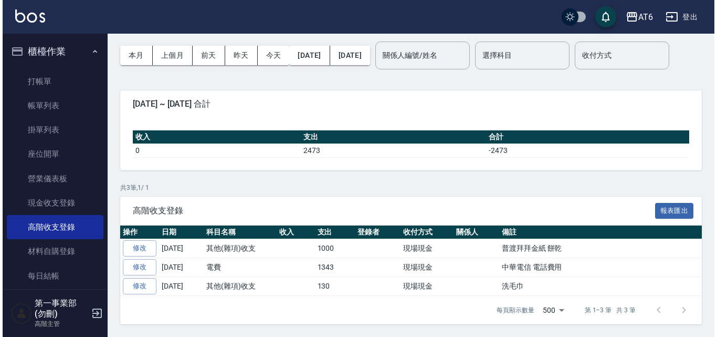
scroll to position [72, 0]
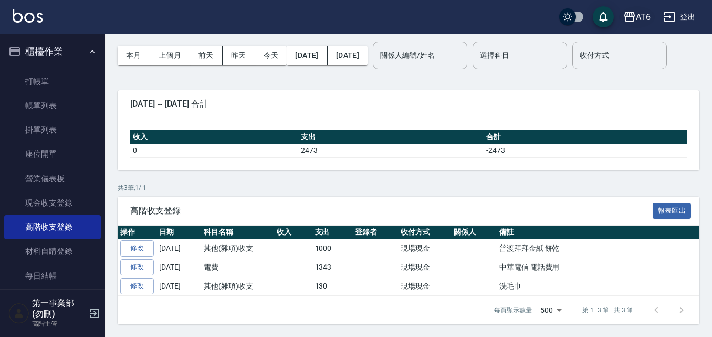
click at [639, 20] on div "AT6" at bounding box center [643, 16] width 15 height 13
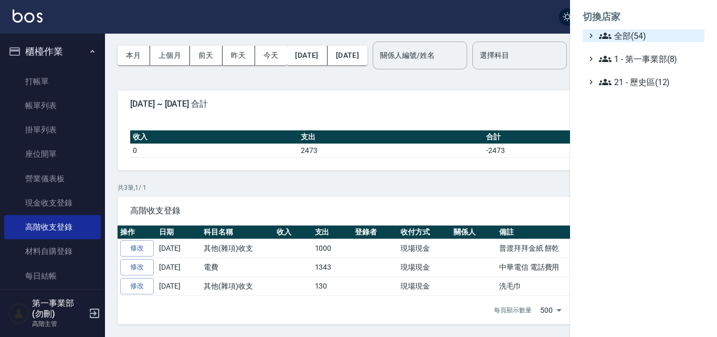
click at [632, 39] on span "全部(54)" at bounding box center [649, 35] width 101 height 13
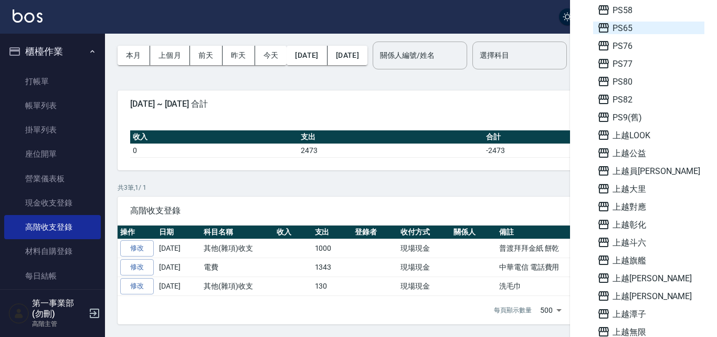
scroll to position [472, 0]
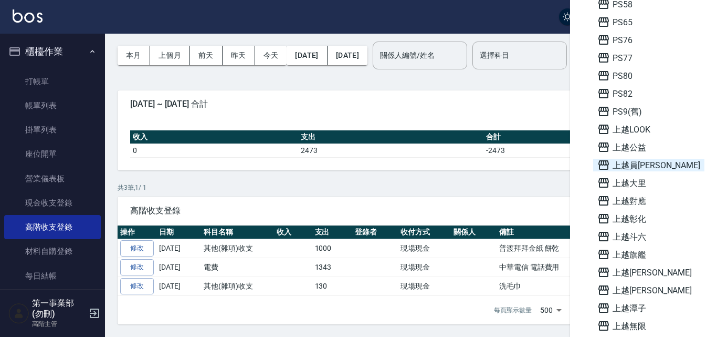
click at [637, 167] on span "上越員[PERSON_NAME]" at bounding box center [648, 165] width 103 height 13
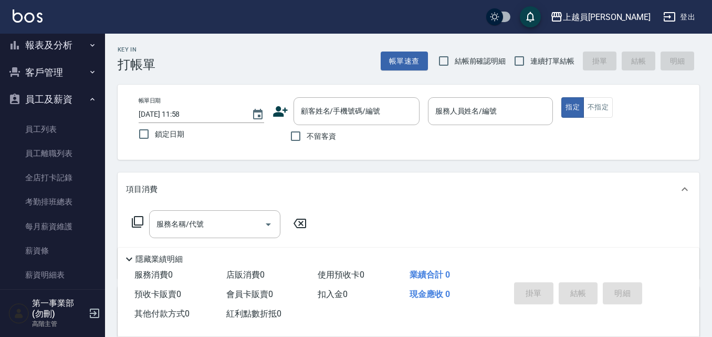
scroll to position [105, 0]
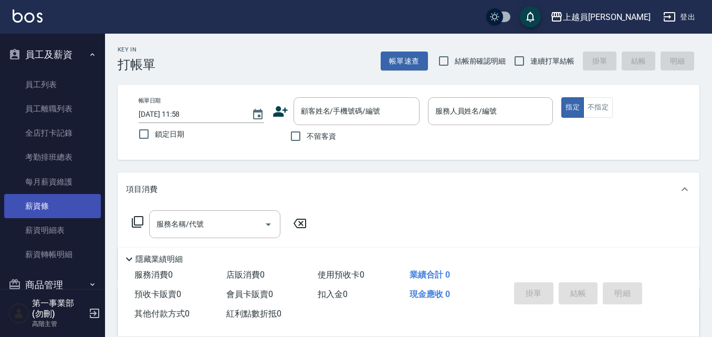
click at [59, 206] on link "薪資條" at bounding box center [52, 206] width 97 height 24
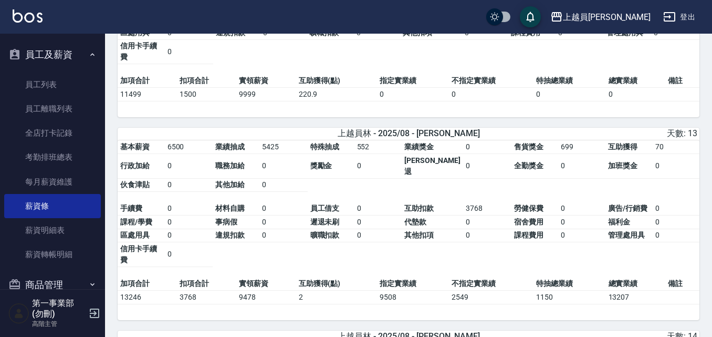
scroll to position [210, 0]
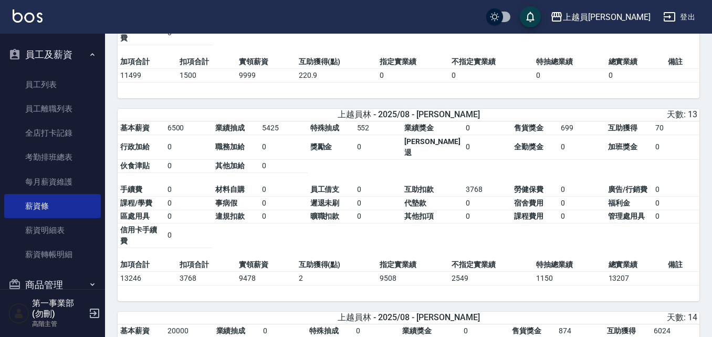
click at [633, 271] on td "13207" at bounding box center [635, 278] width 59 height 14
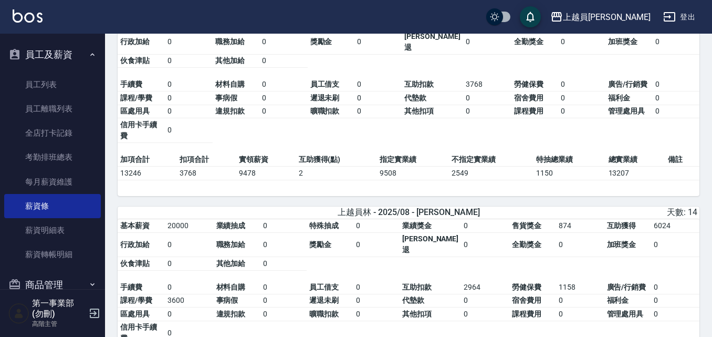
scroll to position [367, 0]
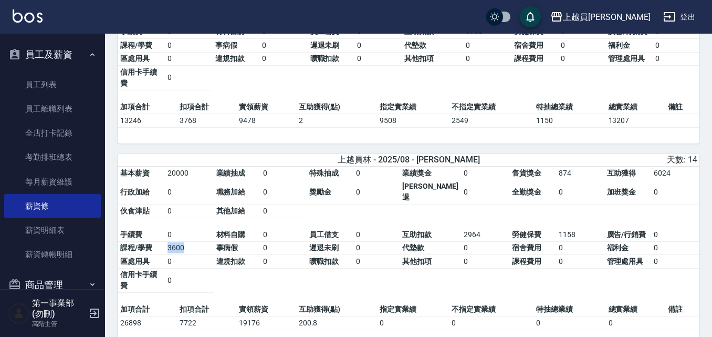
drag, startPoint x: 167, startPoint y: 220, endPoint x: 193, endPoint y: 218, distance: 25.3
click at [193, 241] on td "3600" at bounding box center [189, 248] width 49 height 14
drag, startPoint x: 464, startPoint y: 206, endPoint x: 479, endPoint y: 204, distance: 14.8
click at [479, 228] on td "2964" at bounding box center [485, 235] width 48 height 14
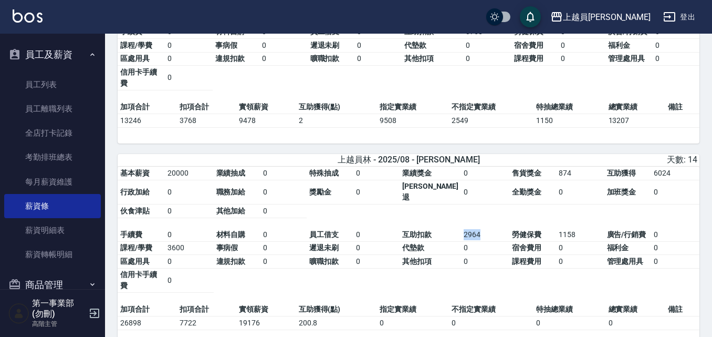
click at [479, 228] on td "2964" at bounding box center [485, 235] width 48 height 14
drag, startPoint x: 612, startPoint y: 155, endPoint x: 674, endPoint y: 150, distance: 61.6
click at [674, 166] on tbody "基本薪資 20000 業績抽成 0 特殊抽成 0 業績獎金 0 售貨獎金 874 互助獲得 6024 行政加給 0 職務加給 0 獎勵金 0 勞健保勞退 0 …" at bounding box center [409, 191] width 582 height 51
click at [674, 166] on td "6024" at bounding box center [675, 173] width 48 height 14
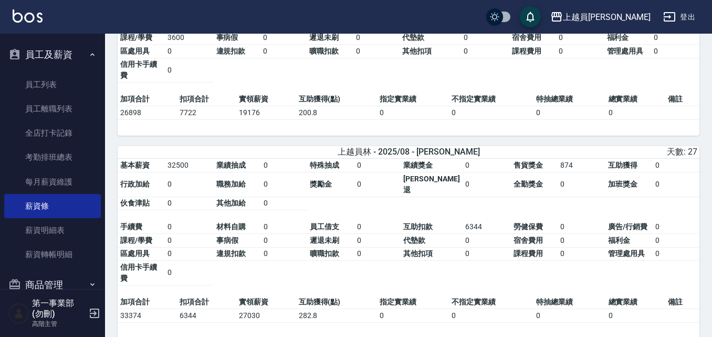
click at [353, 146] on div "上越員林 - 2025/08 - 黃泓瑜" at bounding box center [408, 151] width 191 height 11
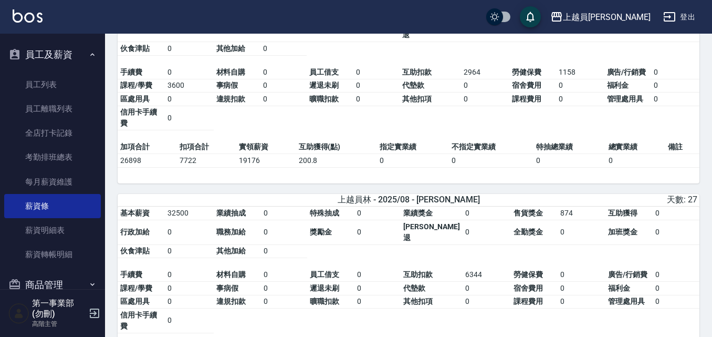
scroll to position [472, 0]
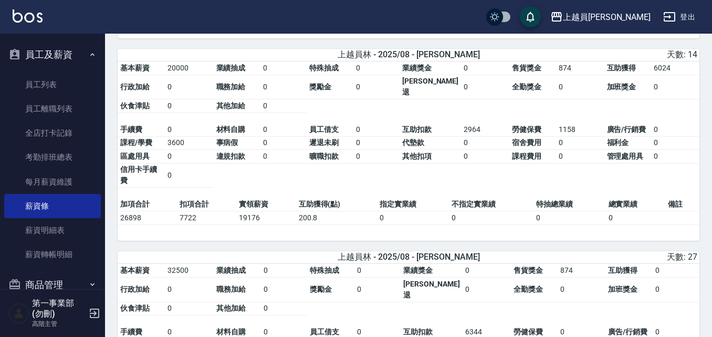
click at [296, 150] on td "0" at bounding box center [283, 157] width 46 height 14
drag, startPoint x: 481, startPoint y: 105, endPoint x: 457, endPoint y: 104, distance: 24.7
click at [461, 123] on td "2964" at bounding box center [485, 130] width 48 height 14
drag, startPoint x: 569, startPoint y: 103, endPoint x: 549, endPoint y: 103, distance: 19.9
click at [549, 123] on tbody "手續費 0 材料自購 0 員工借支 0 互助扣款 2964 勞健保費 1158 廣告/行銷費 0 課程/學費 3600 事病假 0 遲退未刷 0 代墊款 0 …" at bounding box center [409, 155] width 582 height 65
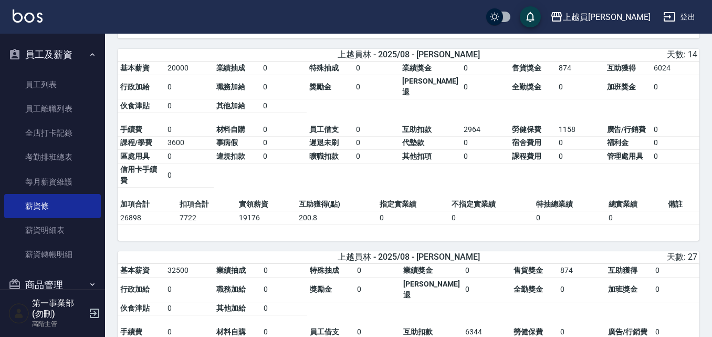
click at [580, 123] on td "1158" at bounding box center [580, 130] width 48 height 14
drag, startPoint x: 581, startPoint y: 102, endPoint x: 544, endPoint y: 102, distance: 36.7
click at [544, 123] on tbody "手續費 0 材料自購 0 員工借支 0 互助扣款 2964 勞健保費 1158 廣告/行銷費 0 課程/學費 3600 事病假 0 遲退未刷 0 代墊款 0 …" at bounding box center [409, 155] width 582 height 65
click at [544, 123] on td "勞健保費" at bounding box center [532, 130] width 47 height 14
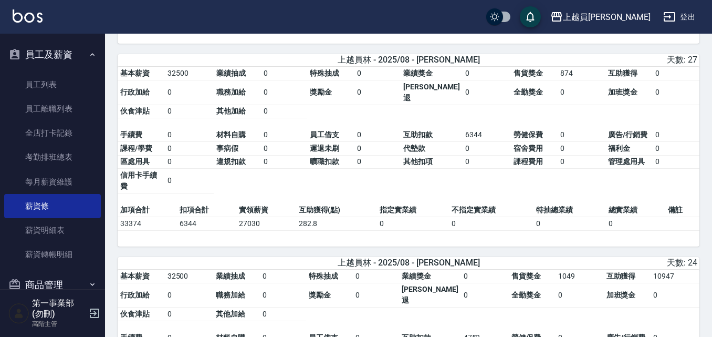
scroll to position [735, 0]
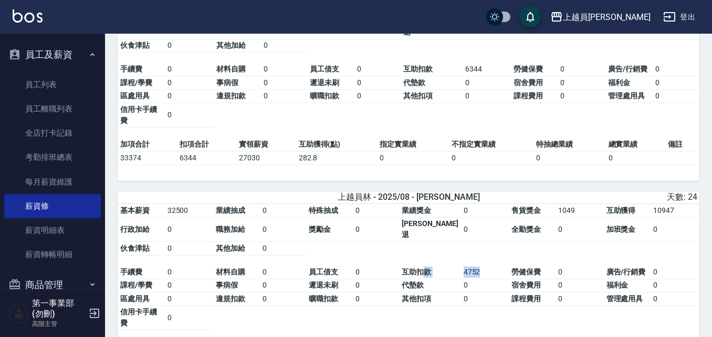
drag, startPoint x: 480, startPoint y: 225, endPoint x: 432, endPoint y: 225, distance: 48.3
click at [432, 265] on tbody "手續費 0 材料自購 0 員工借支 0 互助扣款 4752 勞健保費 0 廣告/行銷費 0 課程/學費 0 事病假 0 遲退未刷 0 代墊款 0 宿舍費用 0…" at bounding box center [409, 297] width 582 height 65
click at [477, 265] on td "4752" at bounding box center [485, 272] width 48 height 14
click at [475, 278] on td "0" at bounding box center [485, 285] width 48 height 14
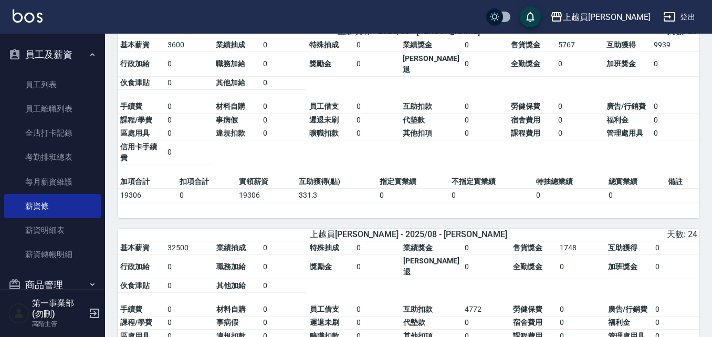
scroll to position [1155, 0]
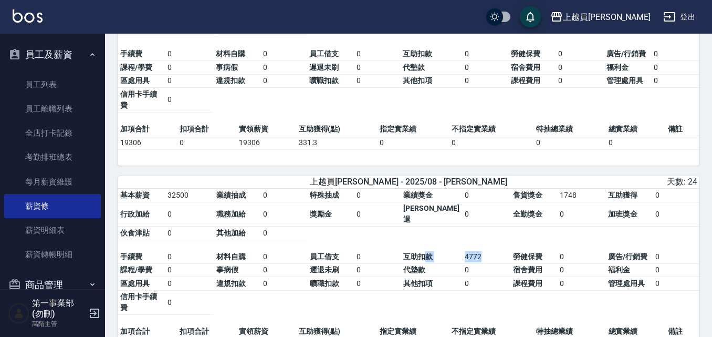
drag, startPoint x: 480, startPoint y: 189, endPoint x: 433, endPoint y: 192, distance: 47.4
click at [433, 250] on tbody "手續費 0 材料自購 0 員工借支 0 互助扣款 4772 勞健保費 0 廣告/行銷費 0 課程/學費 0 事病假 0 遲退未刷 0 代墊款 0 宿舍費用 0…" at bounding box center [409, 282] width 582 height 65
click at [462, 250] on td "4772" at bounding box center [486, 257] width 48 height 14
click at [468, 250] on td "4772" at bounding box center [486, 257] width 48 height 14
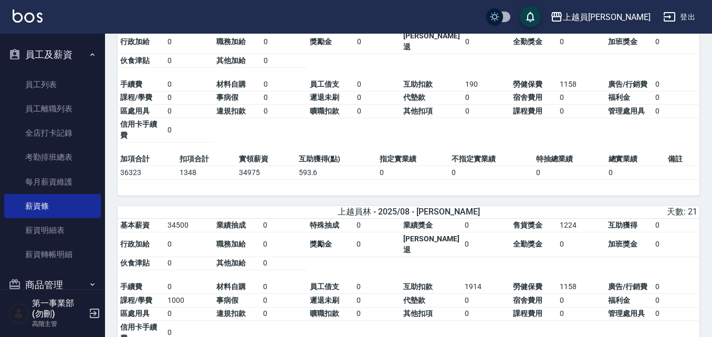
scroll to position [1732, 0]
drag, startPoint x: 325, startPoint y: 278, endPoint x: 297, endPoint y: 281, distance: 29.0
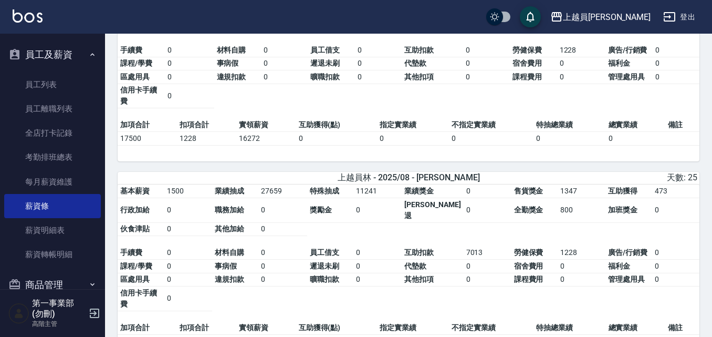
scroll to position [2152, 0]
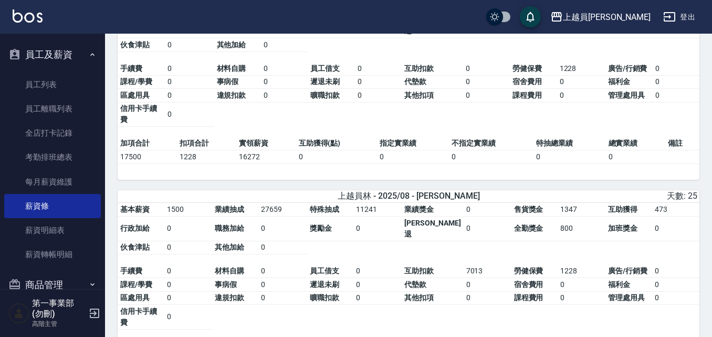
click at [349, 291] on td "曠職扣款" at bounding box center [330, 298] width 46 height 14
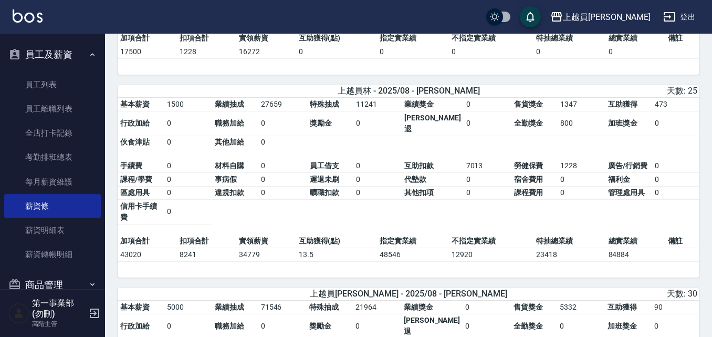
scroll to position [2310, 0]
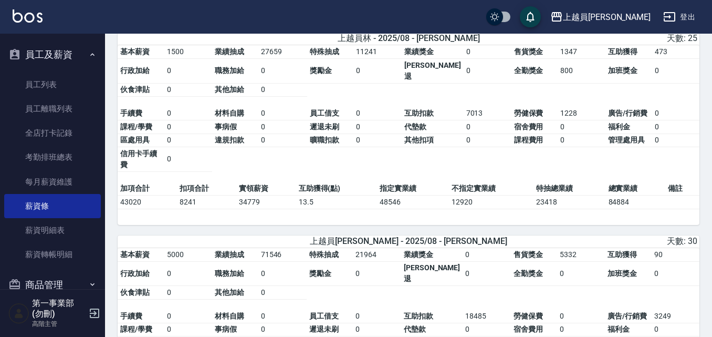
click at [563, 336] on td "0" at bounding box center [581, 343] width 48 height 14
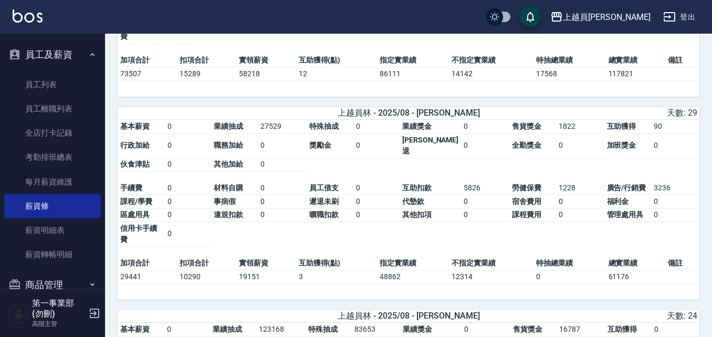
scroll to position [3097, 0]
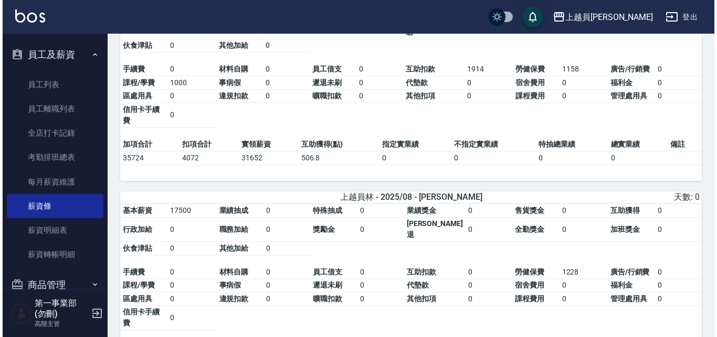
scroll to position [1795, 0]
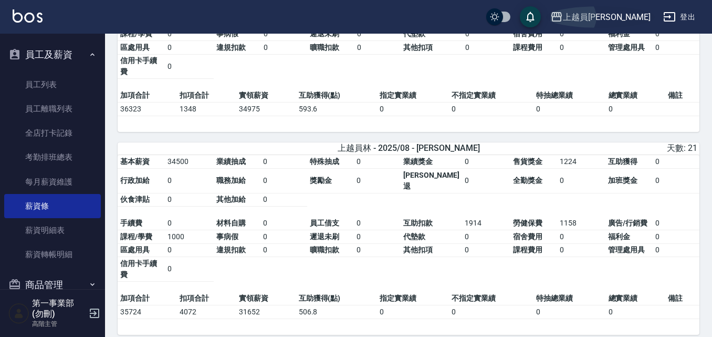
click at [633, 17] on div "上越員林" at bounding box center [607, 16] width 88 height 13
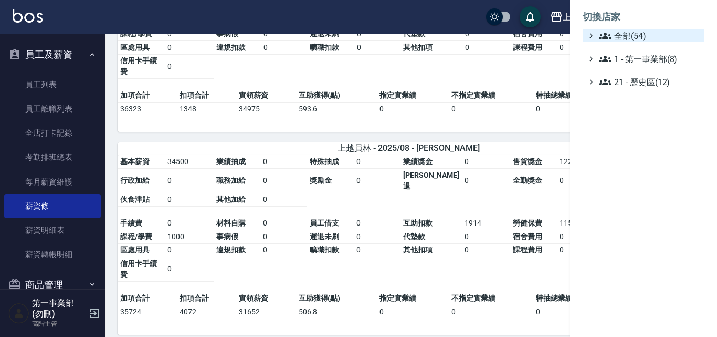
click at [635, 30] on span "全部(54)" at bounding box center [649, 35] width 101 height 13
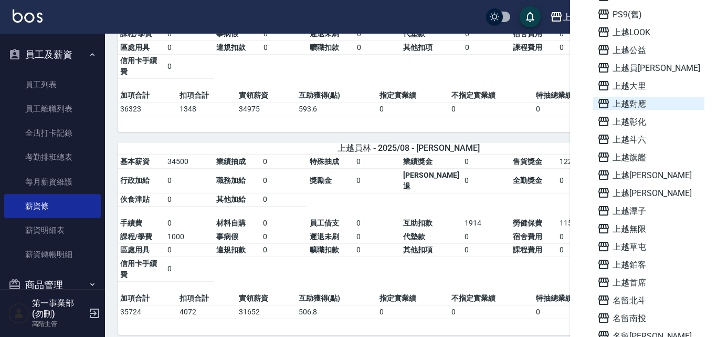
scroll to position [577, 0]
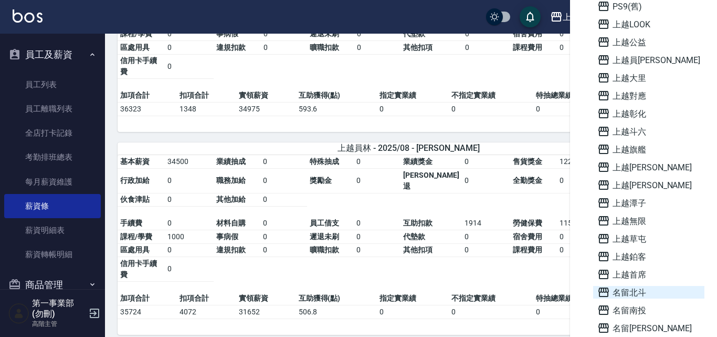
click at [637, 293] on span "名留北斗" at bounding box center [648, 292] width 103 height 13
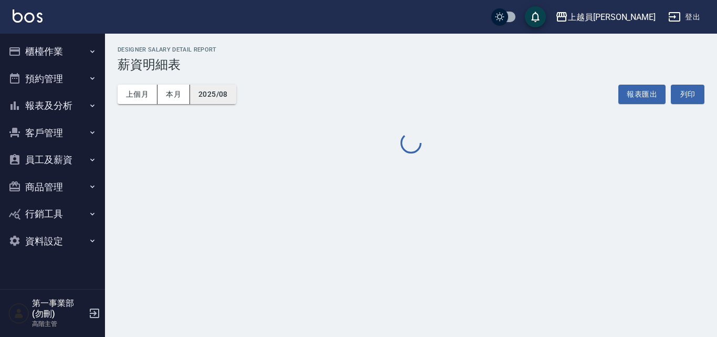
click at [216, 90] on button "2025/08" at bounding box center [213, 94] width 46 height 19
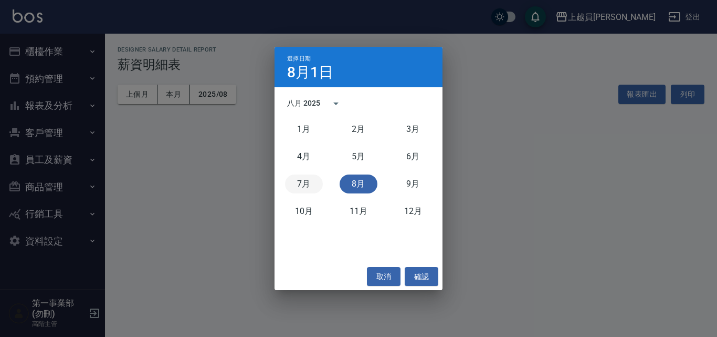
click at [308, 184] on button "7月" at bounding box center [304, 183] width 38 height 19
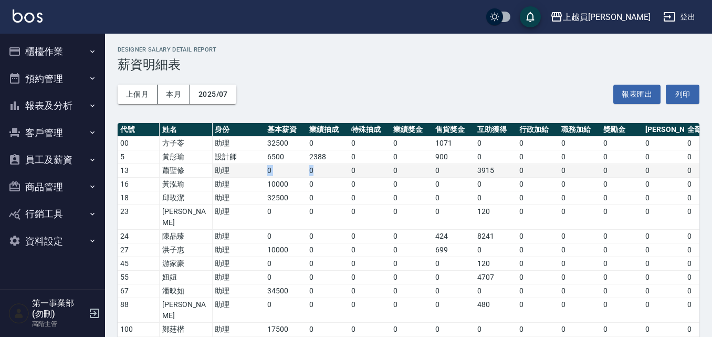
drag, startPoint x: 264, startPoint y: 174, endPoint x: 334, endPoint y: 174, distance: 70.9
click at [334, 174] on tr "13 蕭聖修 助理 0 0 0 0 0 3915 0 0 0 0 0 0 0 0 3915 0 0 0 131" at bounding box center [590, 171] width 945 height 14
click at [334, 174] on td "0" at bounding box center [328, 171] width 42 height 14
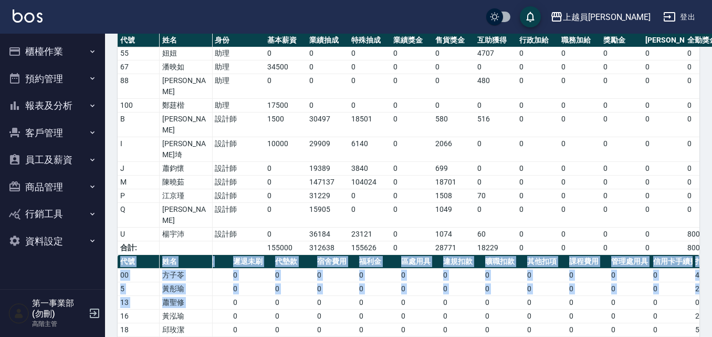
scroll to position [0, 405]
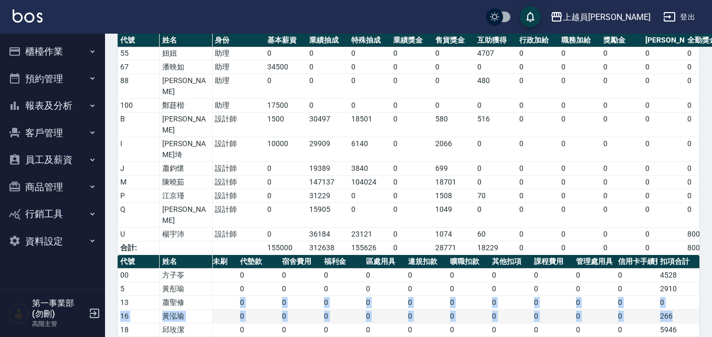
drag, startPoint x: 214, startPoint y: 253, endPoint x: 684, endPoint y: 265, distance: 470.0
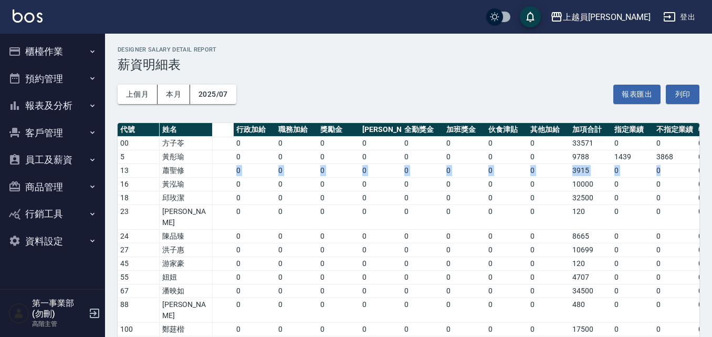
scroll to position [0, 363]
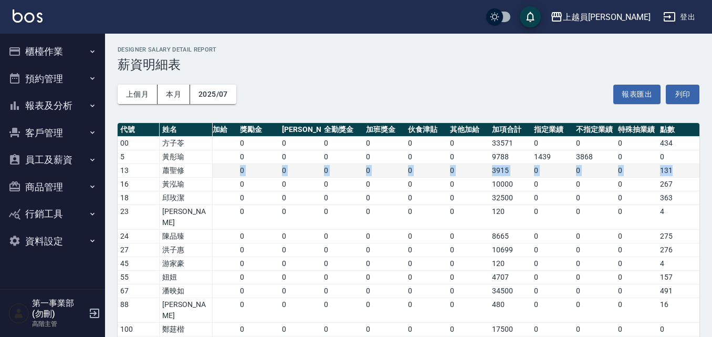
drag, startPoint x: 208, startPoint y: 171, endPoint x: 672, endPoint y: 168, distance: 463.6
click at [672, 168] on tr "13 蕭聖修 助理 0 0 0 0 0 3915 0 0 0 0 0 0 0 0 3915 0 0 0 131" at bounding box center [226, 171] width 945 height 14
click at [677, 169] on td "131" at bounding box center [678, 171] width 42 height 14
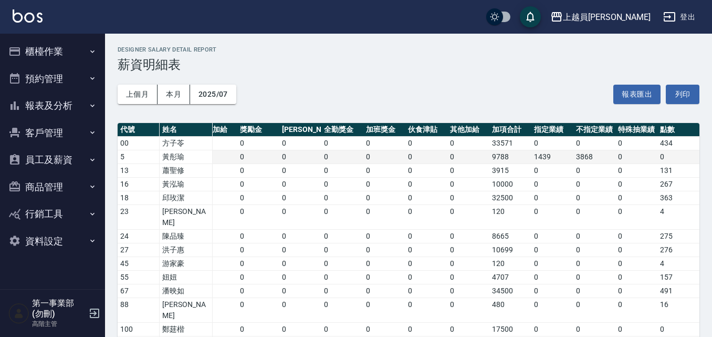
click at [644, 161] on td "0" at bounding box center [636, 157] width 42 height 14
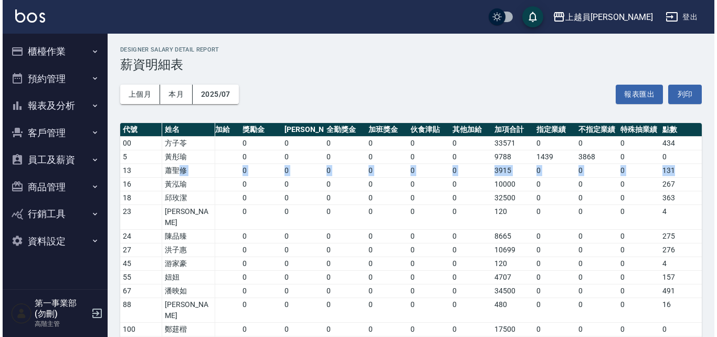
scroll to position [0, 0]
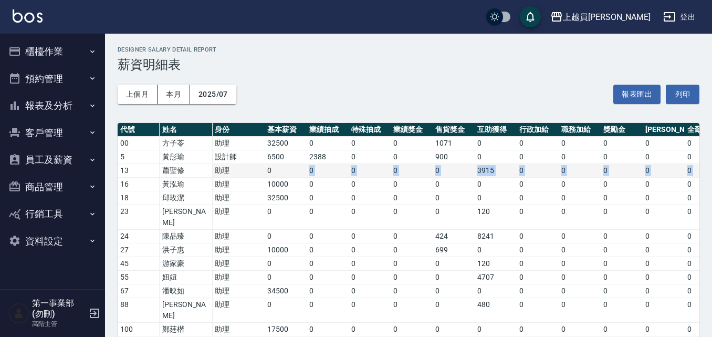
drag, startPoint x: 679, startPoint y: 167, endPoint x: 279, endPoint y: 175, distance: 400.1
click at [279, 175] on tr "13 蕭聖修 助理 0 0 0 0 0 3915 0 0 0 0 0 0 0 0 3915 0 0 0 131" at bounding box center [590, 171] width 945 height 14
click at [255, 170] on td "助理" at bounding box center [238, 171] width 52 height 14
drag, startPoint x: 187, startPoint y: 174, endPoint x: 349, endPoint y: 175, distance: 161.2
click at [349, 175] on tr "13 蕭聖修 助理 0 0 0 0 0 3915 0 0 0 0 0 0 0 0 3915 0 0 0 131" at bounding box center [590, 171] width 945 height 14
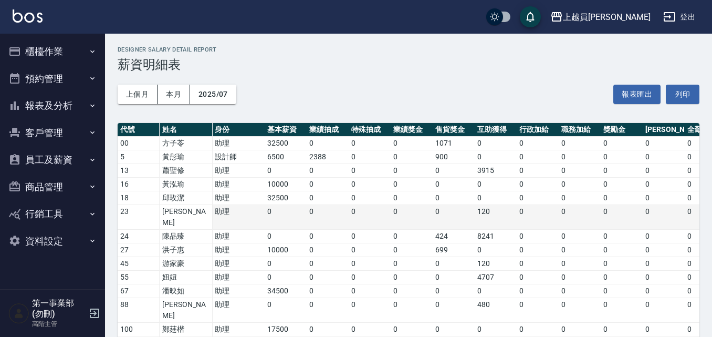
click at [360, 207] on td "0" at bounding box center [370, 217] width 42 height 25
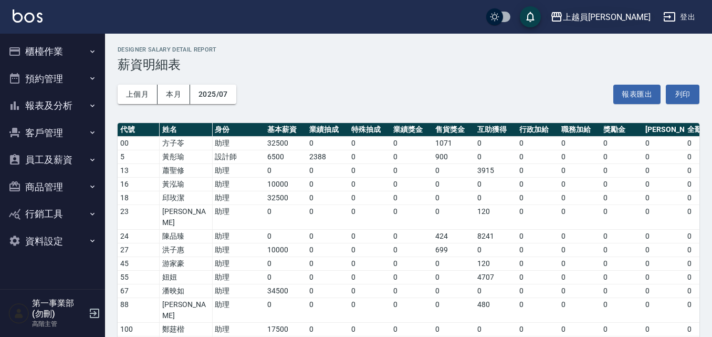
click at [563, 19] on icon "button" at bounding box center [556, 16] width 13 height 13
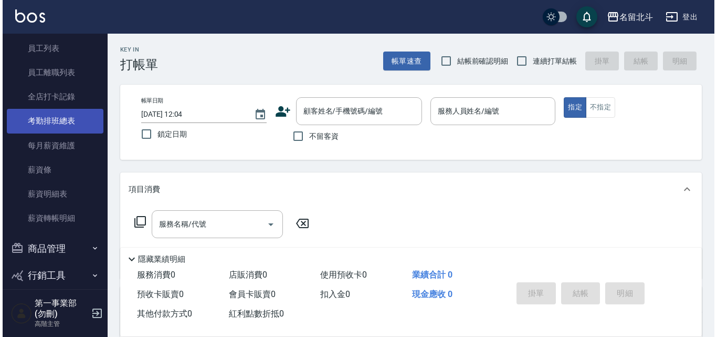
scroll to position [157, 0]
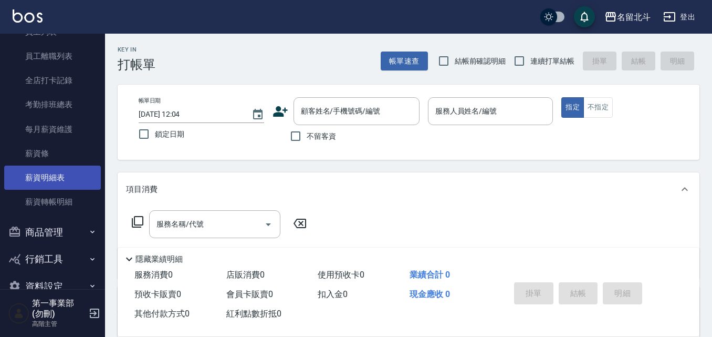
click at [70, 172] on link "薪資明細表" at bounding box center [52, 177] width 97 height 24
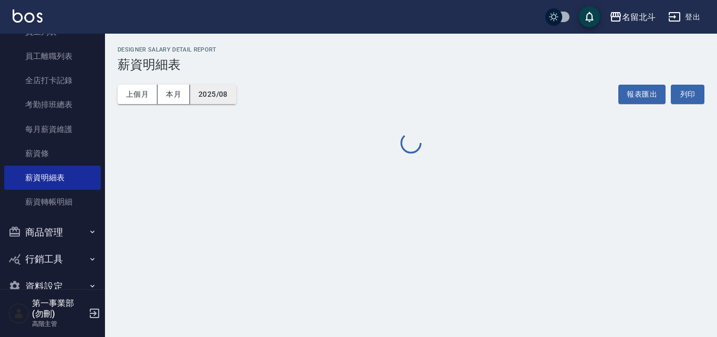
click at [227, 94] on button "2025/08" at bounding box center [213, 94] width 46 height 19
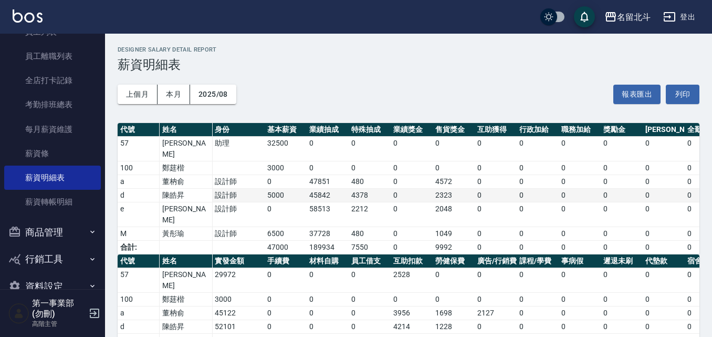
click at [306, 188] on td "5000" at bounding box center [286, 195] width 42 height 14
click at [216, 99] on button "2025/08" at bounding box center [213, 94] width 46 height 19
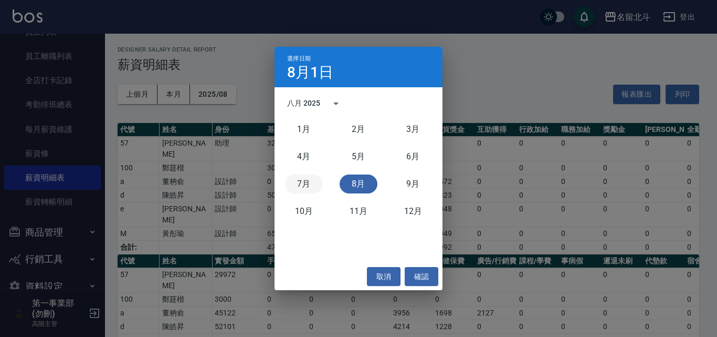
click at [298, 181] on button "7月" at bounding box center [304, 183] width 38 height 19
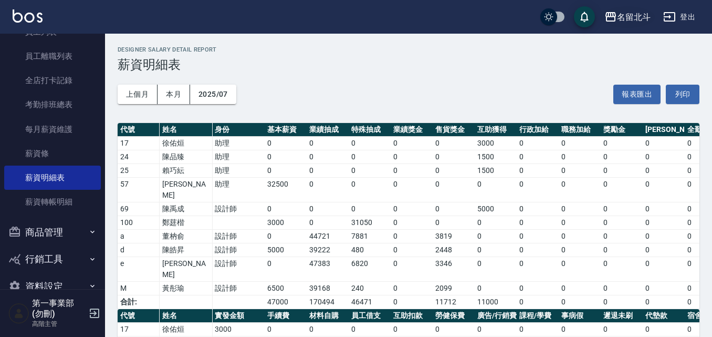
click at [619, 19] on div "名留北斗" at bounding box center [634, 16] width 34 height 13
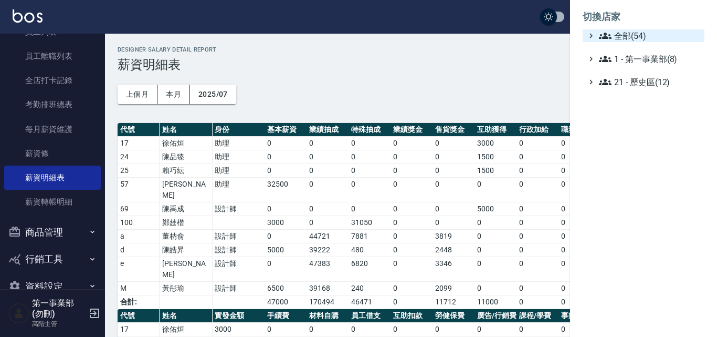
click at [626, 37] on span "全部(54)" at bounding box center [649, 35] width 101 height 13
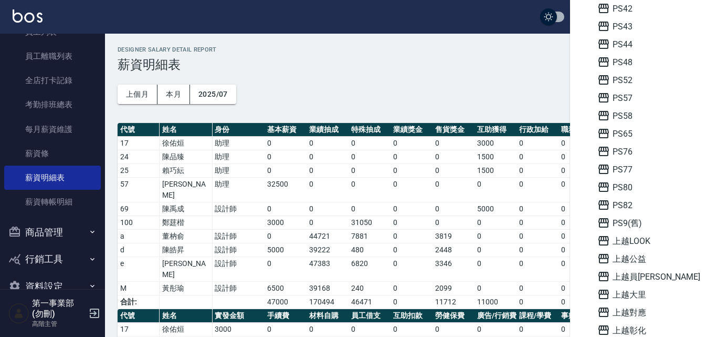
scroll to position [367, 0]
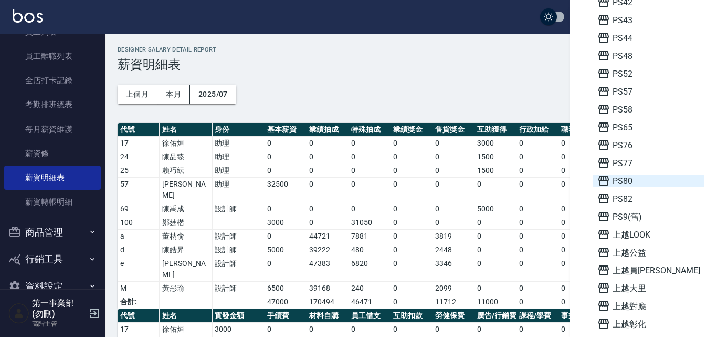
click at [631, 182] on span "PS80" at bounding box center [648, 180] width 103 height 13
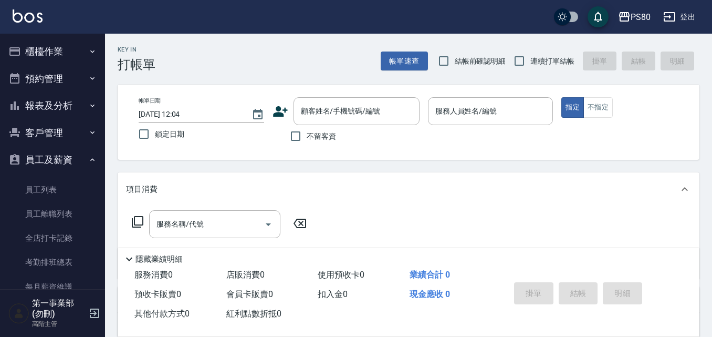
scroll to position [157, 0]
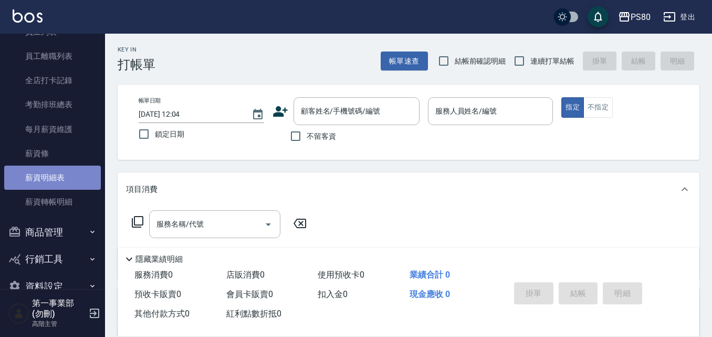
click at [64, 172] on link "薪資明細表" at bounding box center [52, 177] width 97 height 24
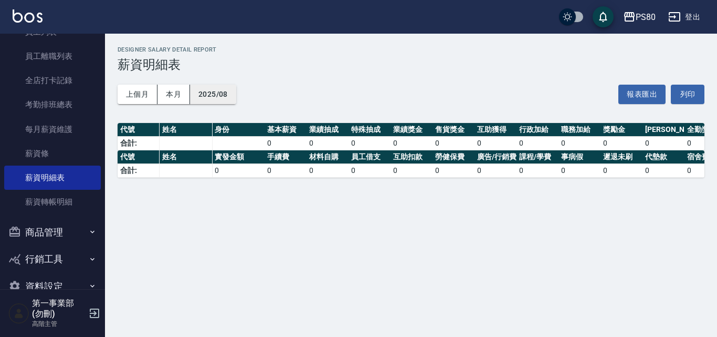
click at [229, 95] on button "2025/08" at bounding box center [213, 94] width 46 height 19
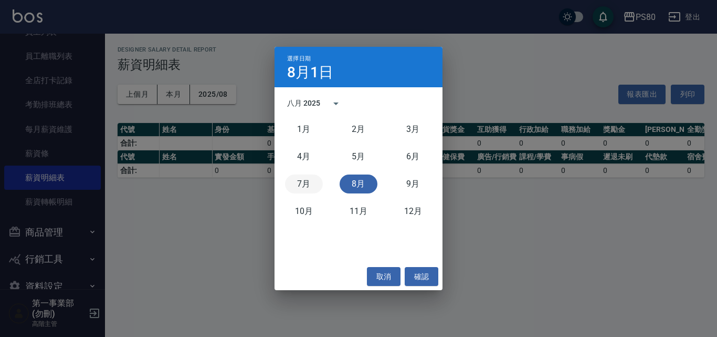
click at [316, 175] on div "7月" at bounding box center [304, 183] width 55 height 27
click at [309, 192] on button "7月" at bounding box center [304, 183] width 38 height 19
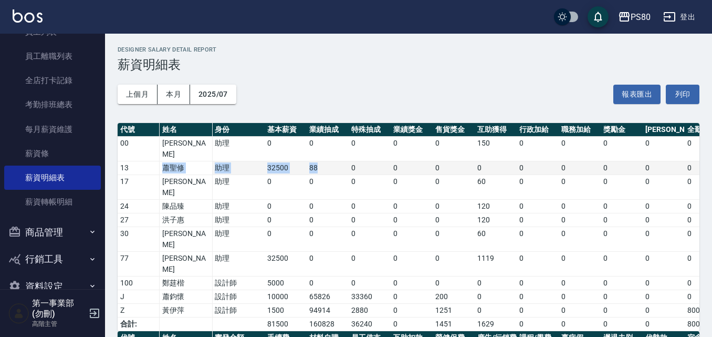
drag, startPoint x: 163, startPoint y: 156, endPoint x: 335, endPoint y: 156, distance: 172.2
click at [335, 161] on tr "13 蕭聖修 助理 32500 88 0 0 0 0 0 0 0 0 0 0 0 0 32588 250 0 0 507" at bounding box center [590, 168] width 945 height 14
click at [335, 161] on td "88" at bounding box center [328, 168] width 42 height 14
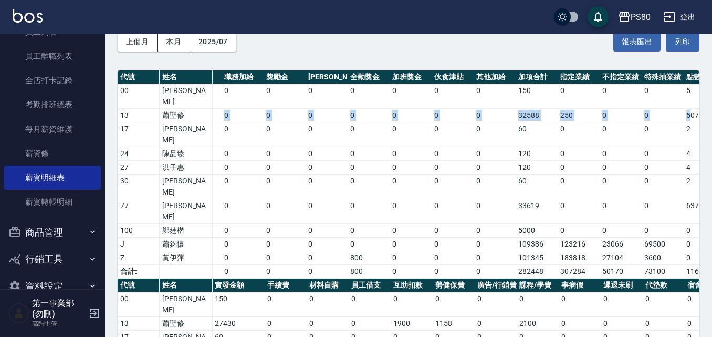
scroll to position [0, 363]
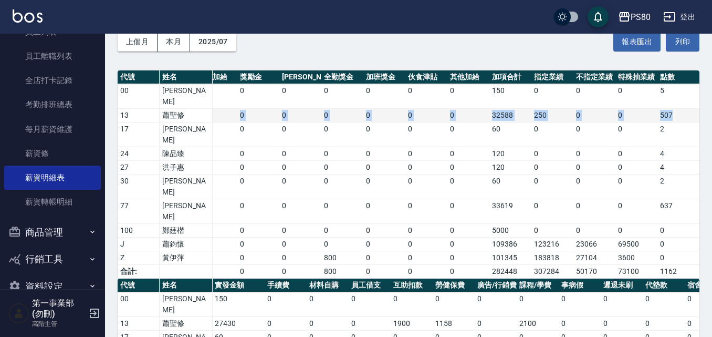
drag, startPoint x: 261, startPoint y: 103, endPoint x: 691, endPoint y: 107, distance: 429.5
click at [691, 109] on tr "13 蕭聖修 助理 32500 88 0 0 0 0 0 0 0 0 0 0 0 0 32588 250 0 0 507" at bounding box center [226, 116] width 945 height 14
click at [691, 109] on td "507" at bounding box center [678, 116] width 42 height 14
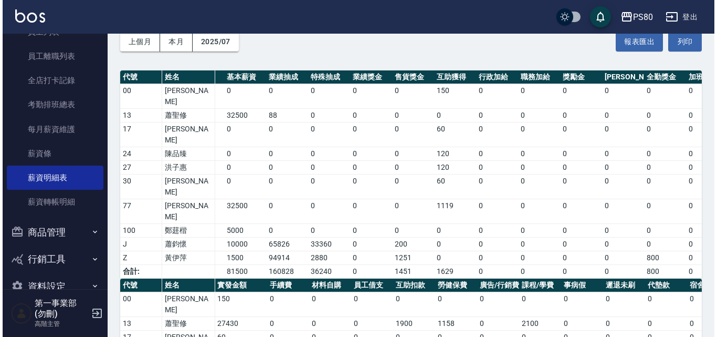
scroll to position [0, 0]
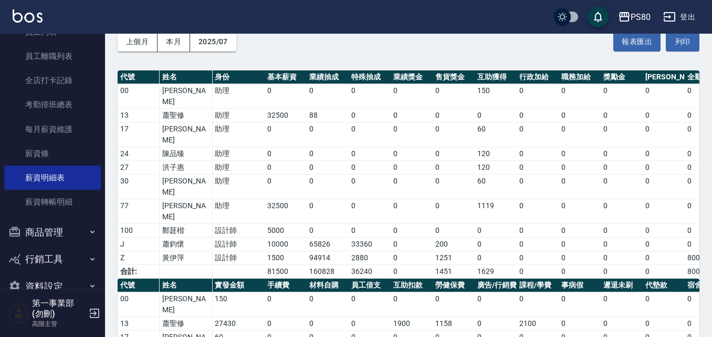
click at [638, 11] on div "PS80" at bounding box center [641, 16] width 20 height 13
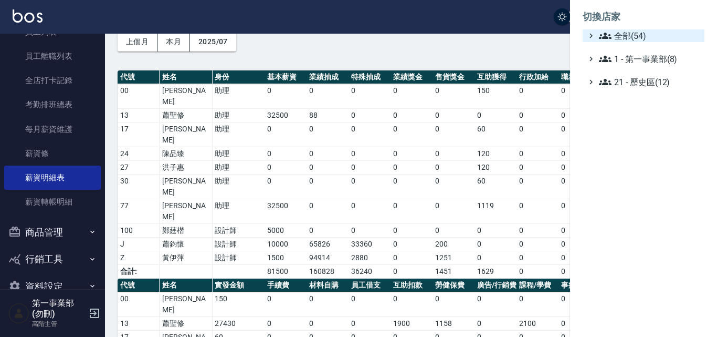
click at [635, 38] on span "全部(54)" at bounding box center [649, 35] width 101 height 13
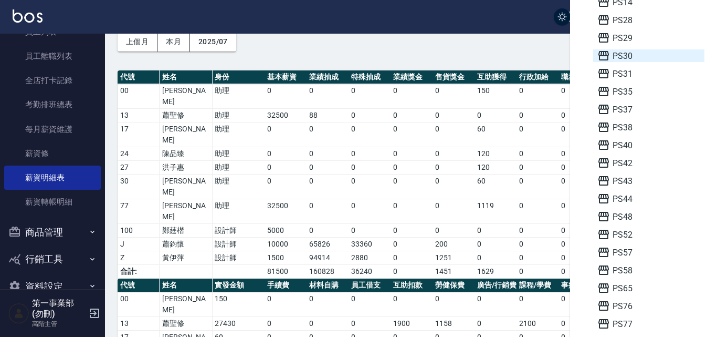
scroll to position [210, 0]
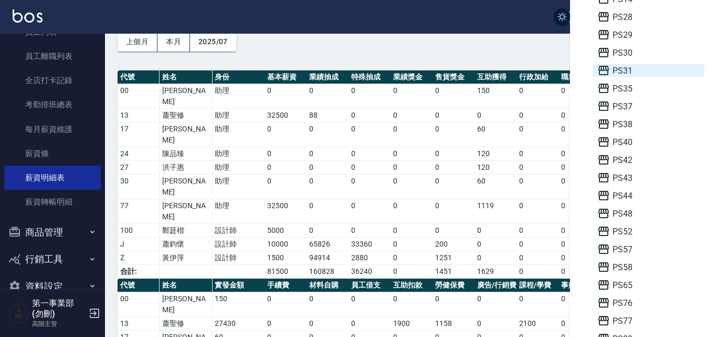
click at [614, 72] on span "PS31" at bounding box center [648, 70] width 103 height 13
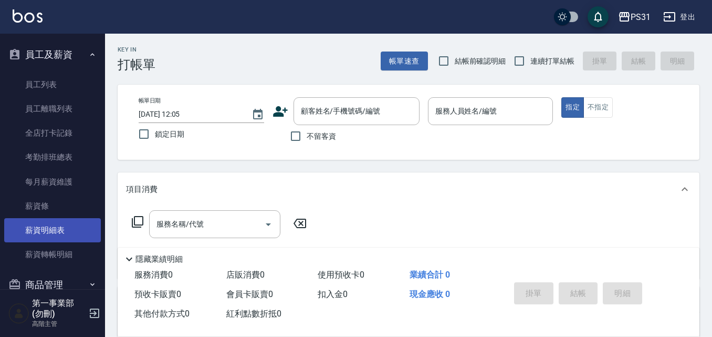
scroll to position [52, 0]
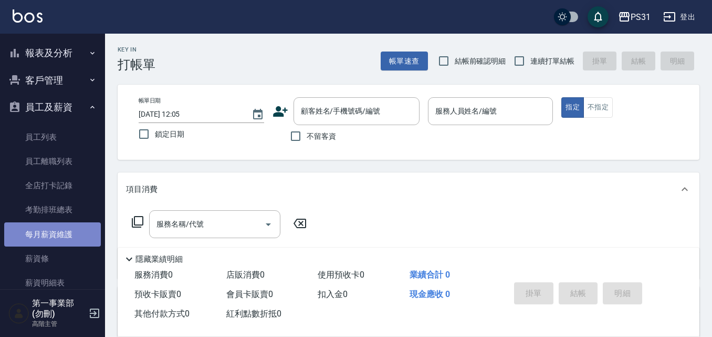
click at [61, 239] on link "每月薪資維護" at bounding box center [52, 234] width 97 height 24
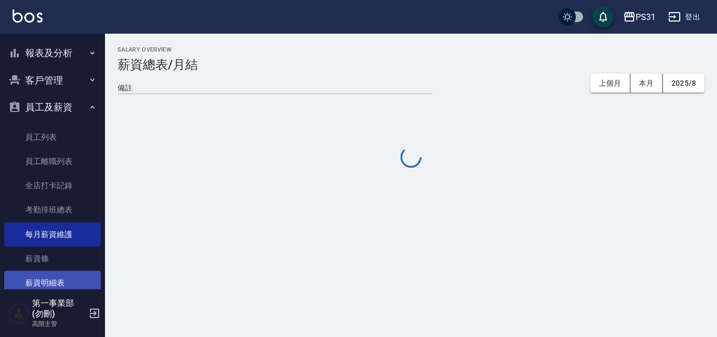
click at [66, 276] on link "薪資明細表" at bounding box center [52, 282] width 97 height 24
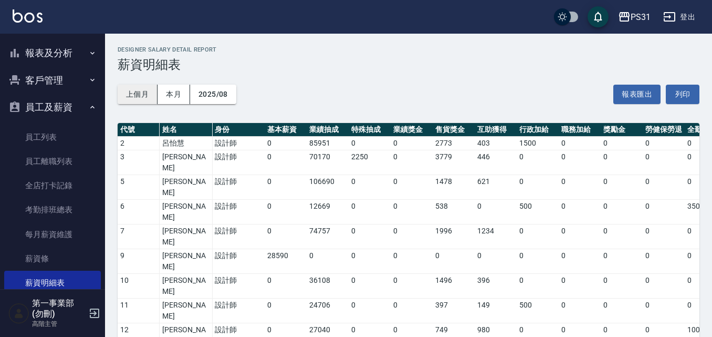
click at [145, 97] on button "上個月" at bounding box center [138, 94] width 40 height 19
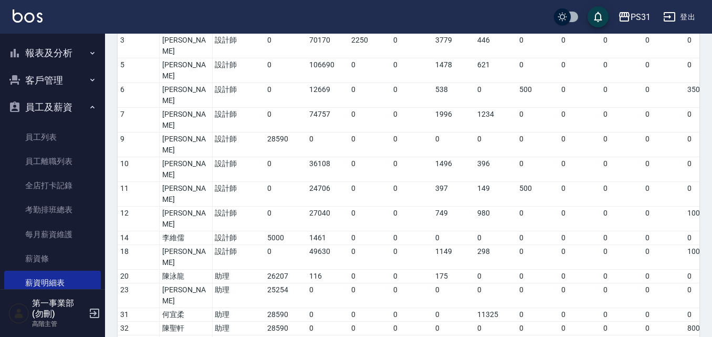
scroll to position [52, 0]
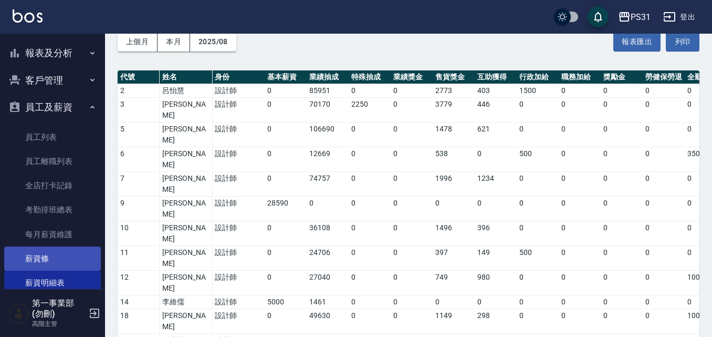
click at [89, 256] on link "薪資條" at bounding box center [52, 258] width 97 height 24
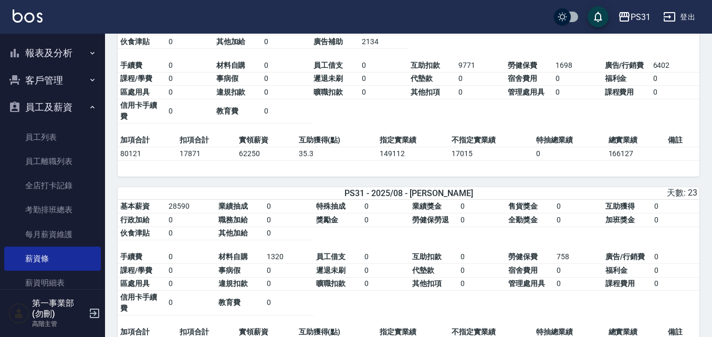
scroll to position [945, 0]
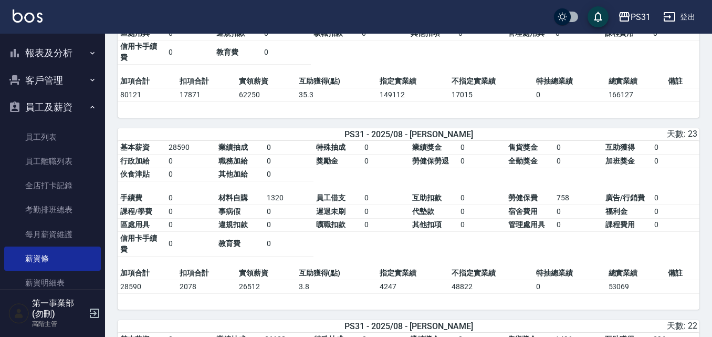
click at [229, 232] on td "違規扣款" at bounding box center [240, 225] width 48 height 14
